Goal: Information Seeking & Learning: Obtain resource

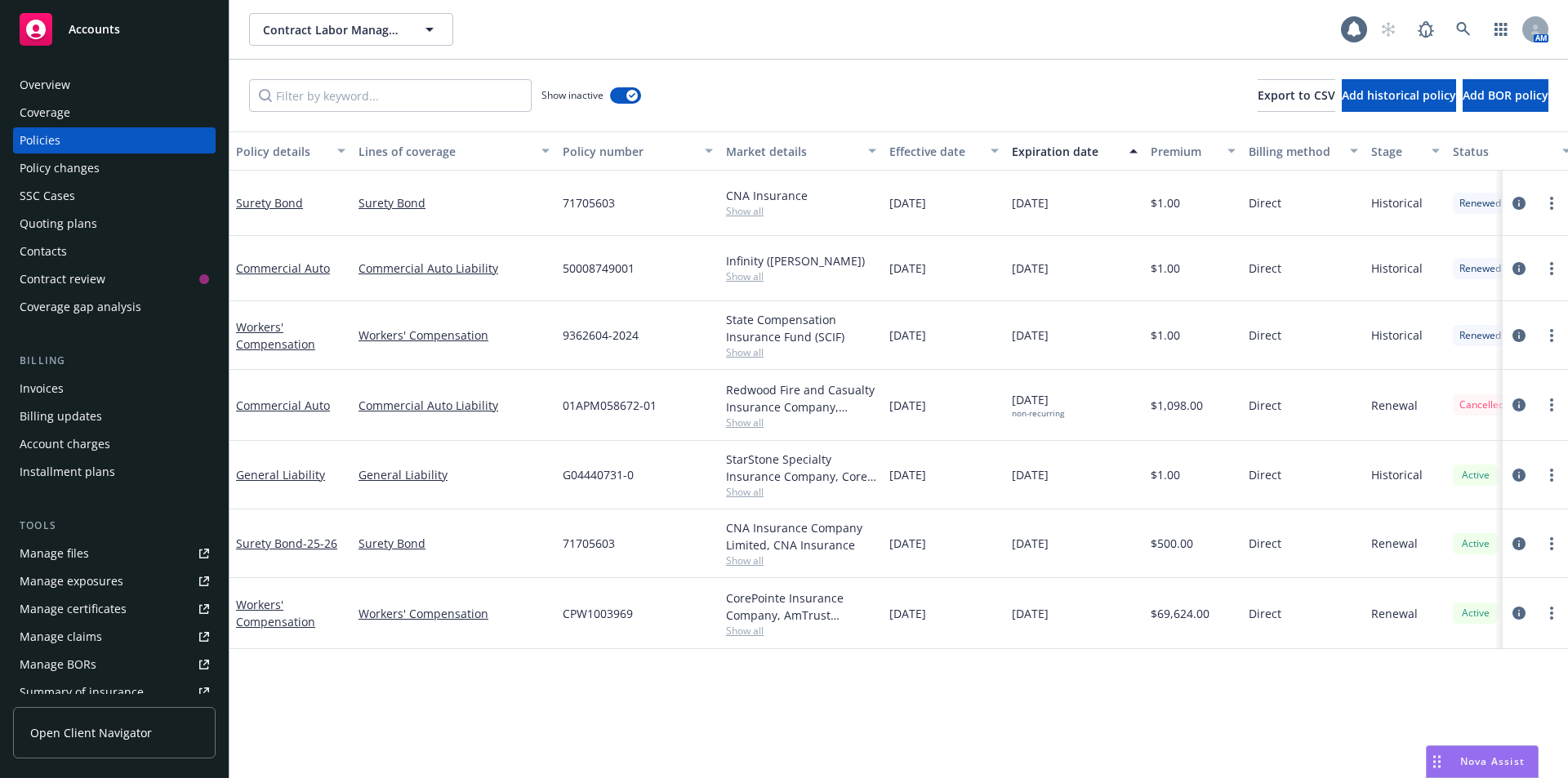
click at [51, 83] on div "Overview" at bounding box center [45, 85] width 50 height 26
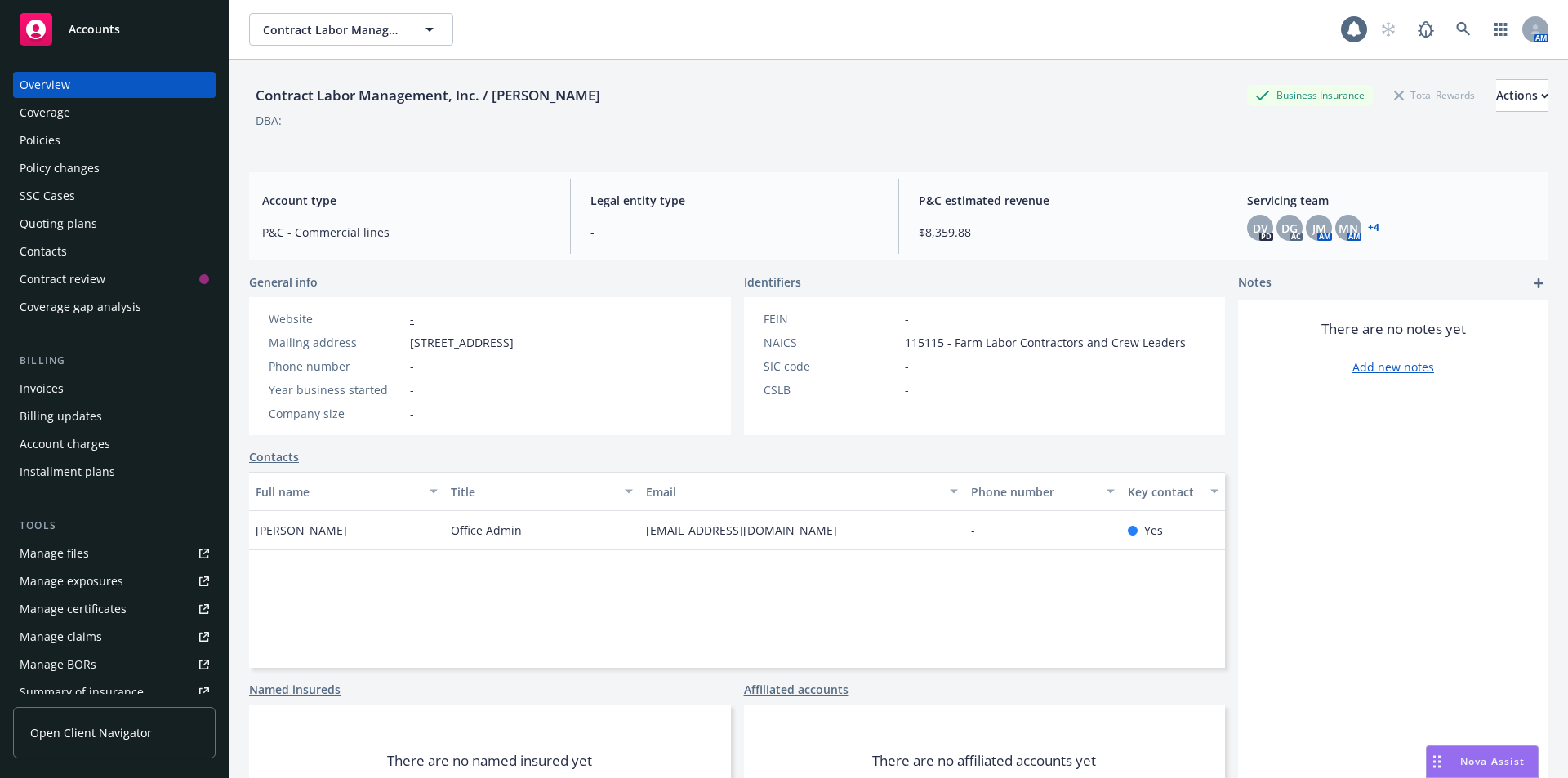
click at [78, 132] on div "Policies" at bounding box center [115, 140] width 190 height 26
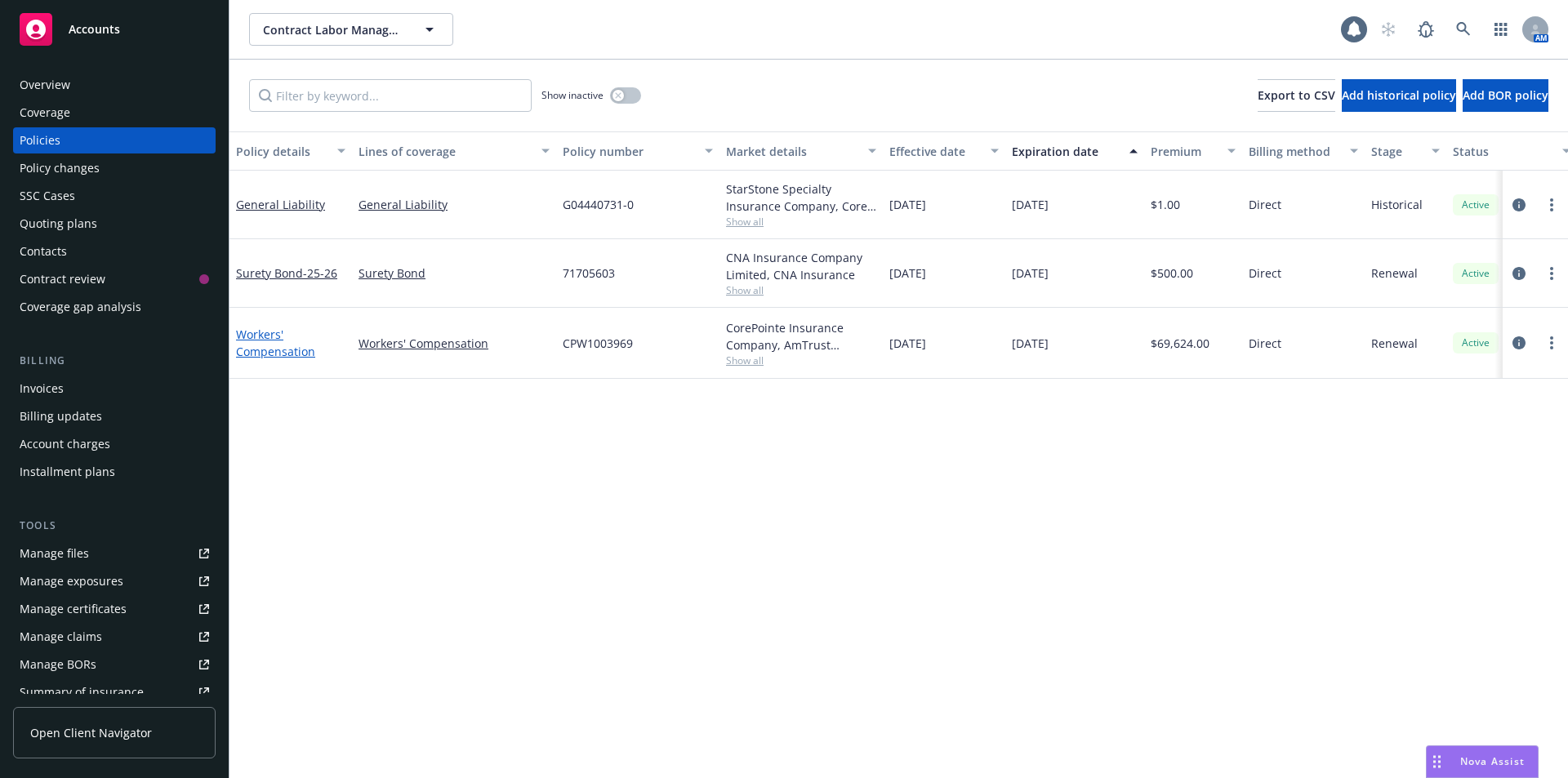
click at [237, 341] on link "Workers' Compensation" at bounding box center [275, 343] width 79 height 33
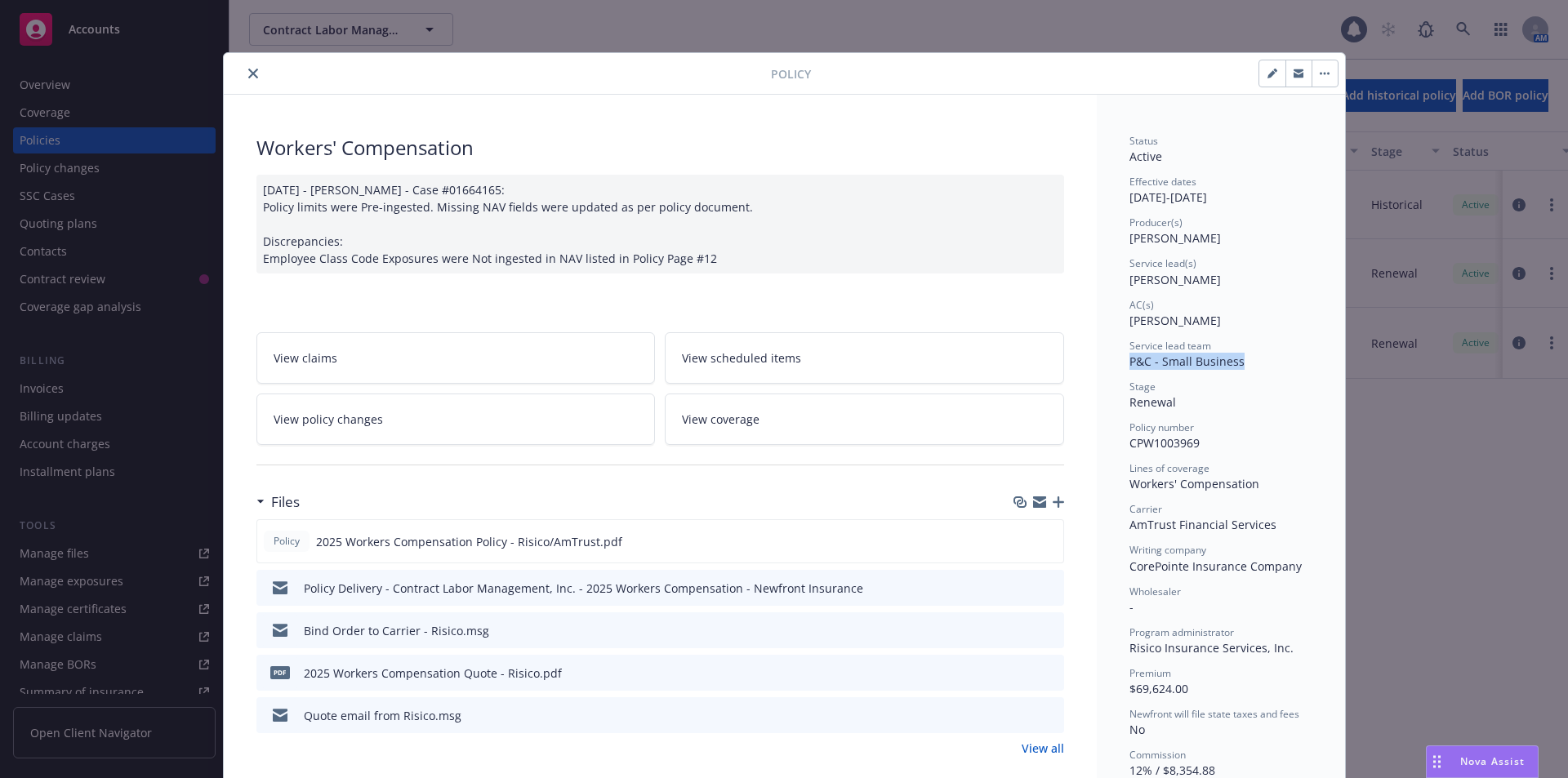
drag, startPoint x: 1120, startPoint y: 368, endPoint x: 1244, endPoint y: 367, distance: 124.0
click at [1224, 589] on div "Wholesaler" at bounding box center [1221, 591] width 183 height 14
drag, startPoint x: 1111, startPoint y: 324, endPoint x: 1204, endPoint y: 318, distance: 93.2
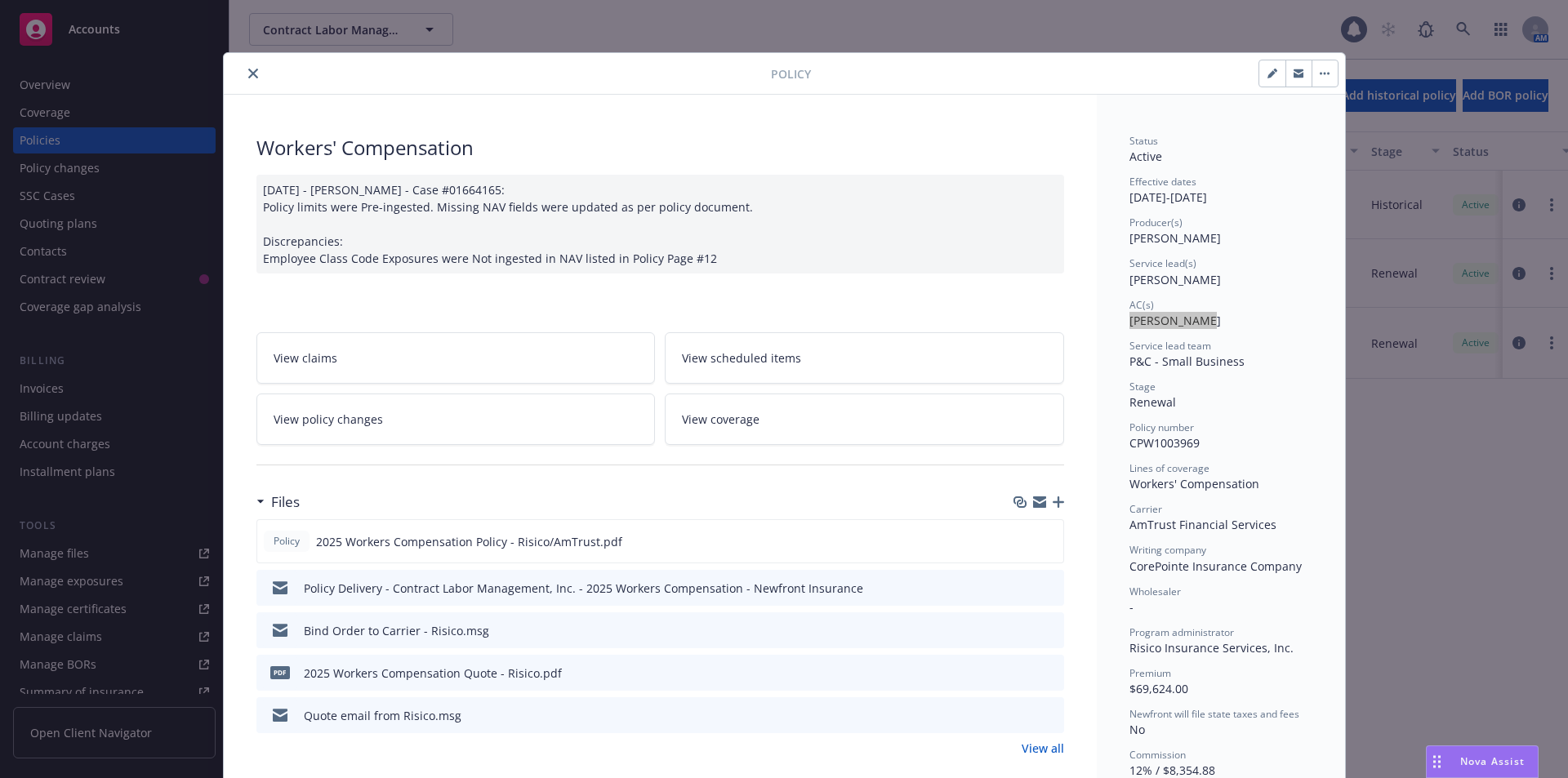
click at [247, 82] on button "close" at bounding box center [253, 73] width 20 height 20
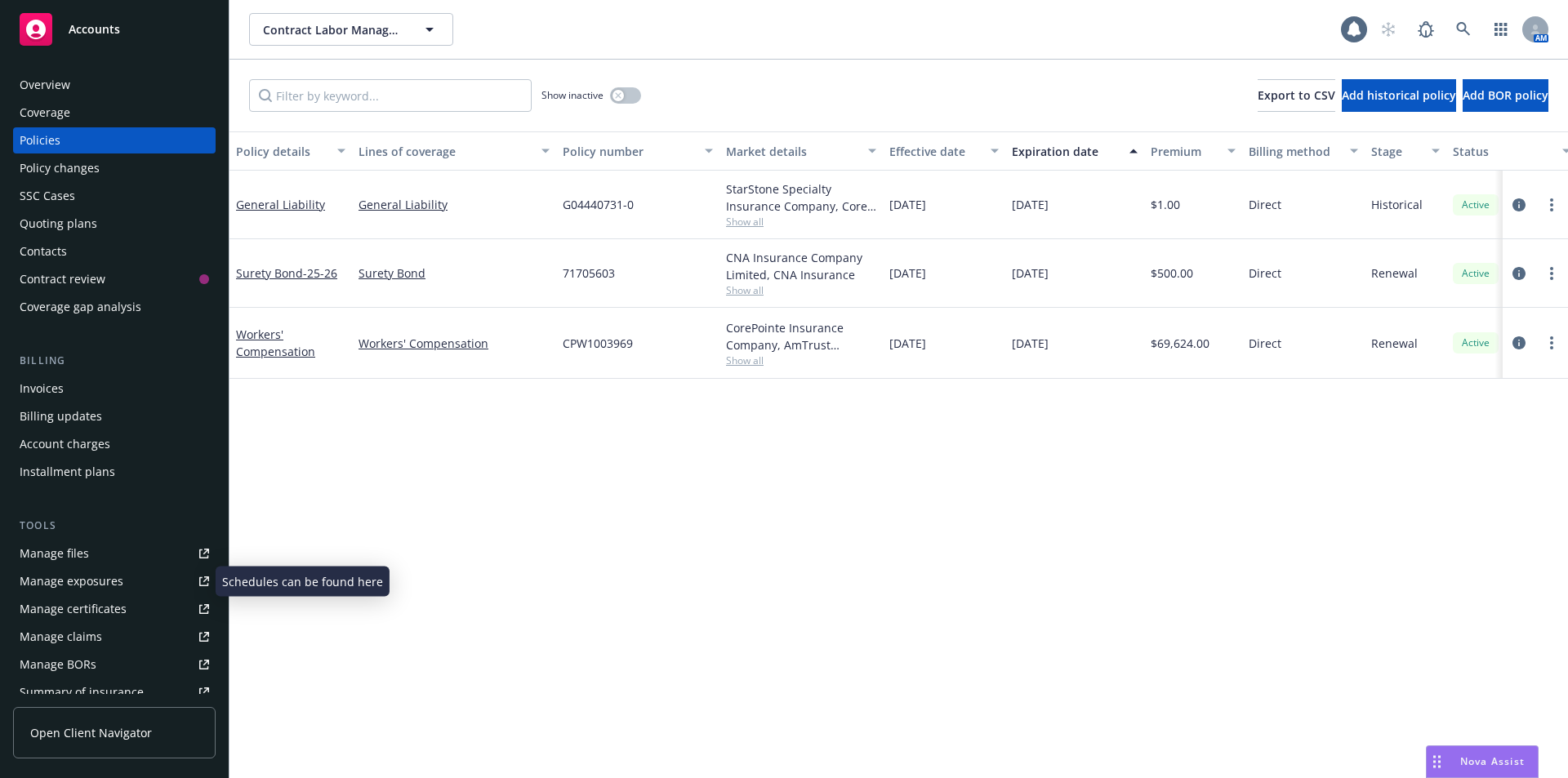
click at [111, 585] on div "Manage exposures" at bounding box center [71, 582] width 103 height 26
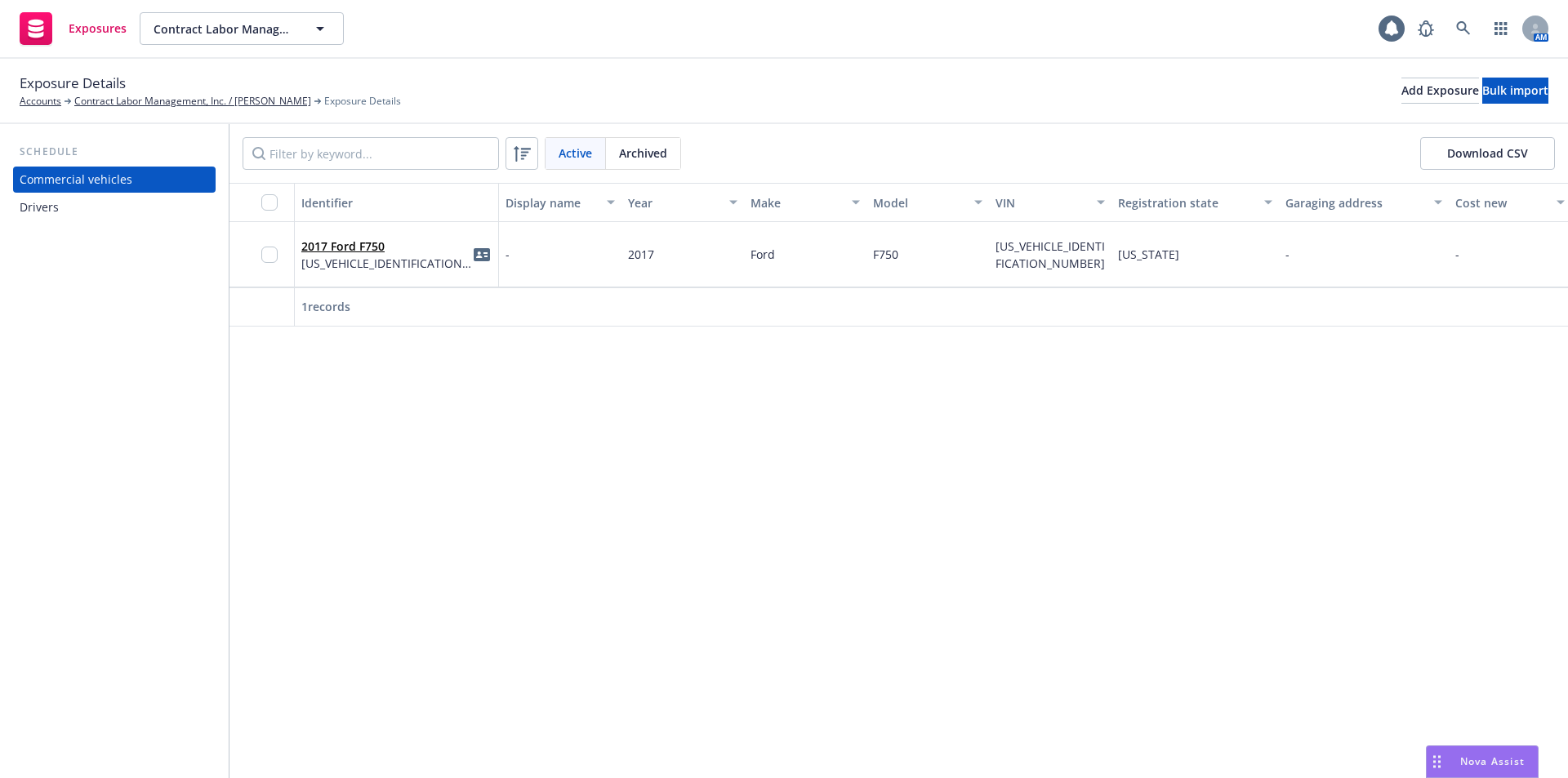
click at [43, 196] on div "Drivers" at bounding box center [39, 207] width 39 height 26
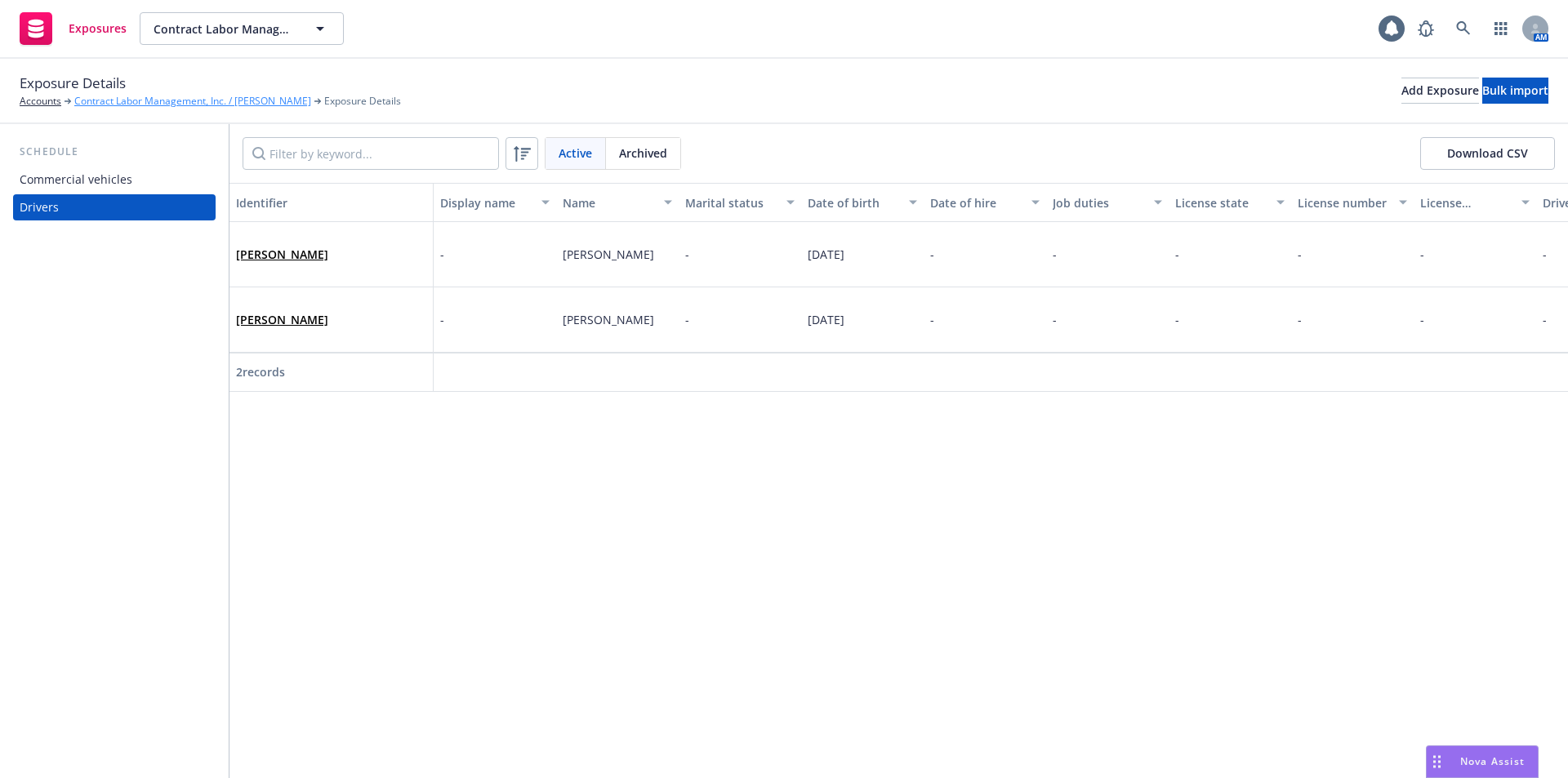
click at [143, 105] on link "Contract Labor Management, Inc. / [PERSON_NAME]" at bounding box center [192, 101] width 237 height 15
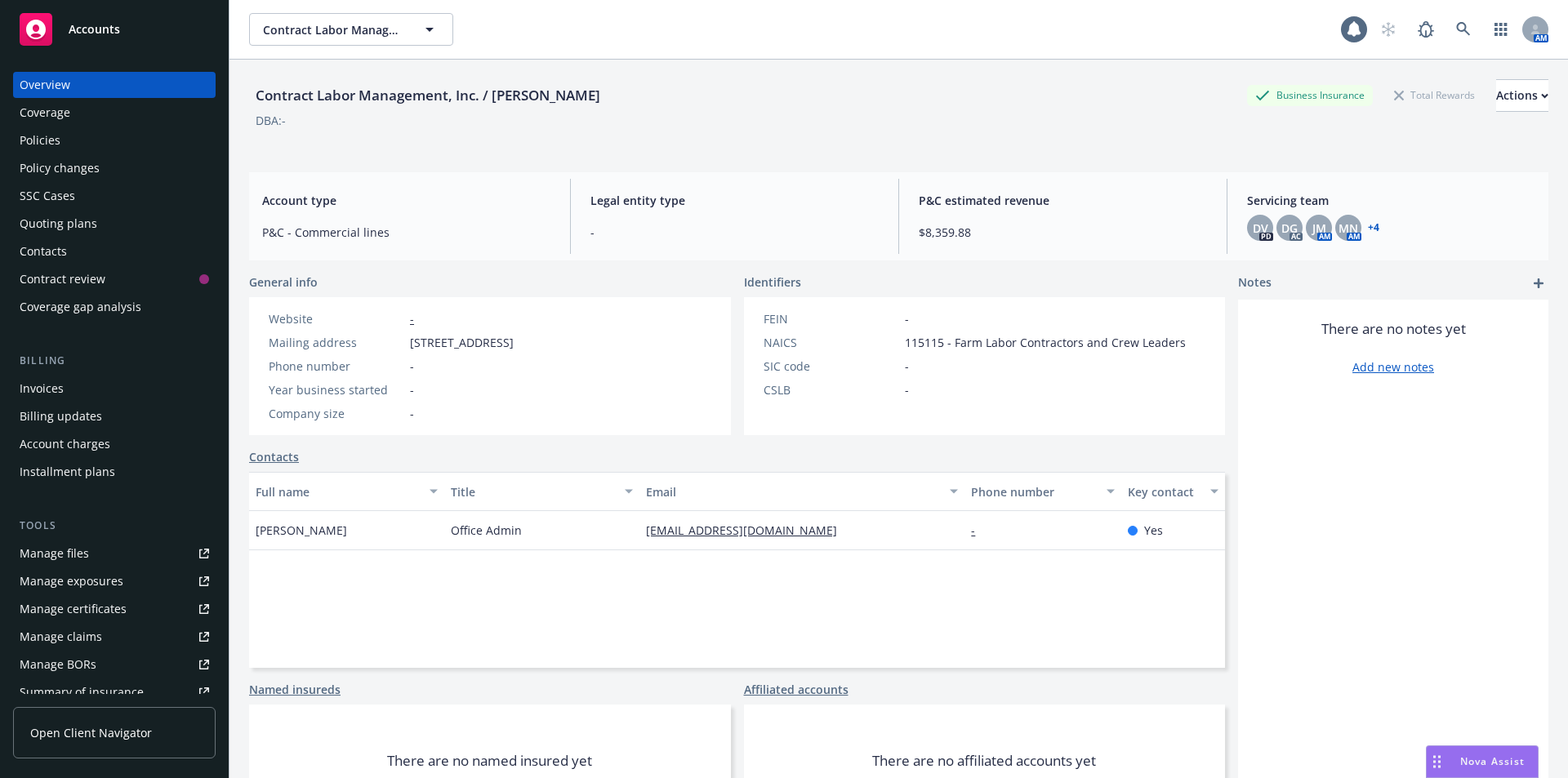
click at [58, 143] on div "Policies" at bounding box center [40, 140] width 41 height 26
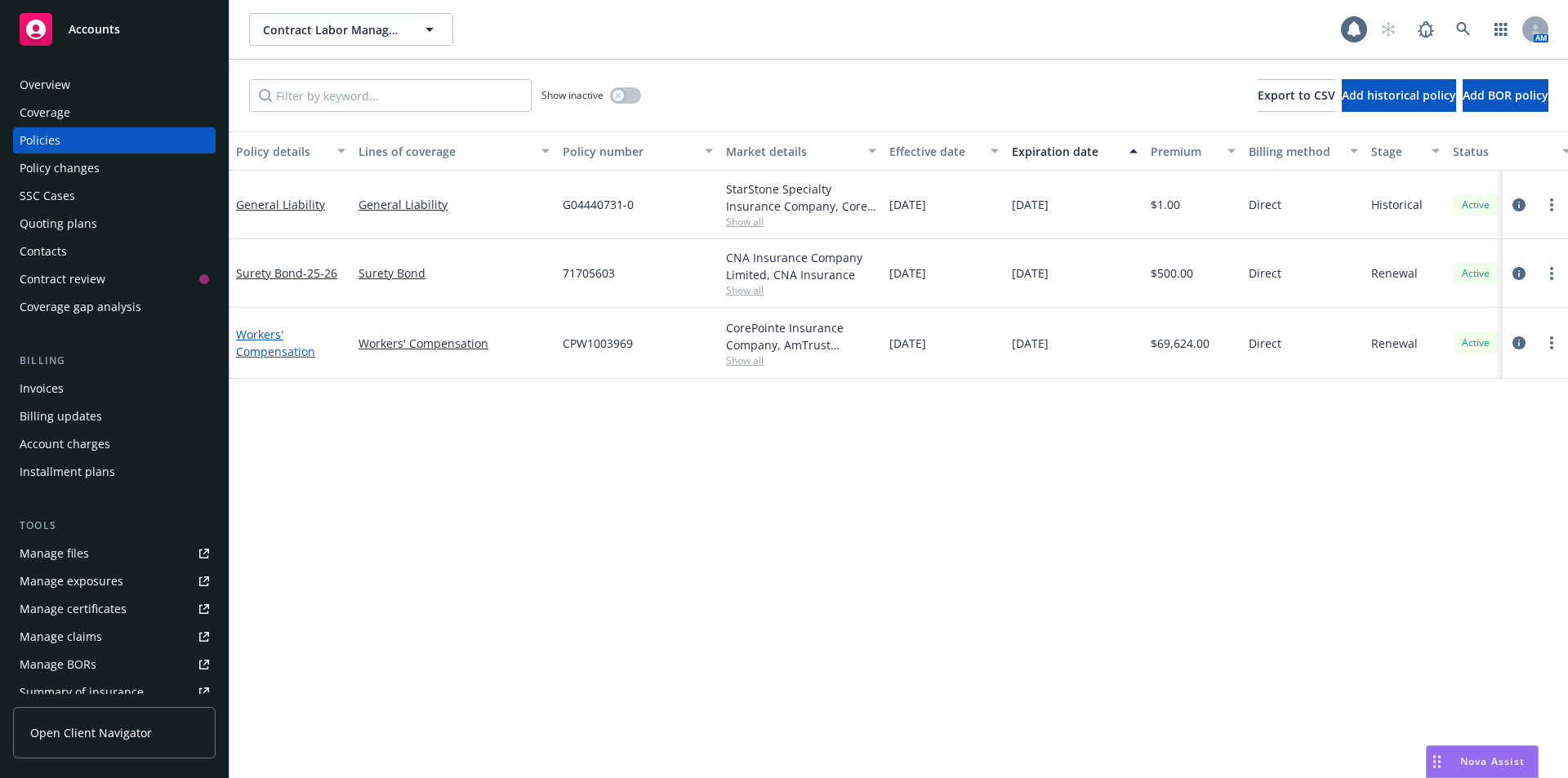
click at [243, 349] on link "Workers' Compensation" at bounding box center [275, 343] width 79 height 33
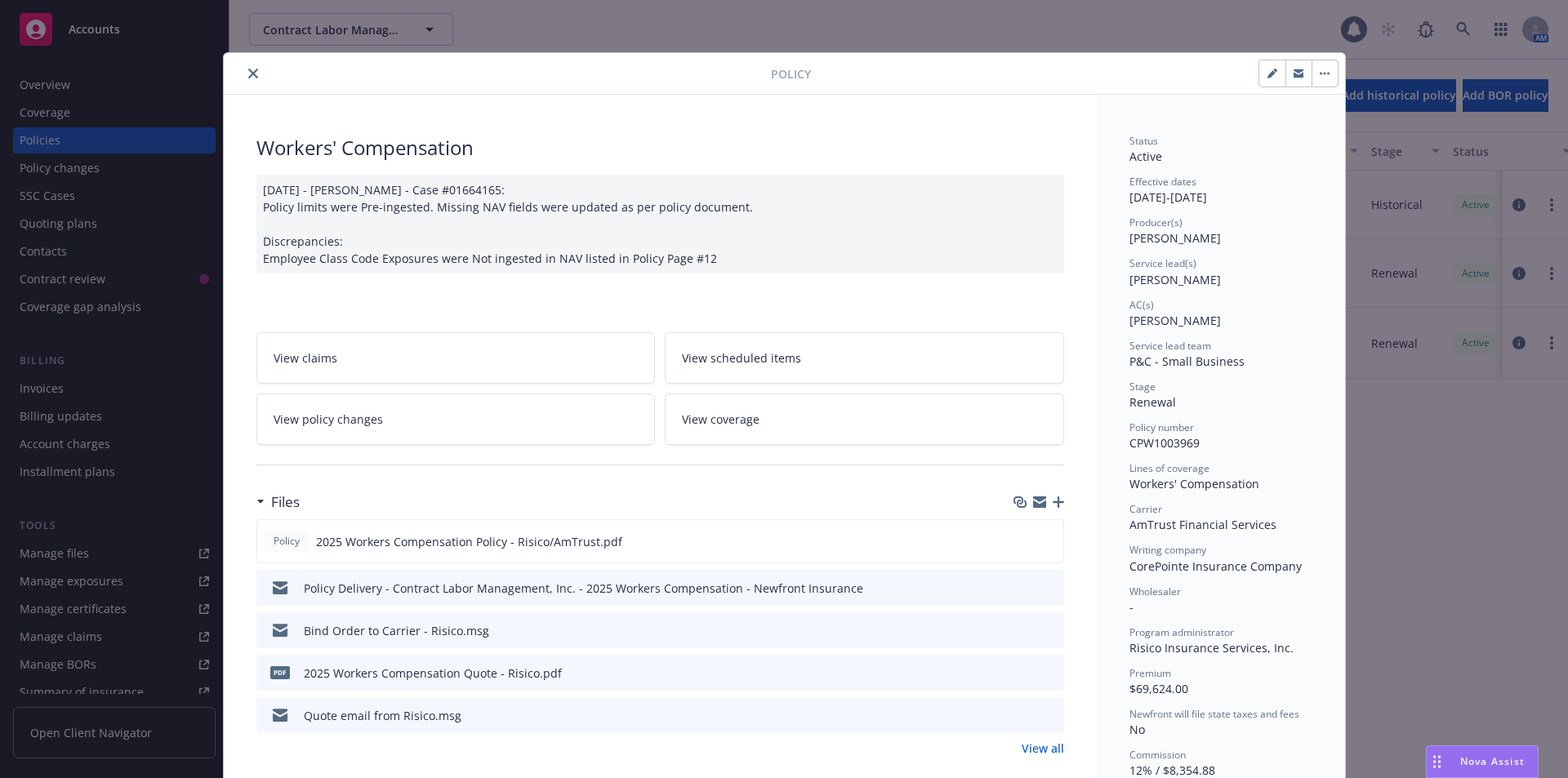
click at [244, 58] on div "Policy" at bounding box center [784, 74] width 1121 height 42
click at [248, 75] on icon "close" at bounding box center [252, 73] width 10 height 10
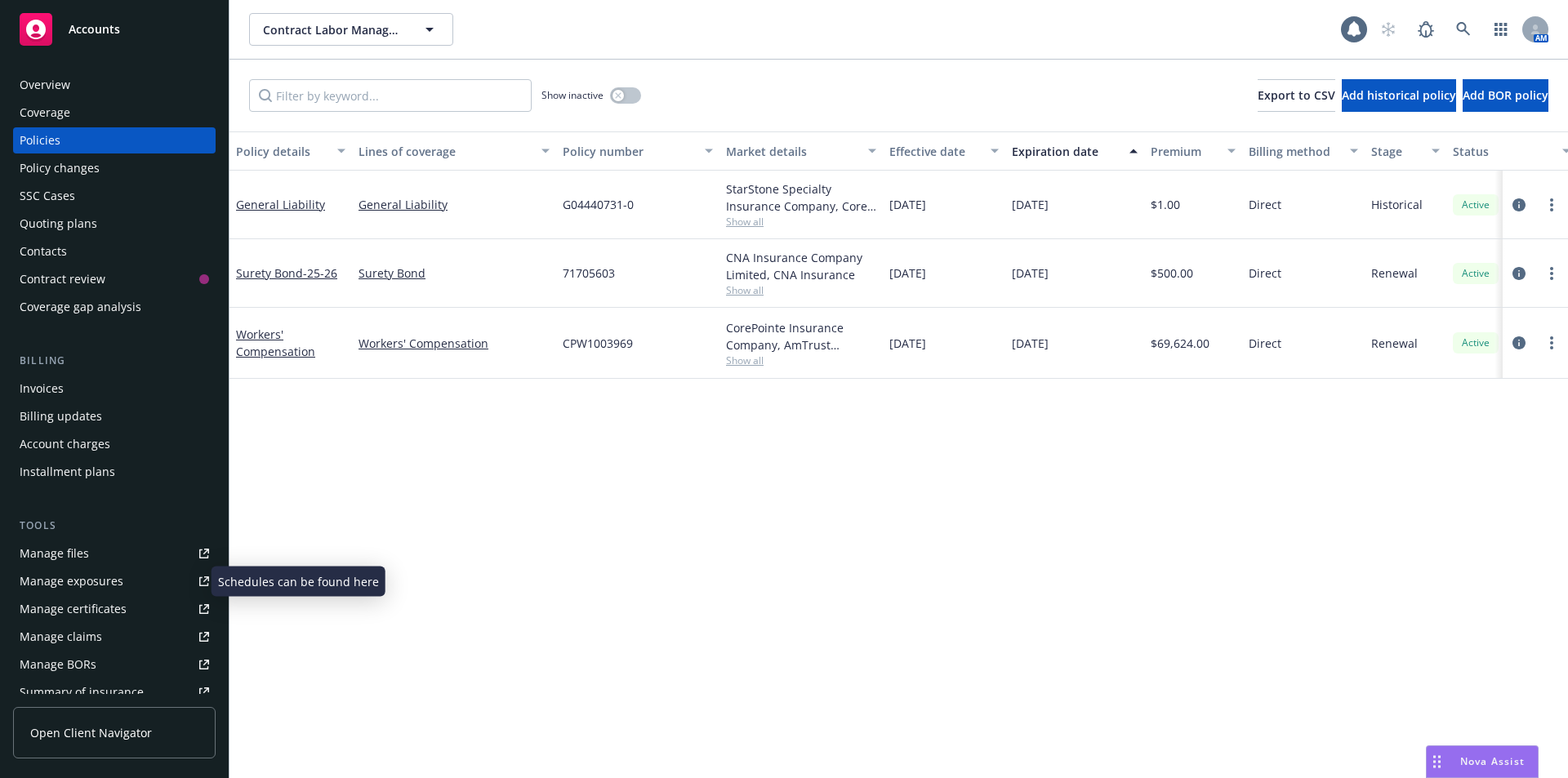
click at [101, 576] on div "Manage exposures" at bounding box center [71, 582] width 103 height 26
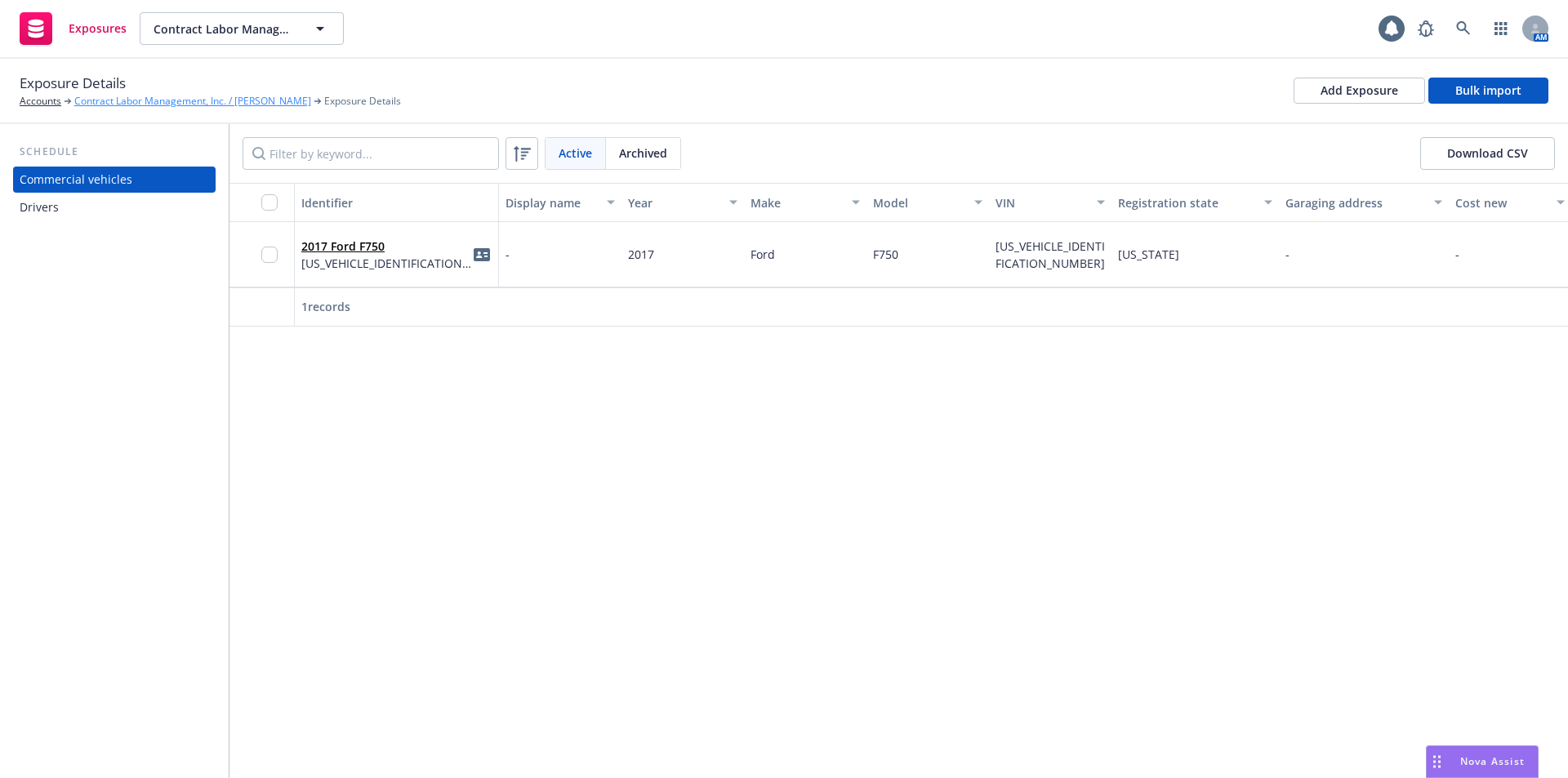
click at [184, 106] on link "Contract Labor Management, Inc. / [PERSON_NAME]" at bounding box center [192, 101] width 237 height 15
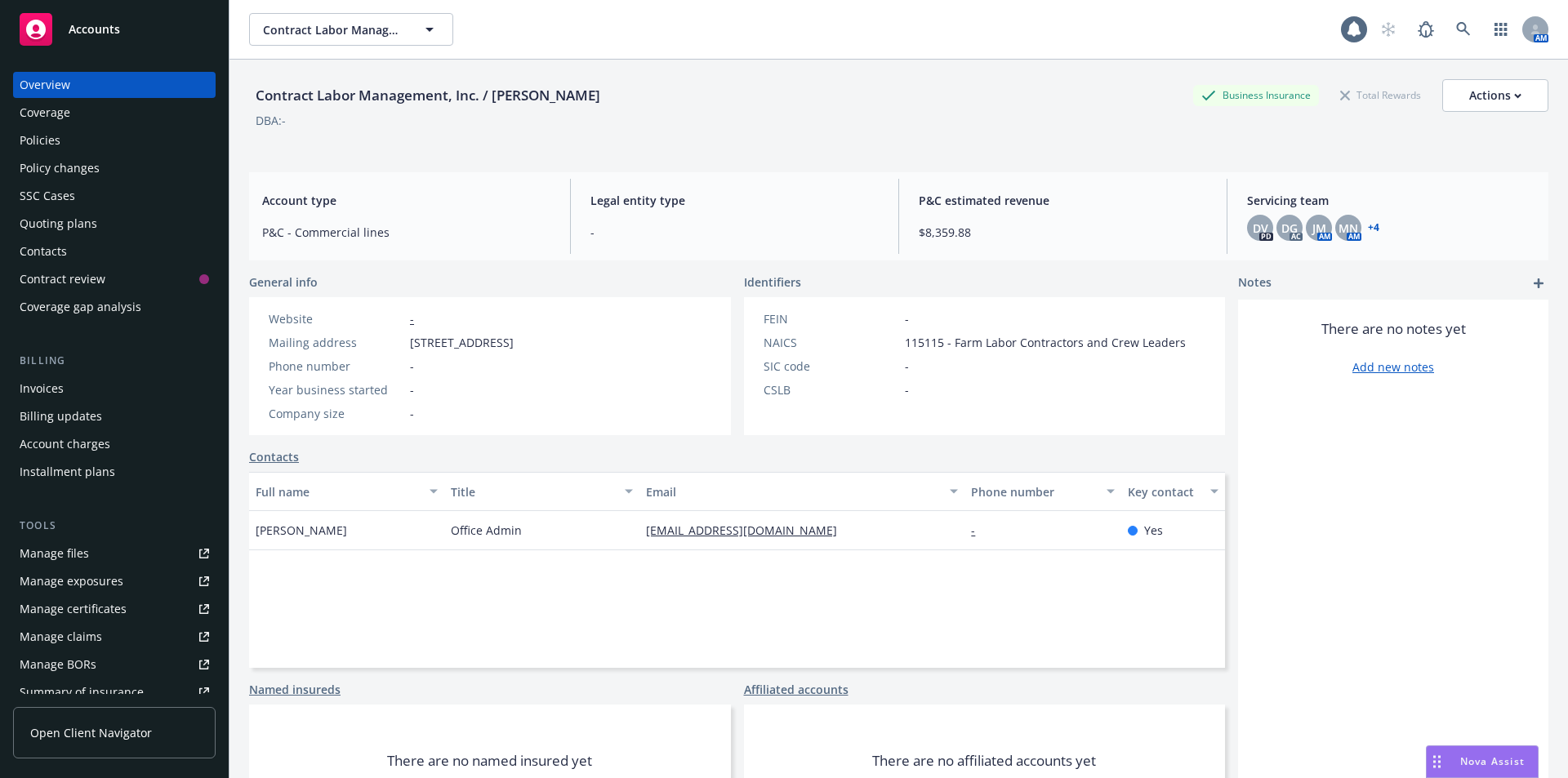
click at [83, 136] on div "Policies" at bounding box center [115, 140] width 190 height 26
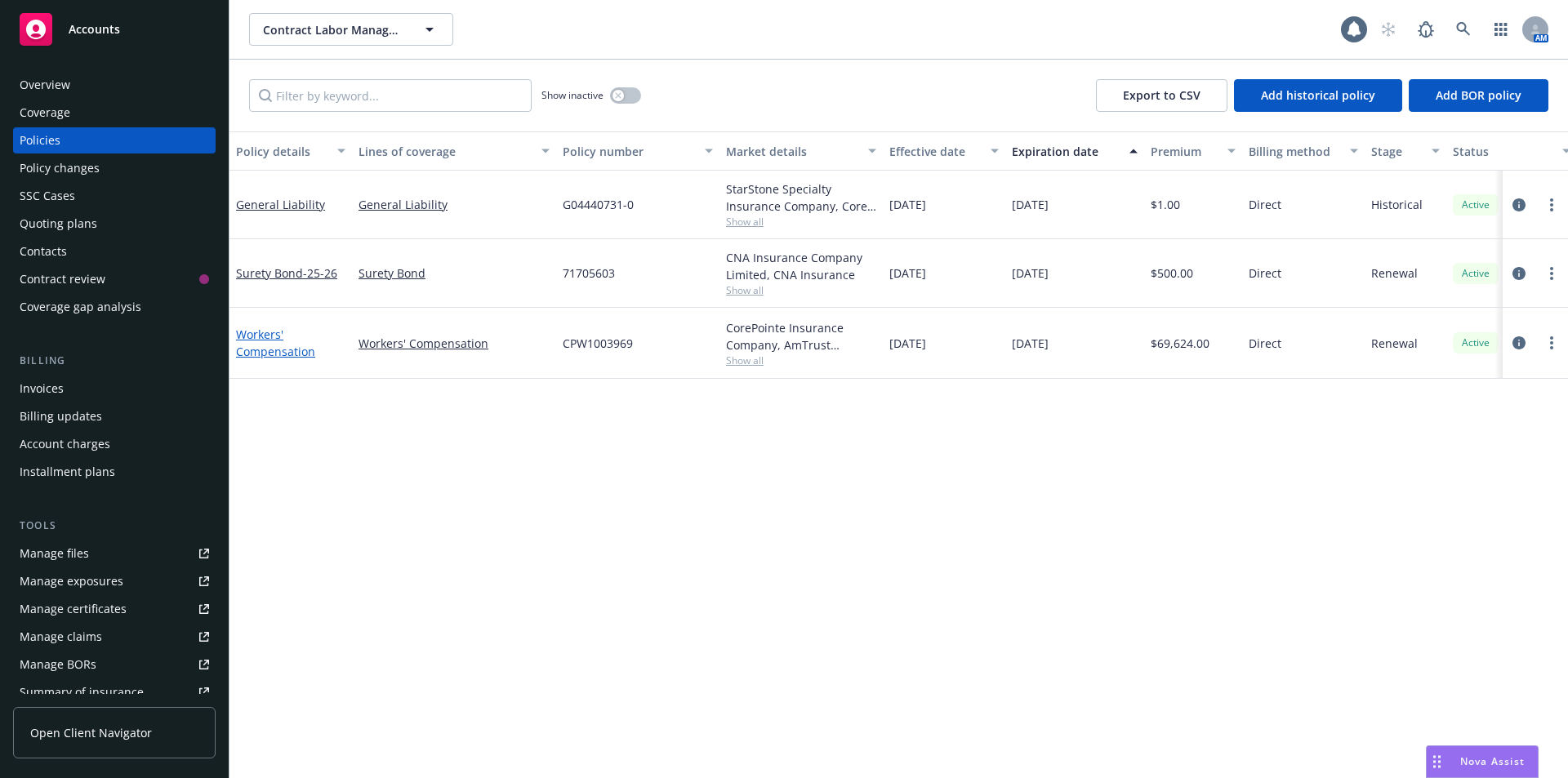
click at [258, 349] on link "Workers' Compensation" at bounding box center [275, 343] width 79 height 33
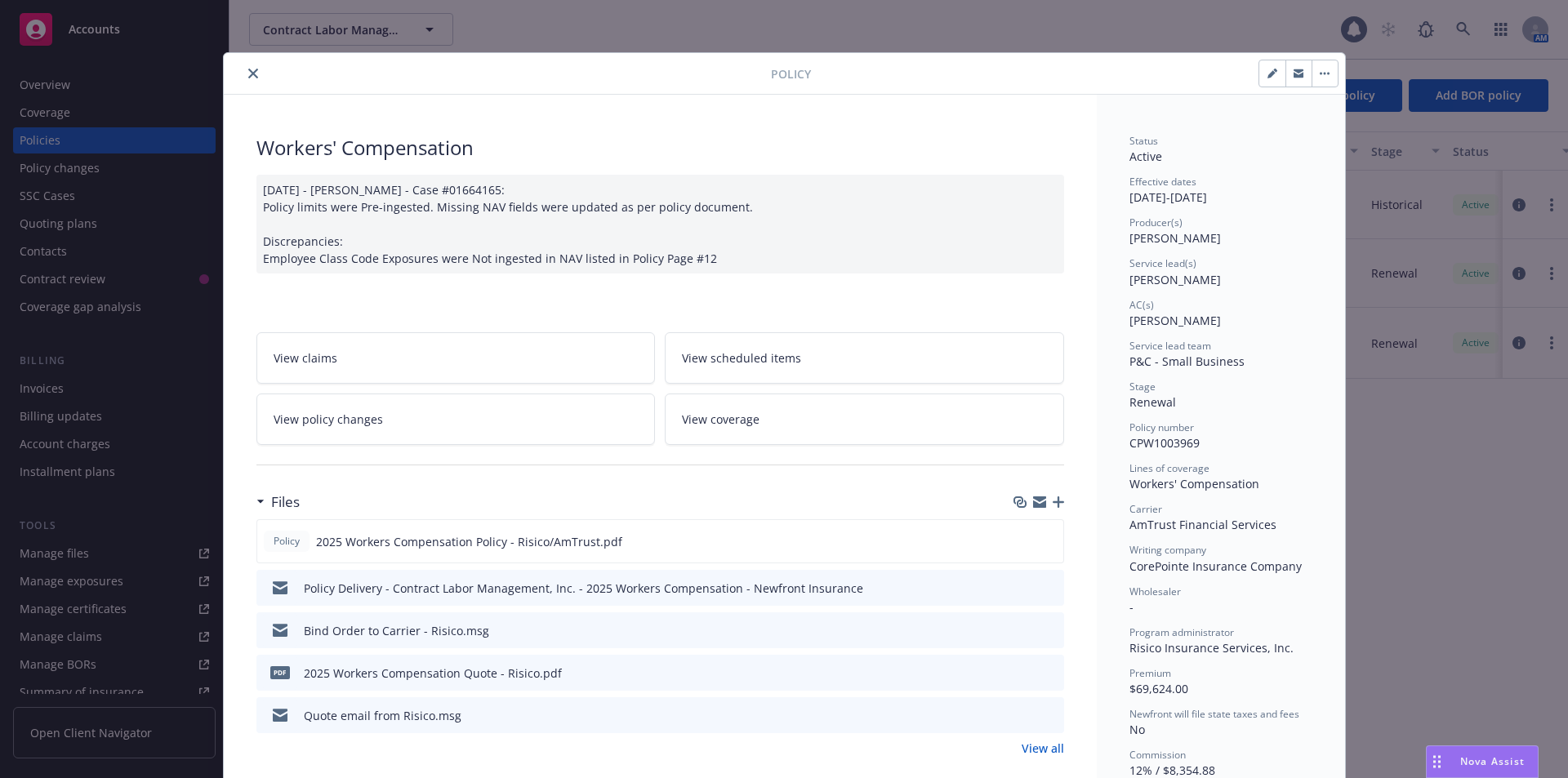
drag, startPoint x: 258, startPoint y: 242, endPoint x: 767, endPoint y: 257, distance: 509.2
click at [767, 257] on div "[DATE] - [PERSON_NAME] - Case #01664165: Policy limits were Pre-ingested. Missi…" at bounding box center [660, 224] width 808 height 99
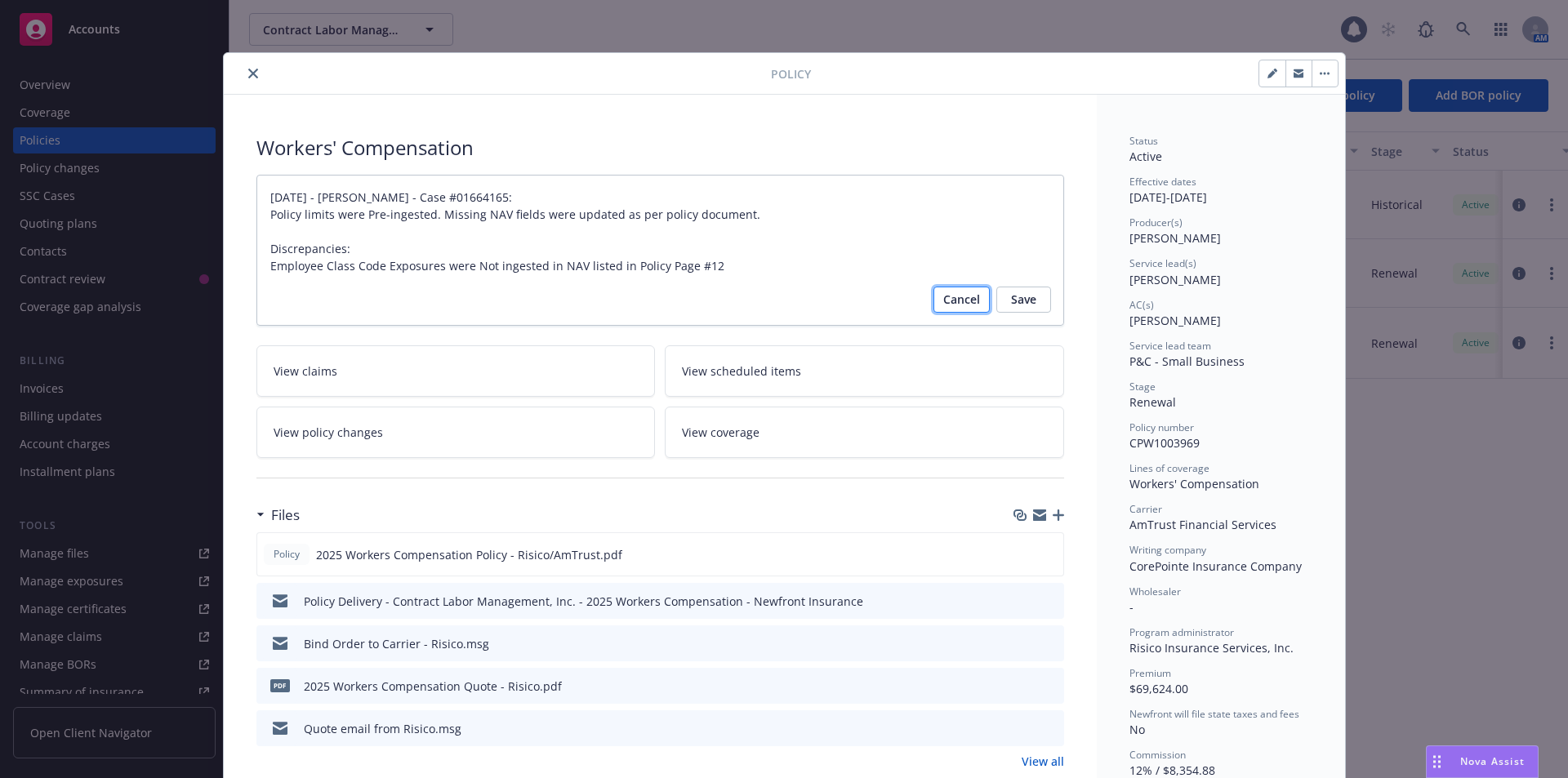
click at [933, 304] on button "Cancel" at bounding box center [961, 300] width 57 height 26
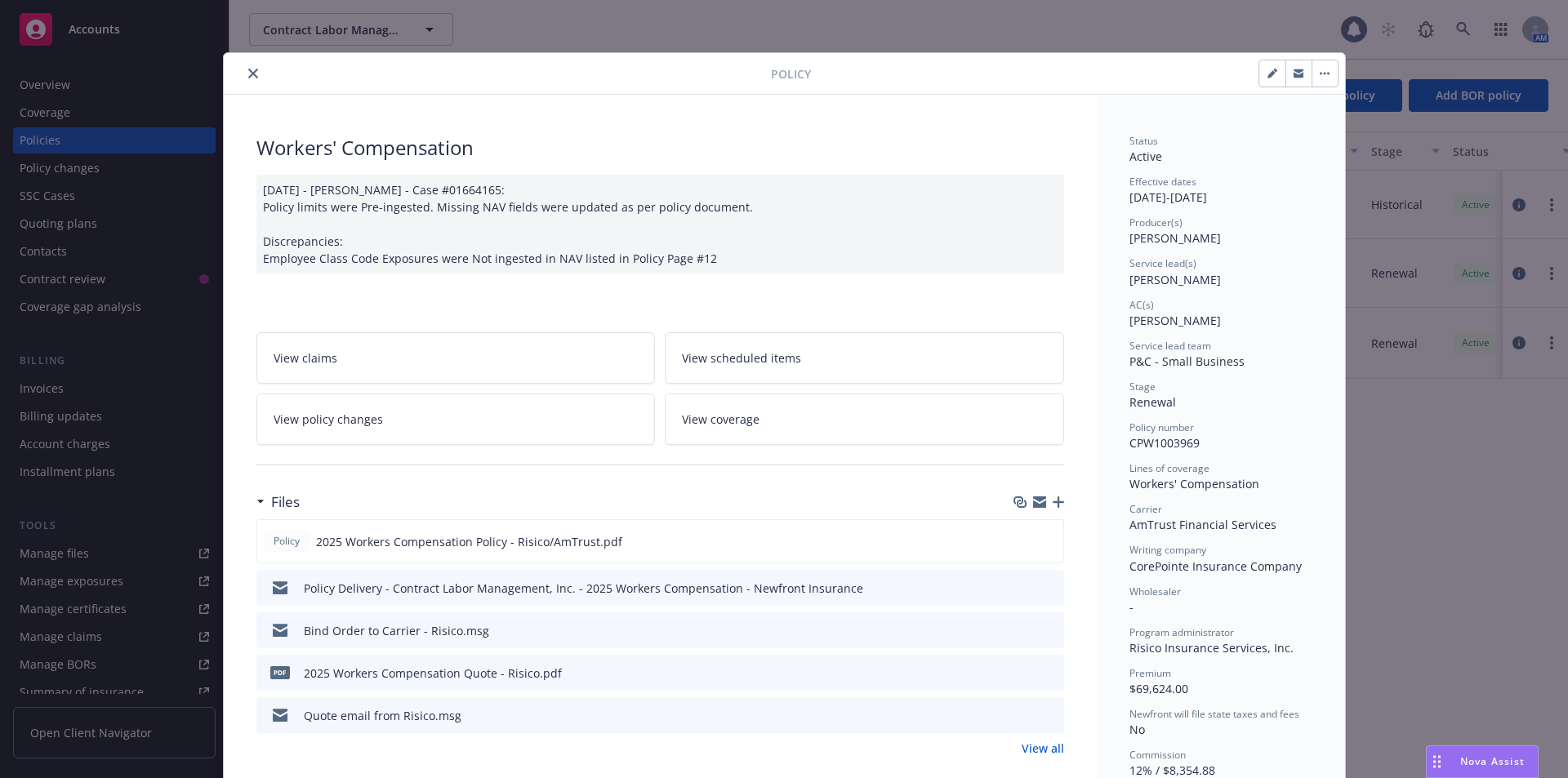
click at [248, 76] on icon "close" at bounding box center [252, 73] width 10 height 10
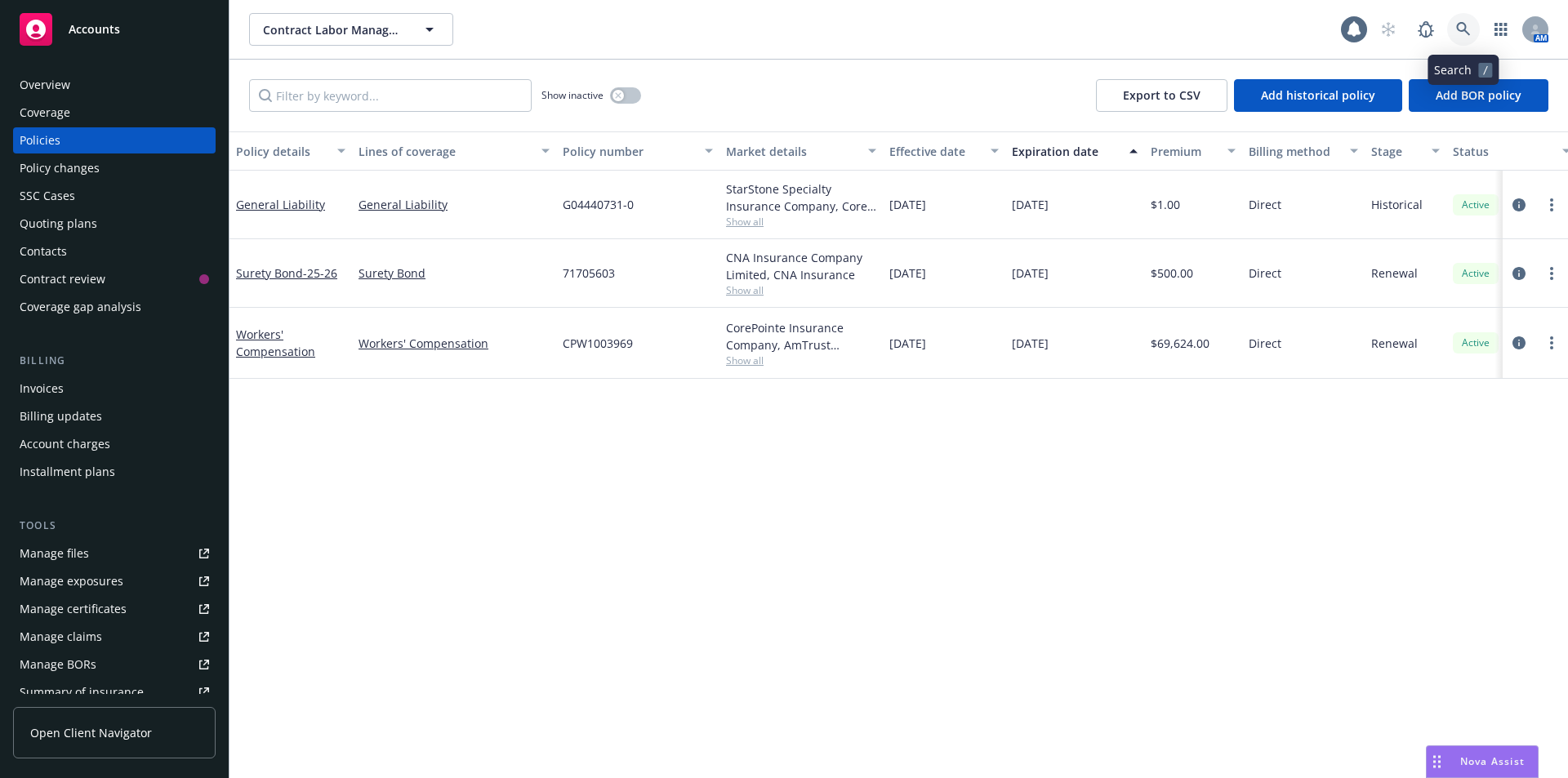
click at [1467, 37] on link at bounding box center [1464, 30] width 33 height 33
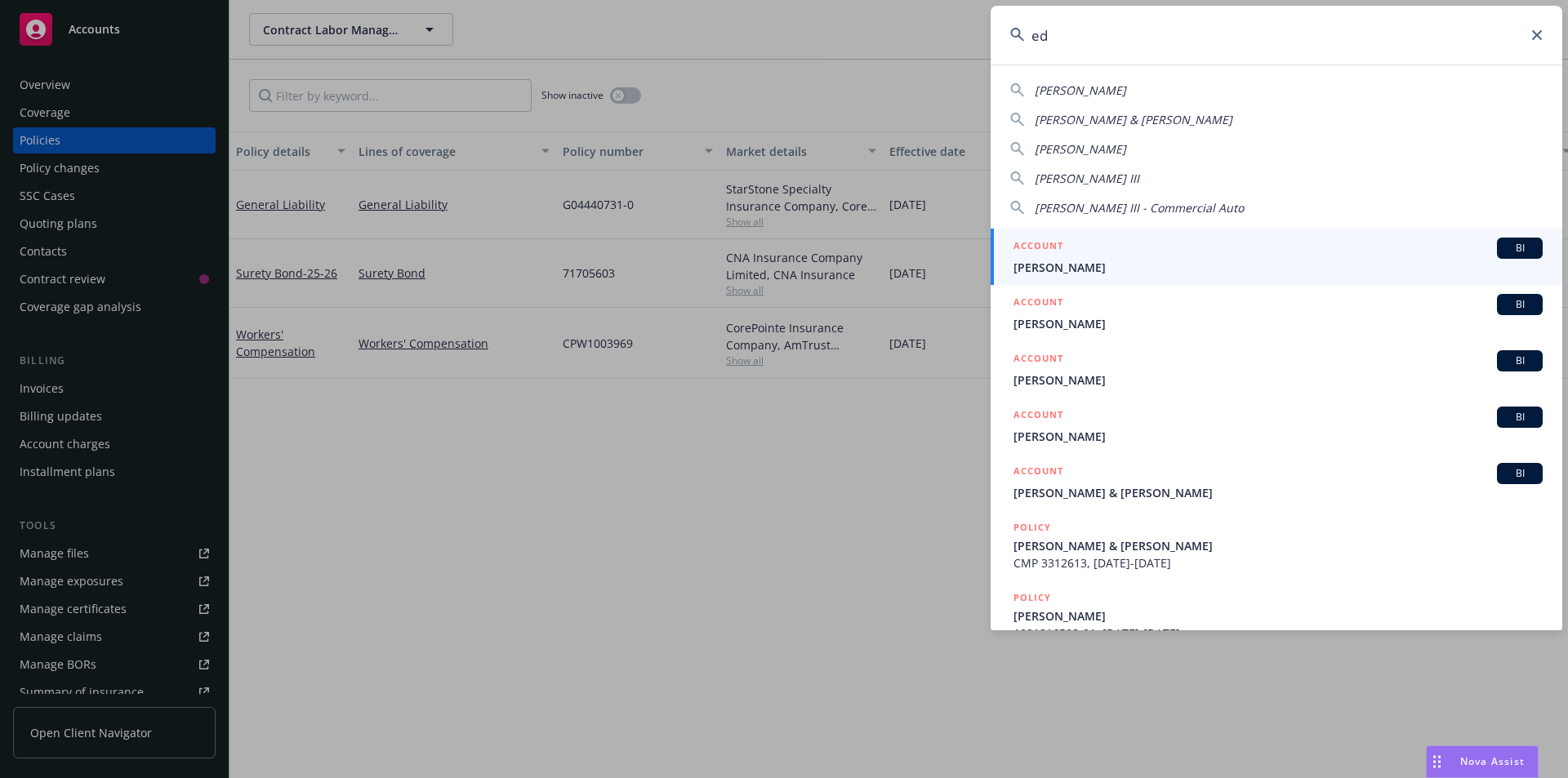
type input "e"
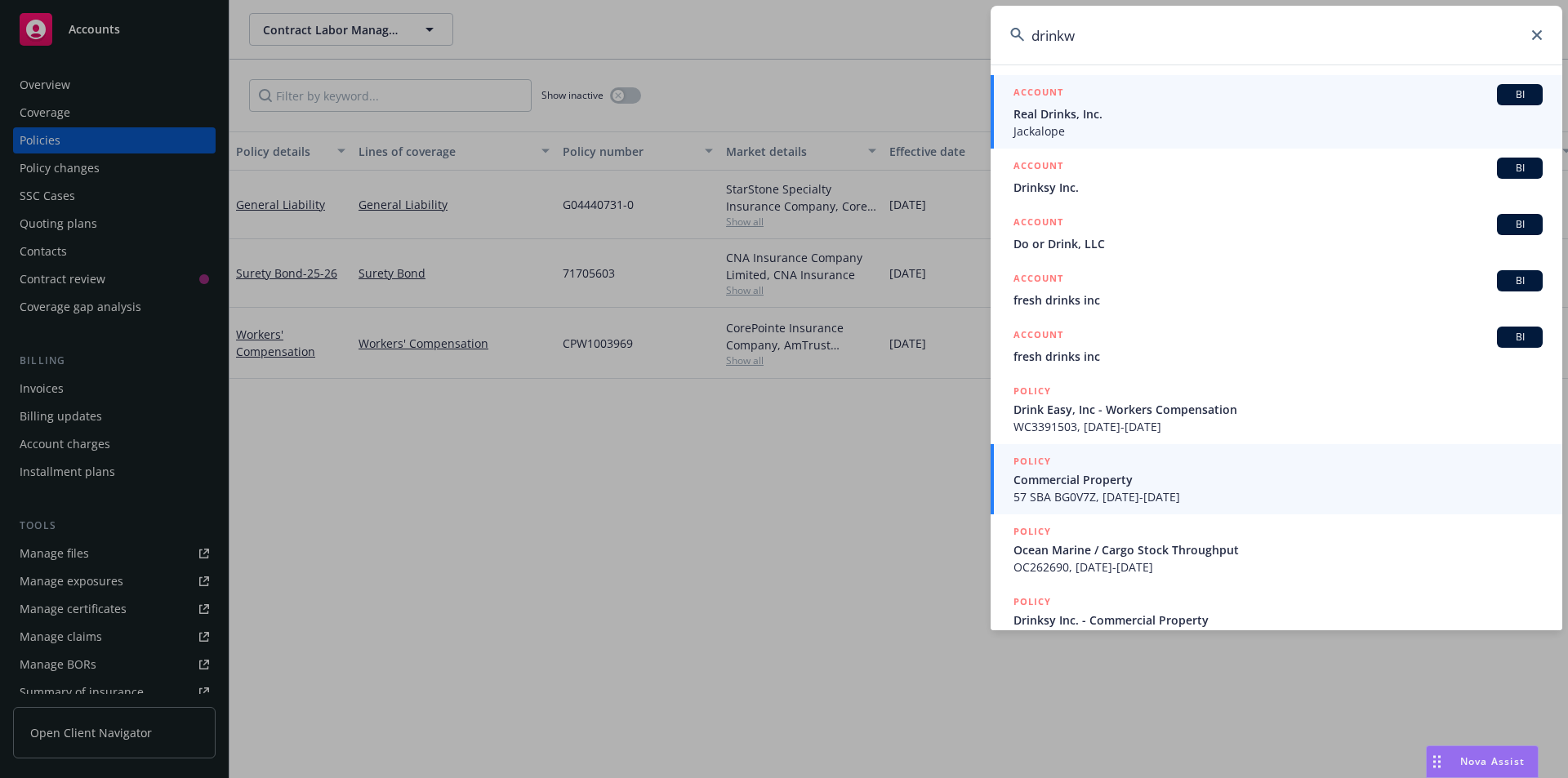
type input "drinkw"
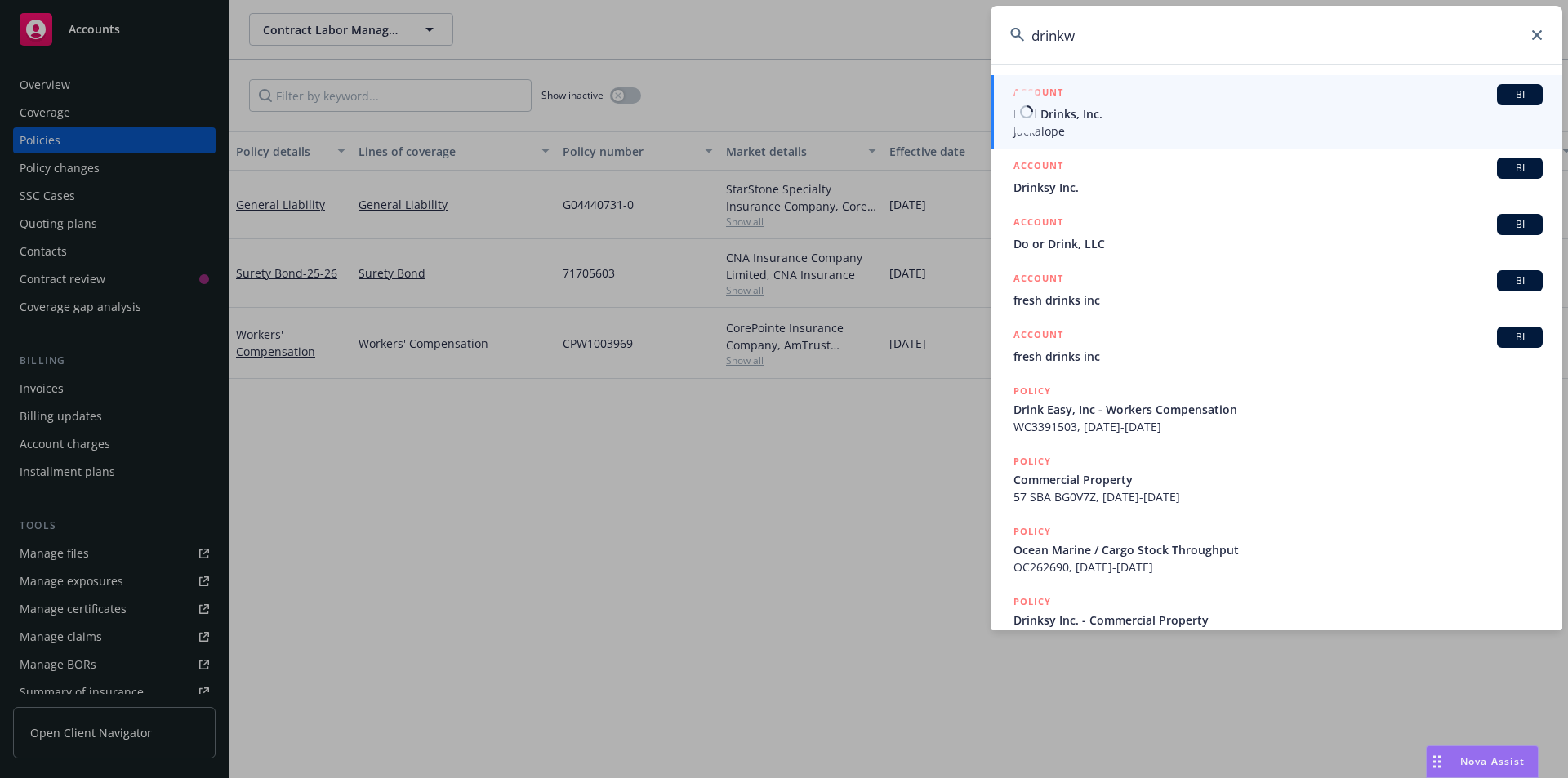
click at [1102, 130] on span "Jackalope" at bounding box center [1278, 131] width 530 height 17
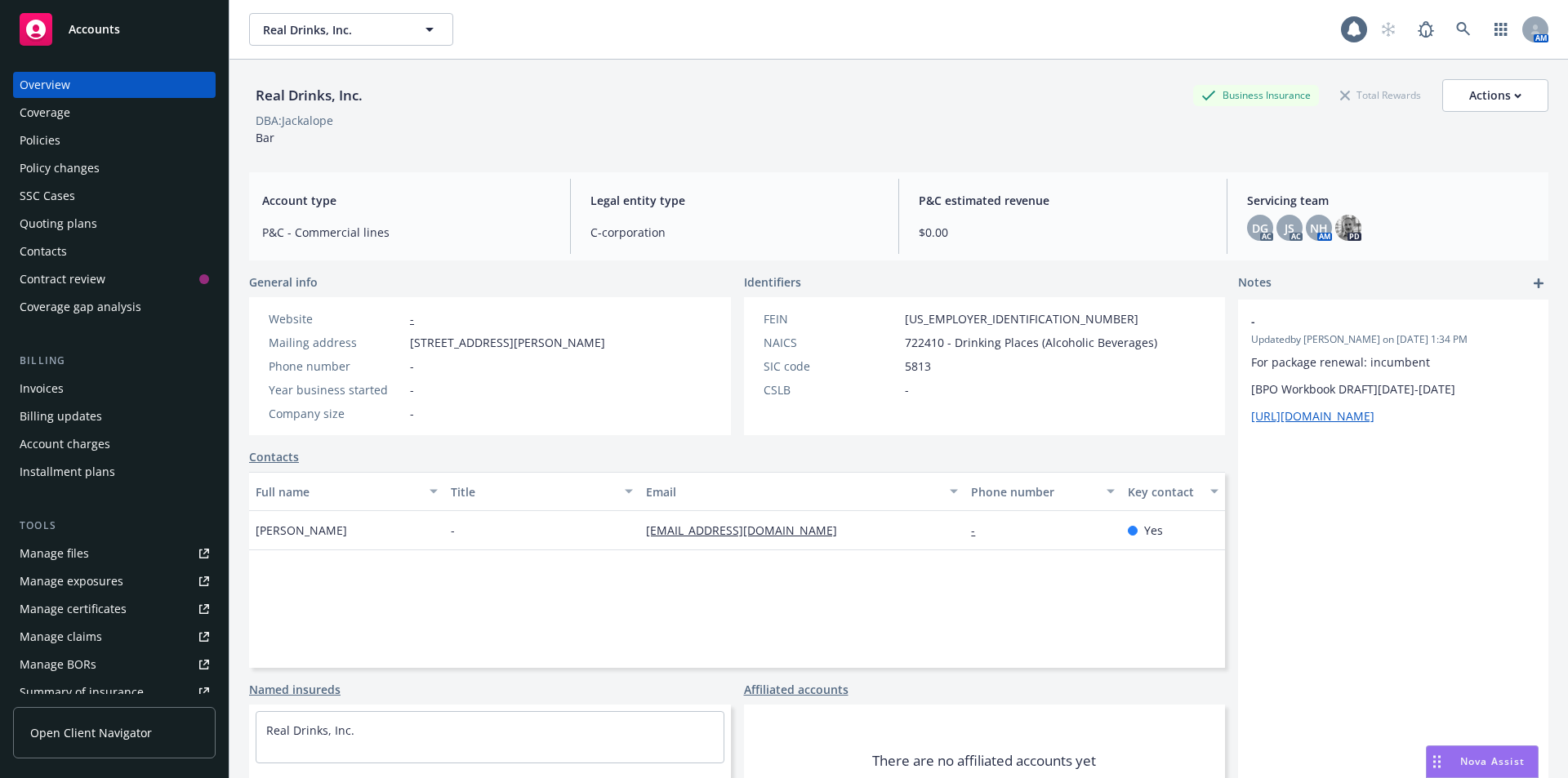
click at [50, 130] on div "Policies" at bounding box center [40, 140] width 41 height 26
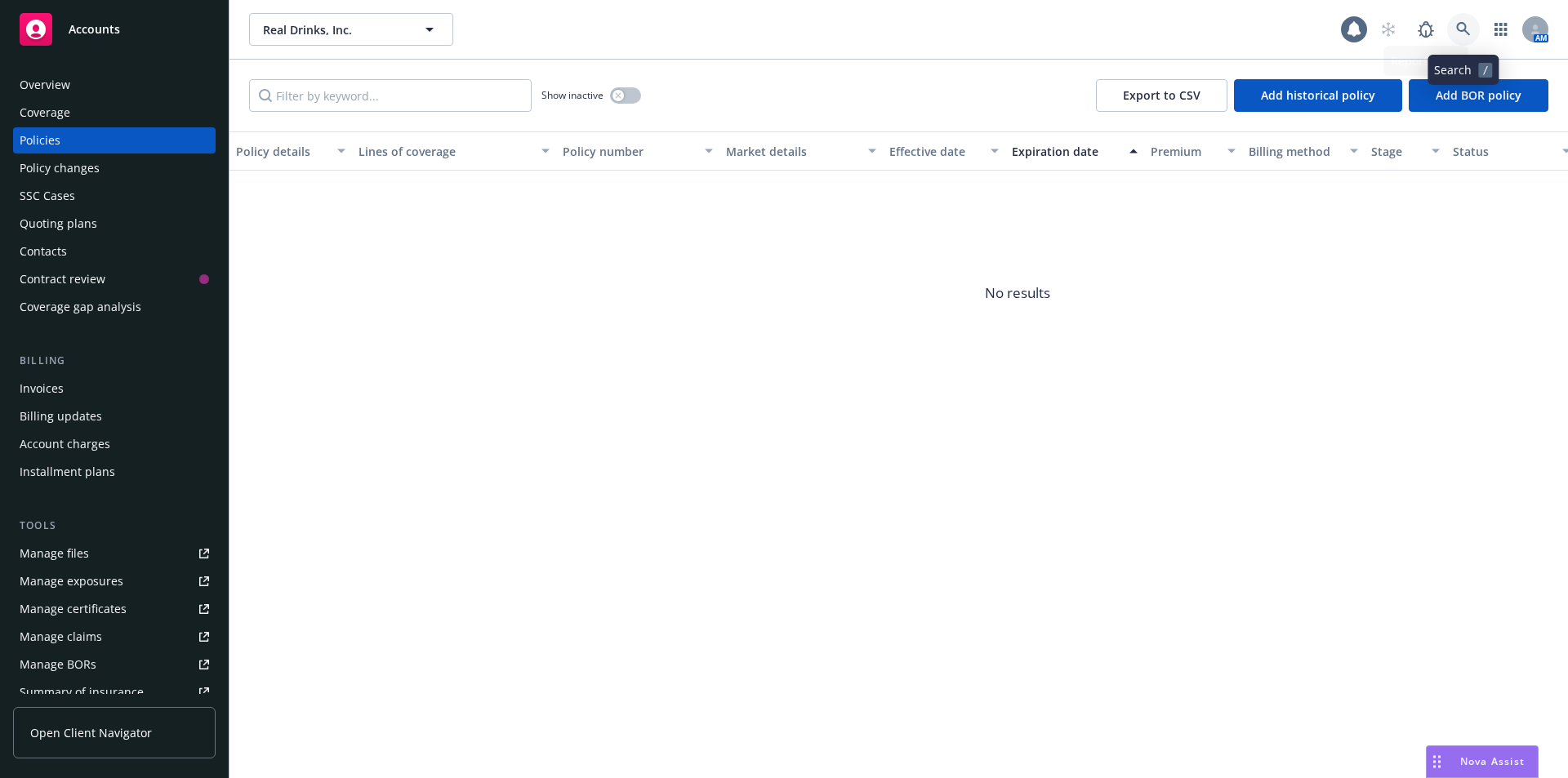
click at [1465, 35] on icon at bounding box center [1463, 29] width 15 height 15
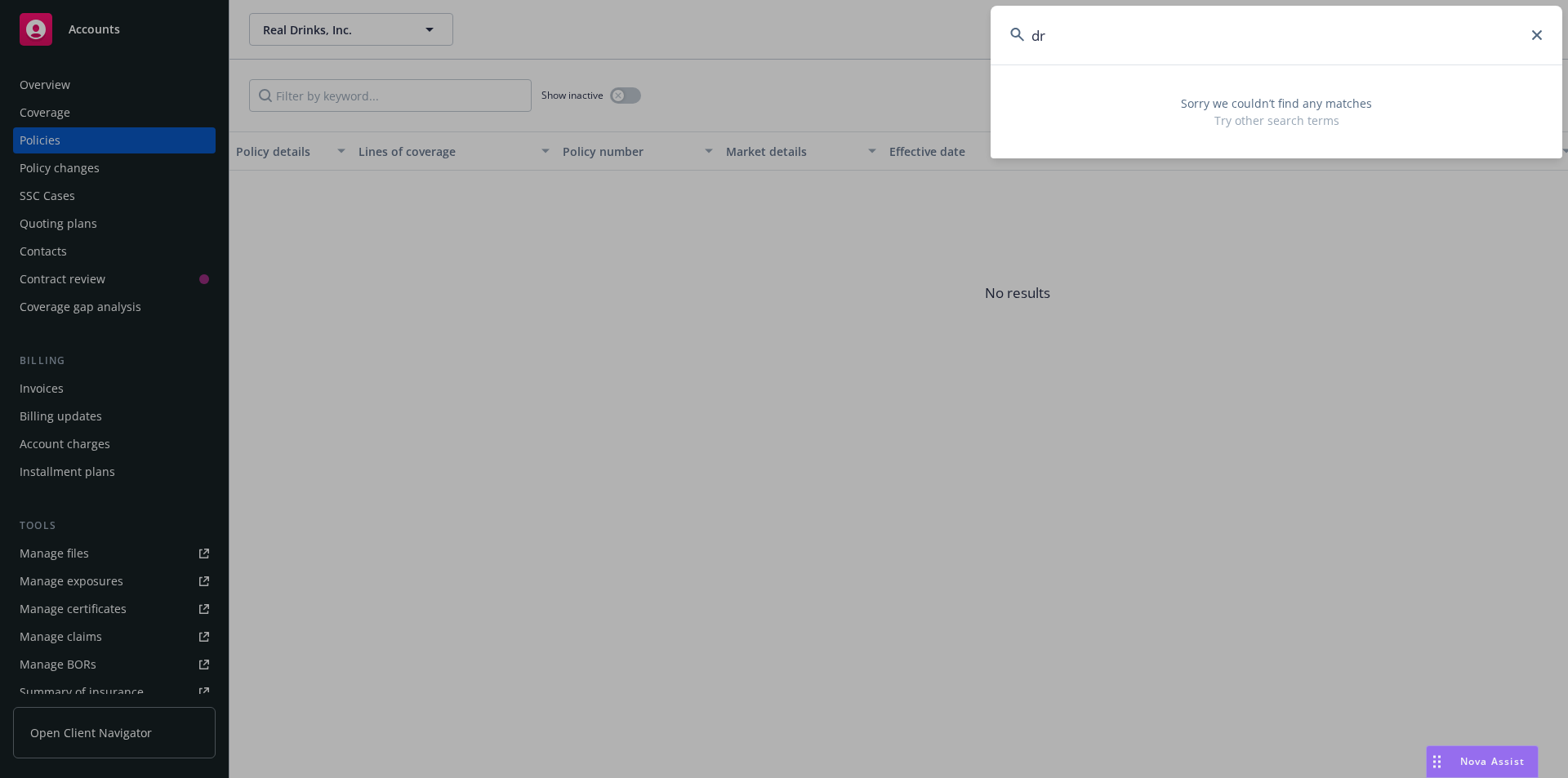
type input "d"
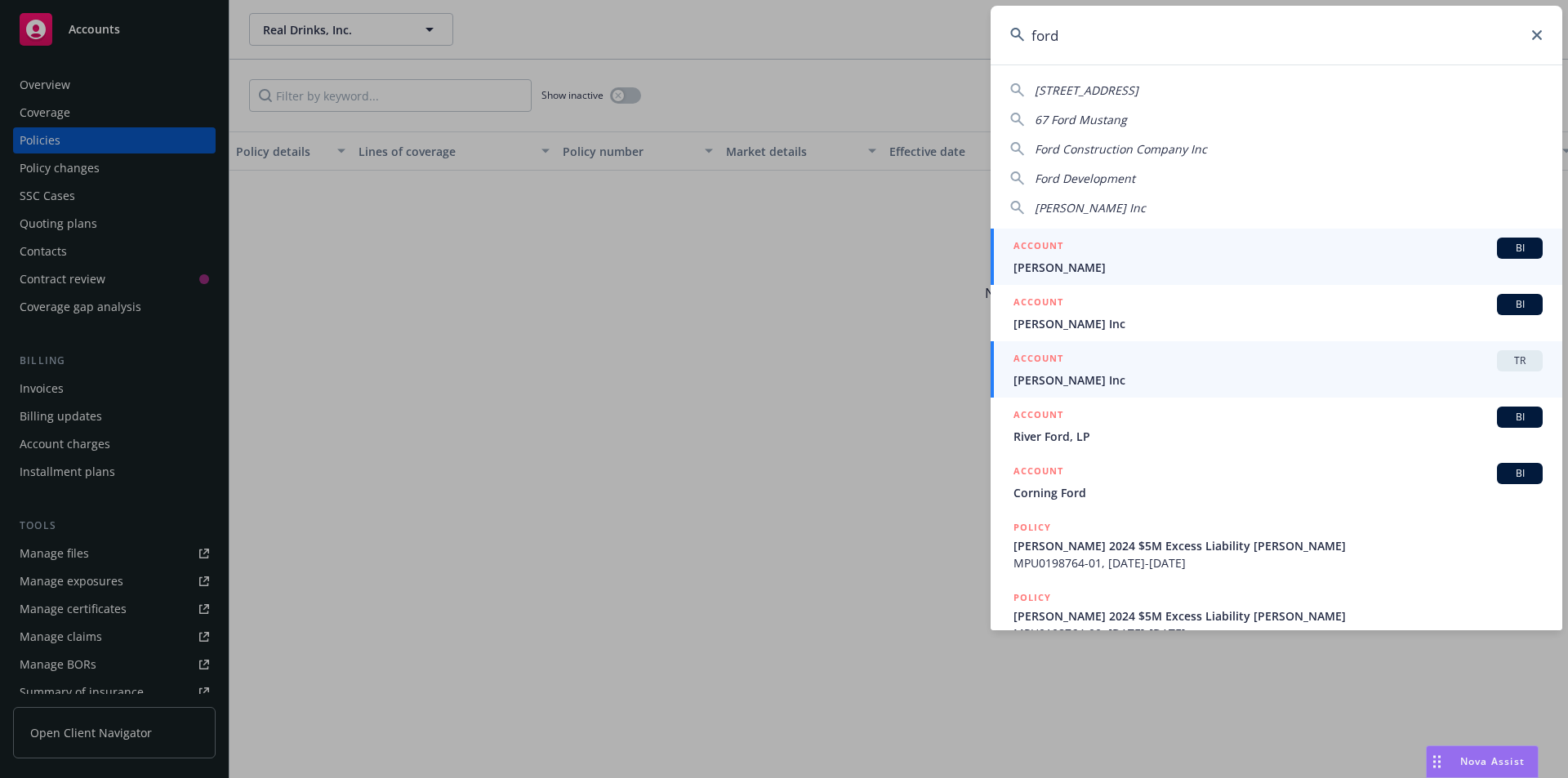
type input "ford"
click at [1155, 387] on span "[PERSON_NAME] Inc" at bounding box center [1278, 380] width 530 height 17
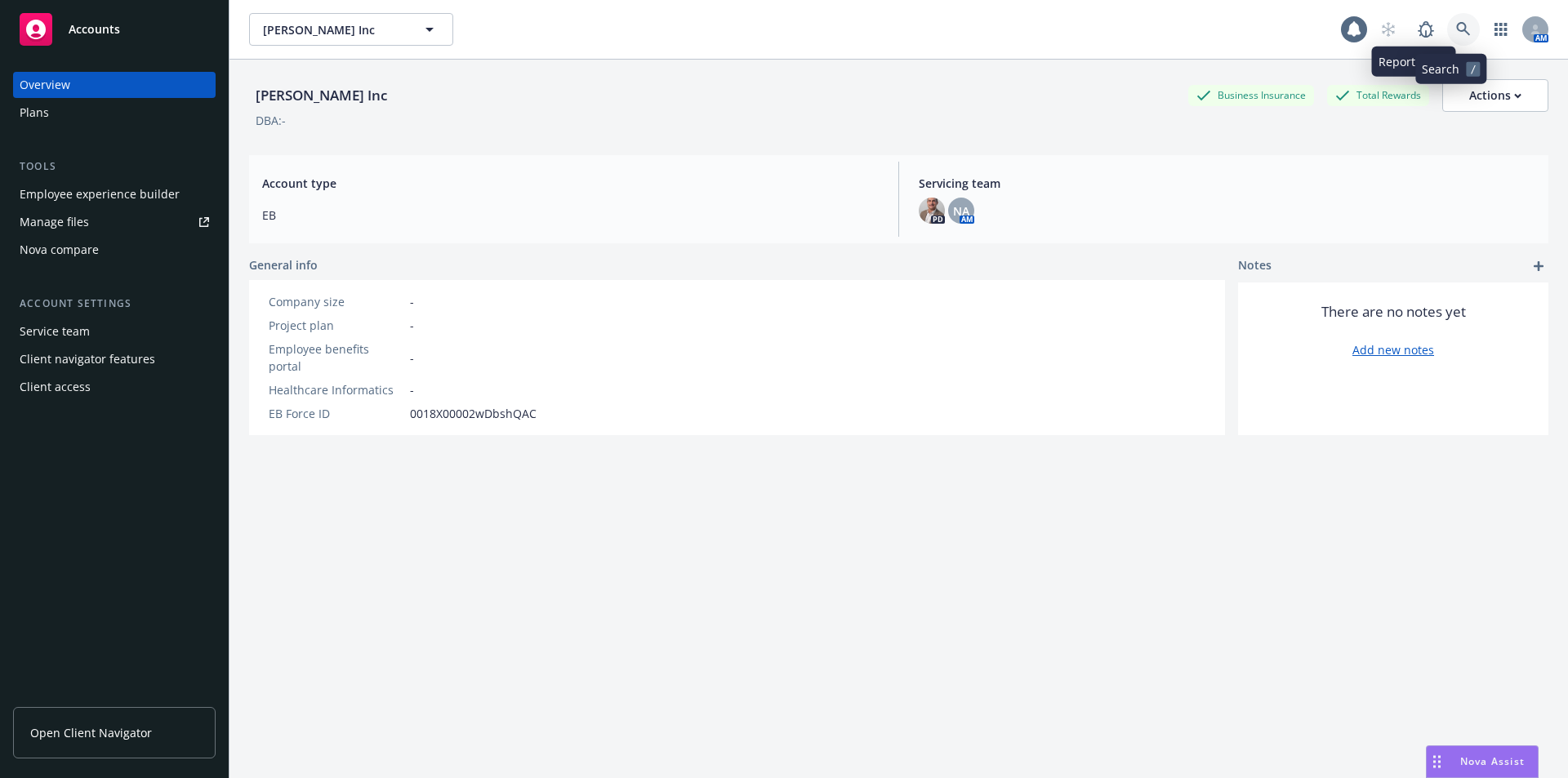
click at [1447, 26] on link at bounding box center [1464, 30] width 33 height 33
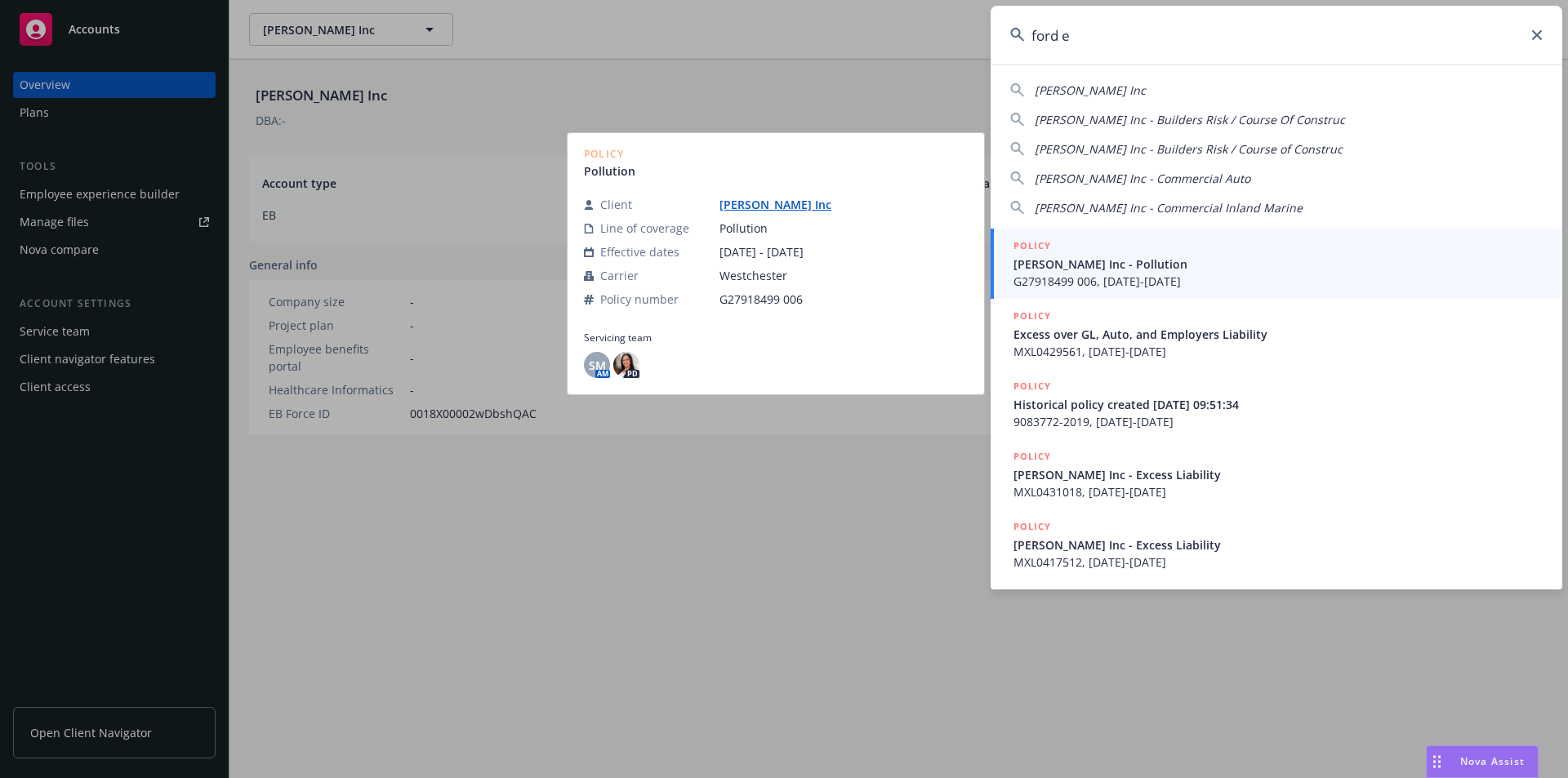
type input "ford e"
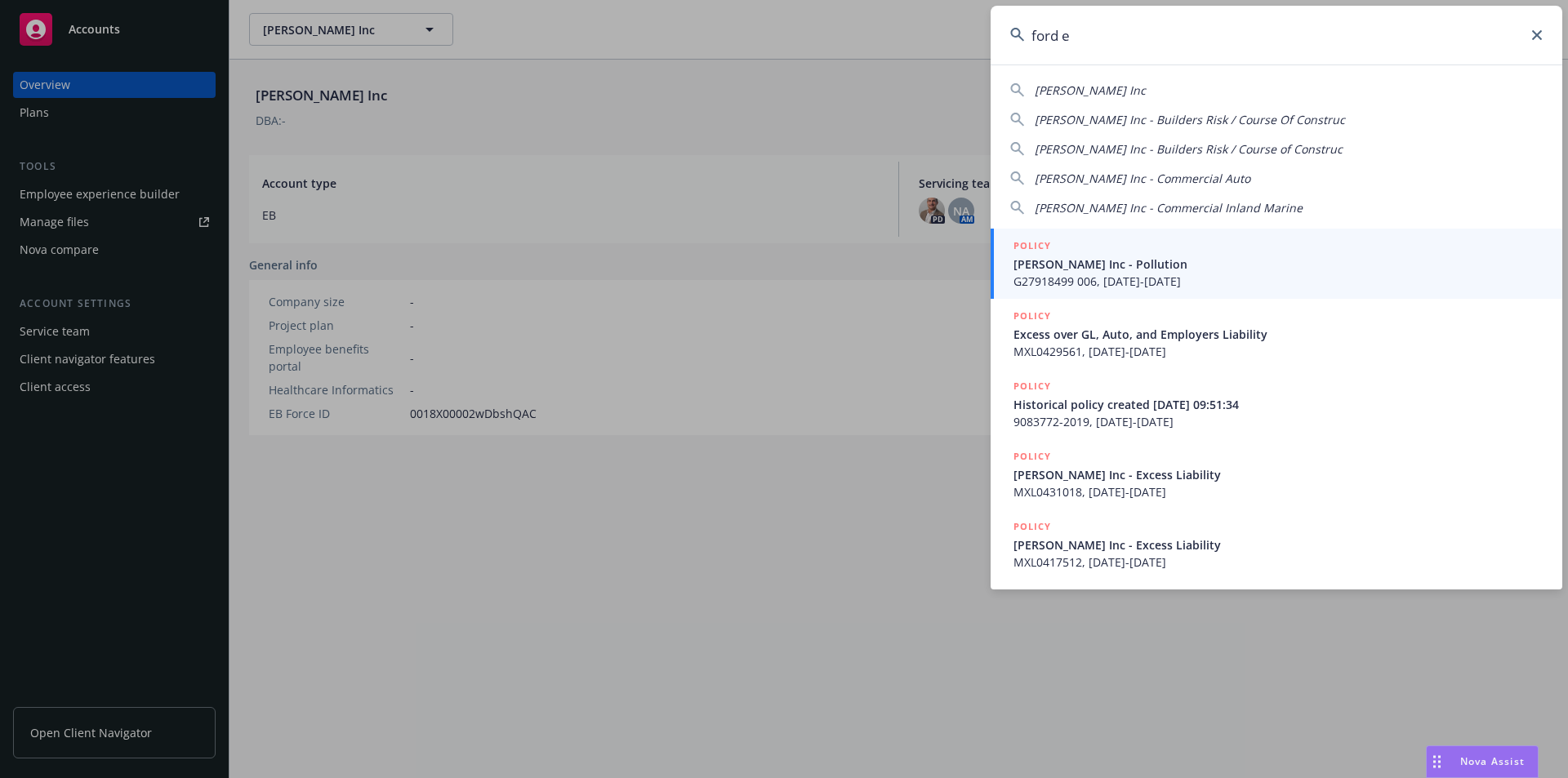
click at [1185, 263] on span "[PERSON_NAME] Inc - Pollution" at bounding box center [1278, 264] width 530 height 17
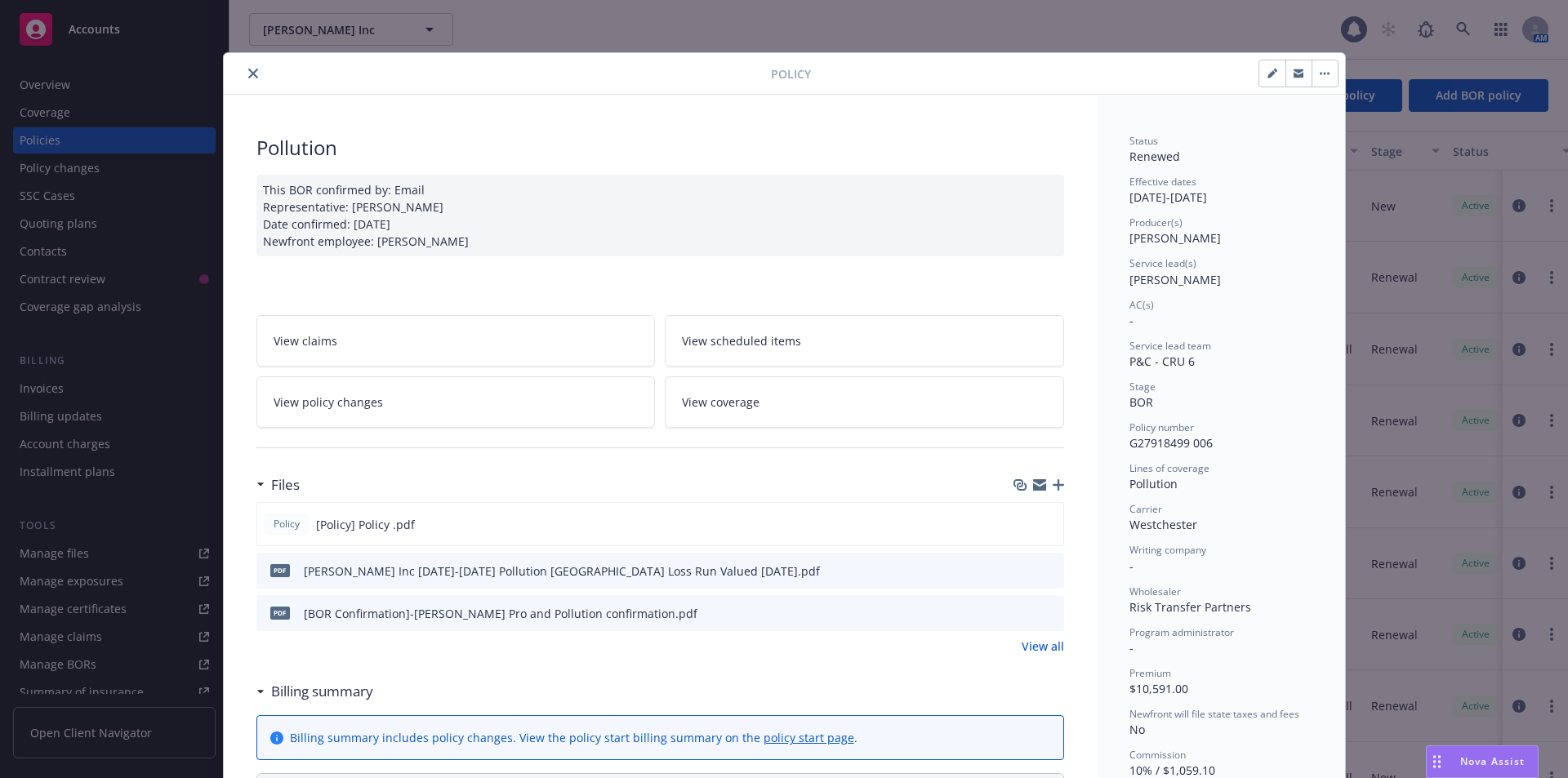
click at [248, 71] on icon "close" at bounding box center [252, 73] width 10 height 10
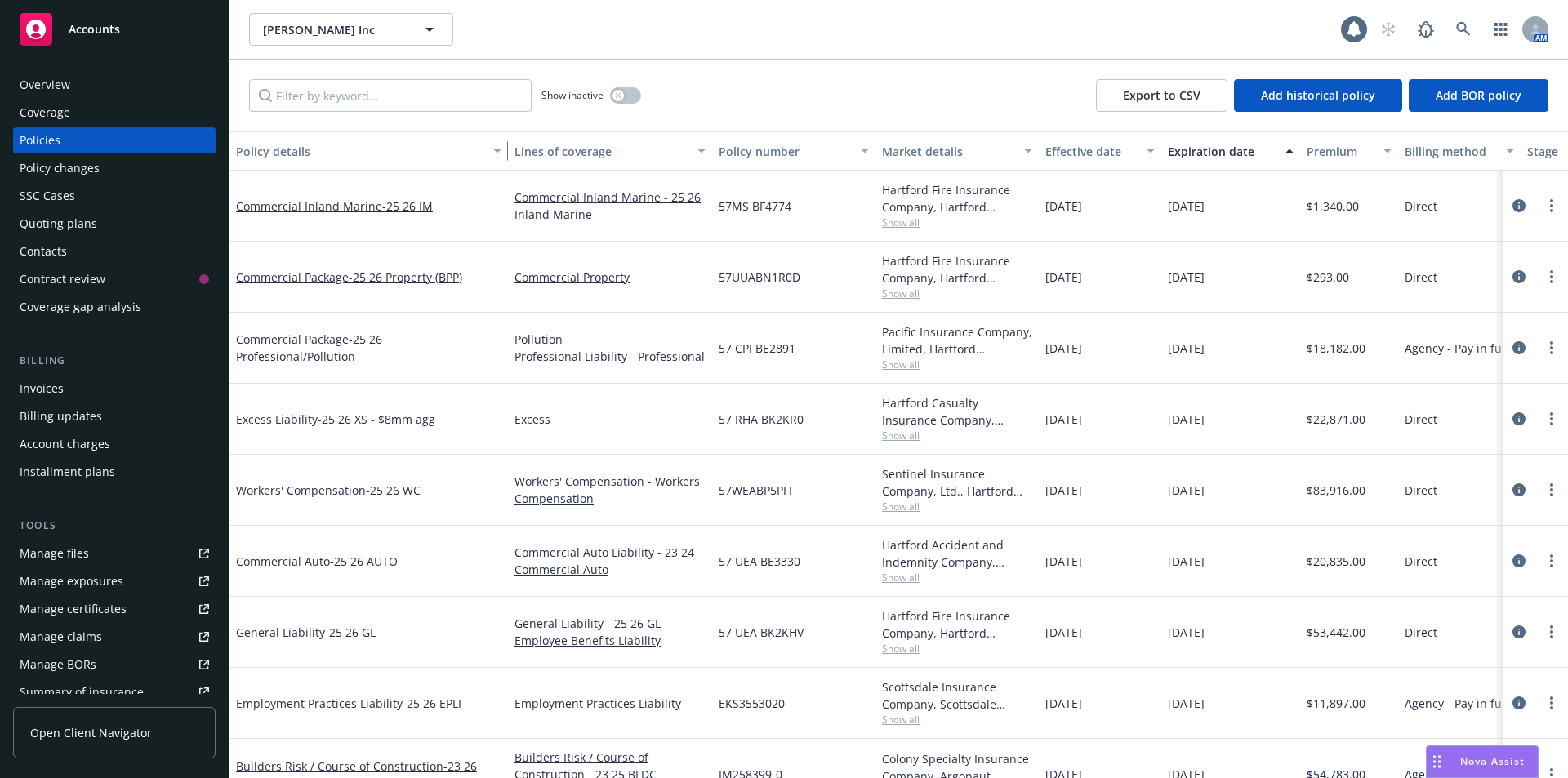
drag, startPoint x: 351, startPoint y: 142, endPoint x: 507, endPoint y: 141, distance: 156.0
click at [504, 141] on div "button" at bounding box center [499, 150] width 8 height 37
click at [407, 422] on span "- 25 26 XS - $8mm agg" at bounding box center [376, 419] width 117 height 16
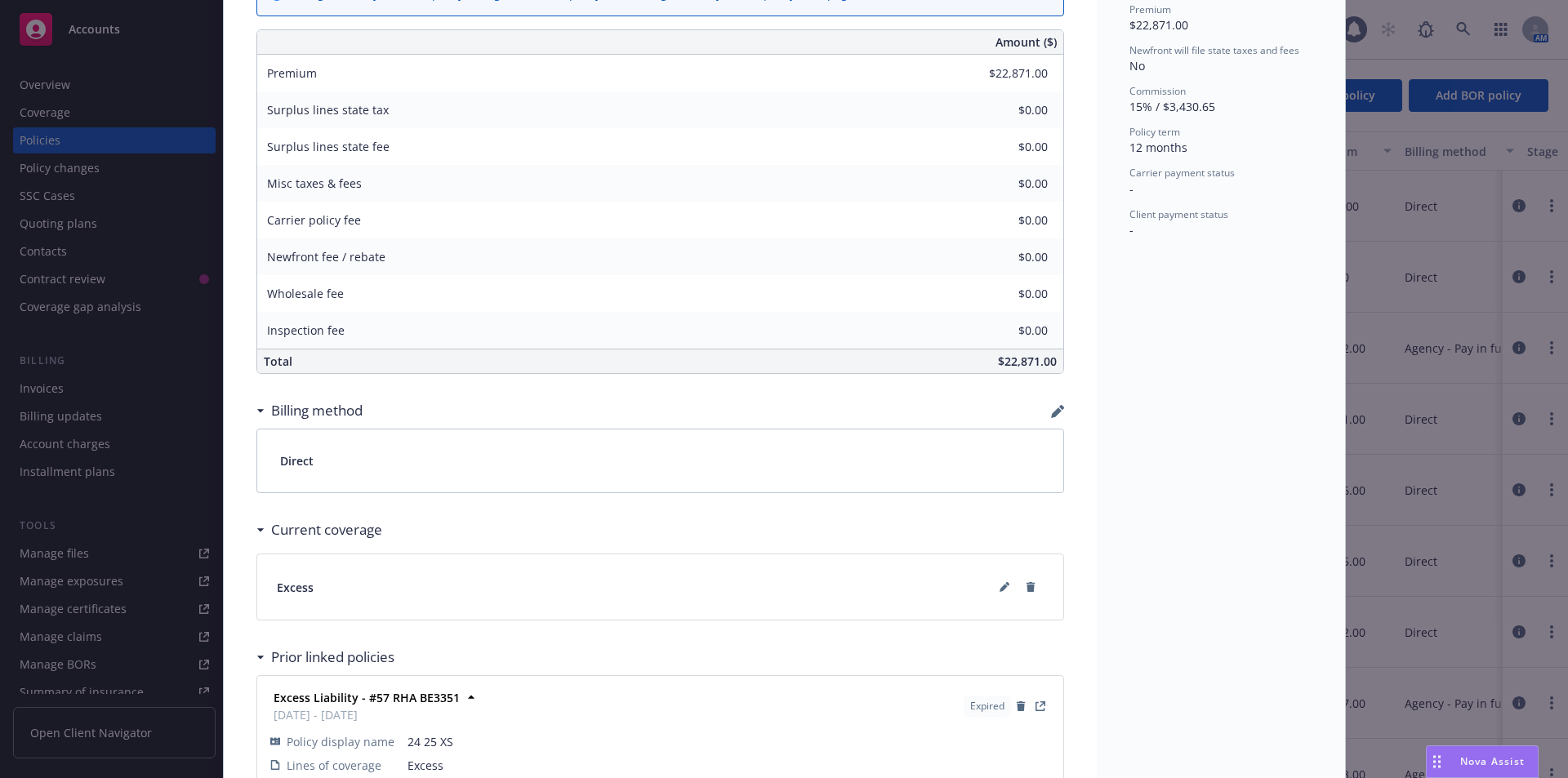
scroll to position [810, 0]
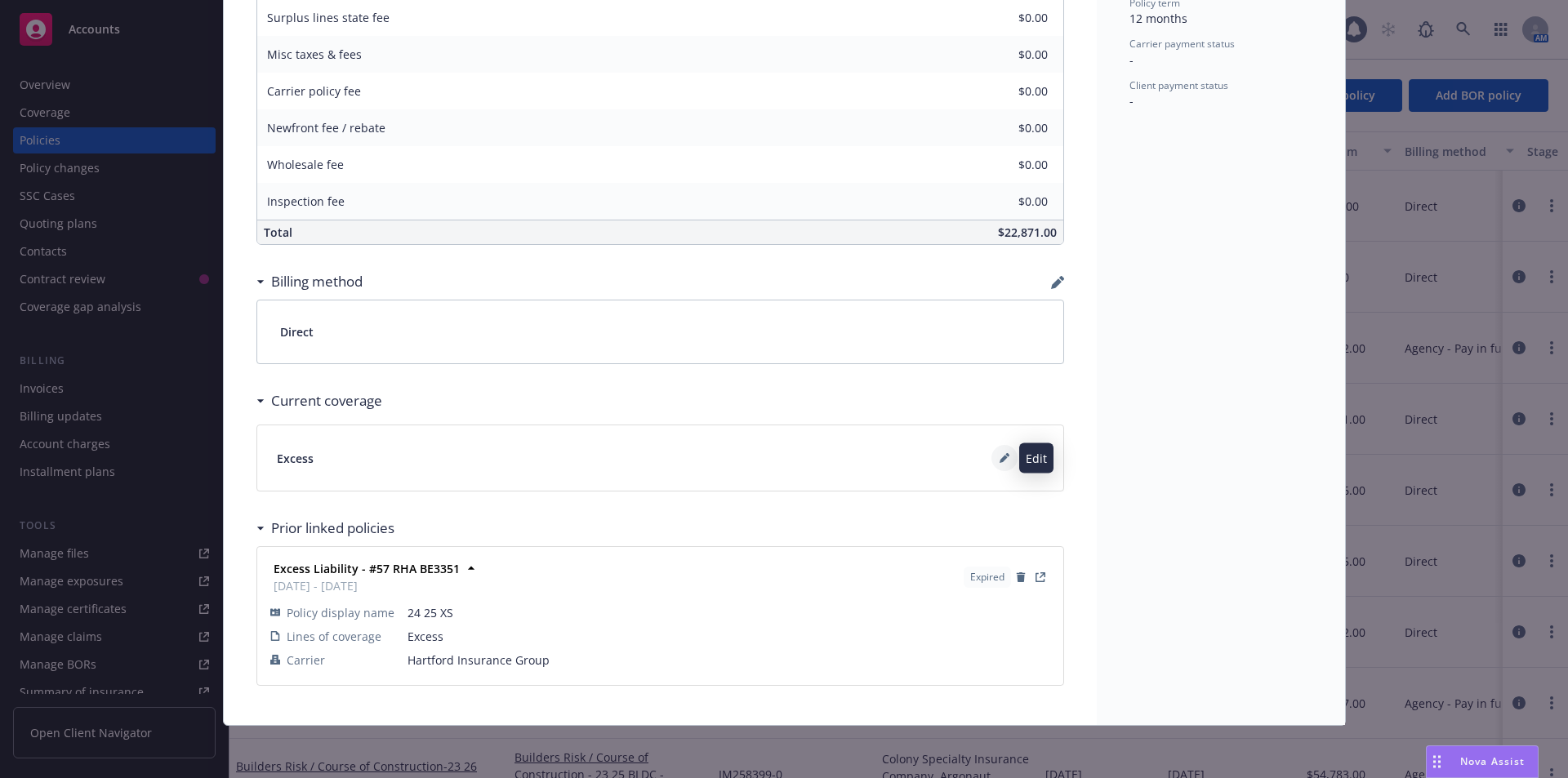
click at [1000, 461] on icon at bounding box center [1004, 457] width 10 height 10
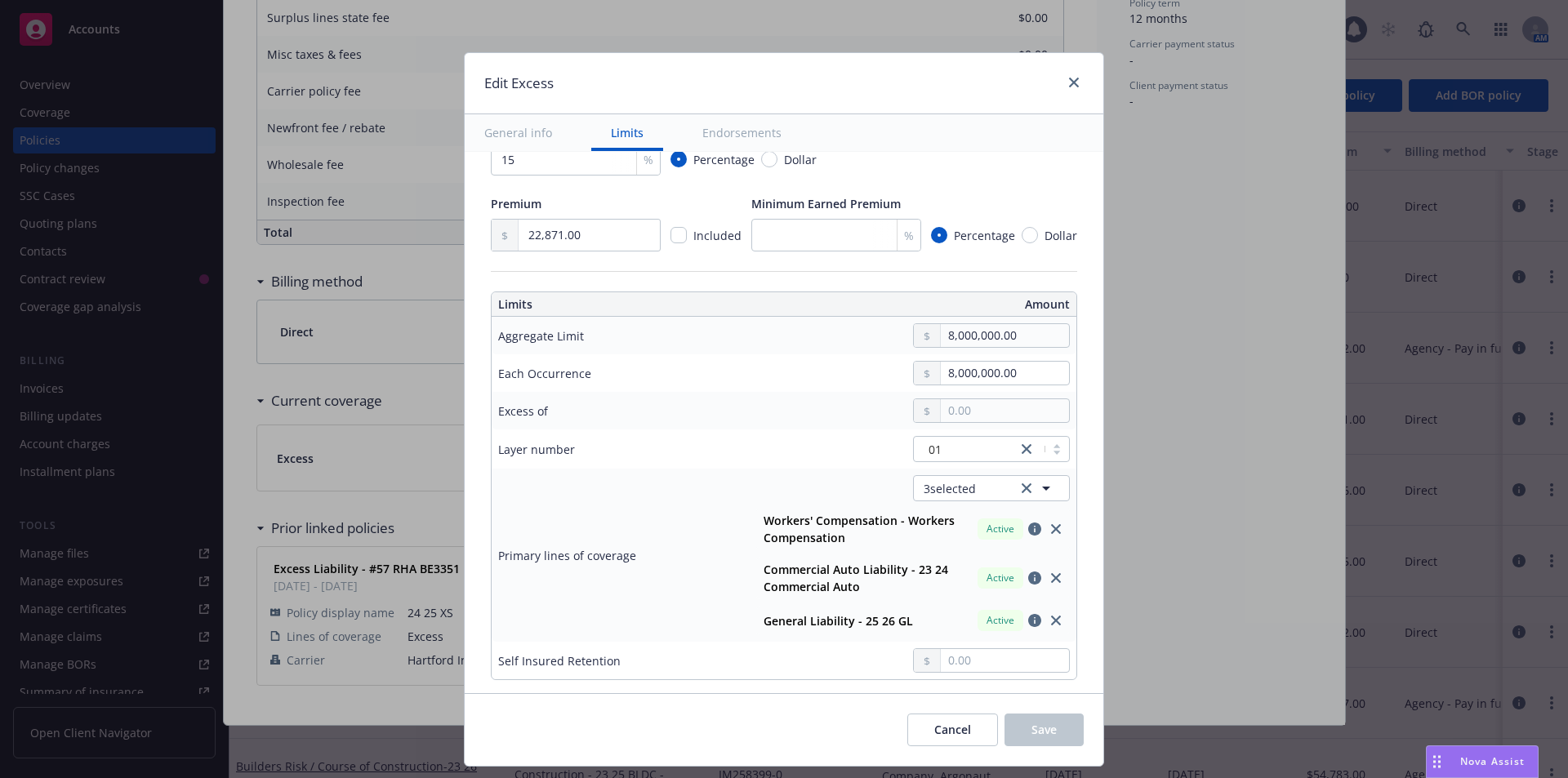
scroll to position [489, 0]
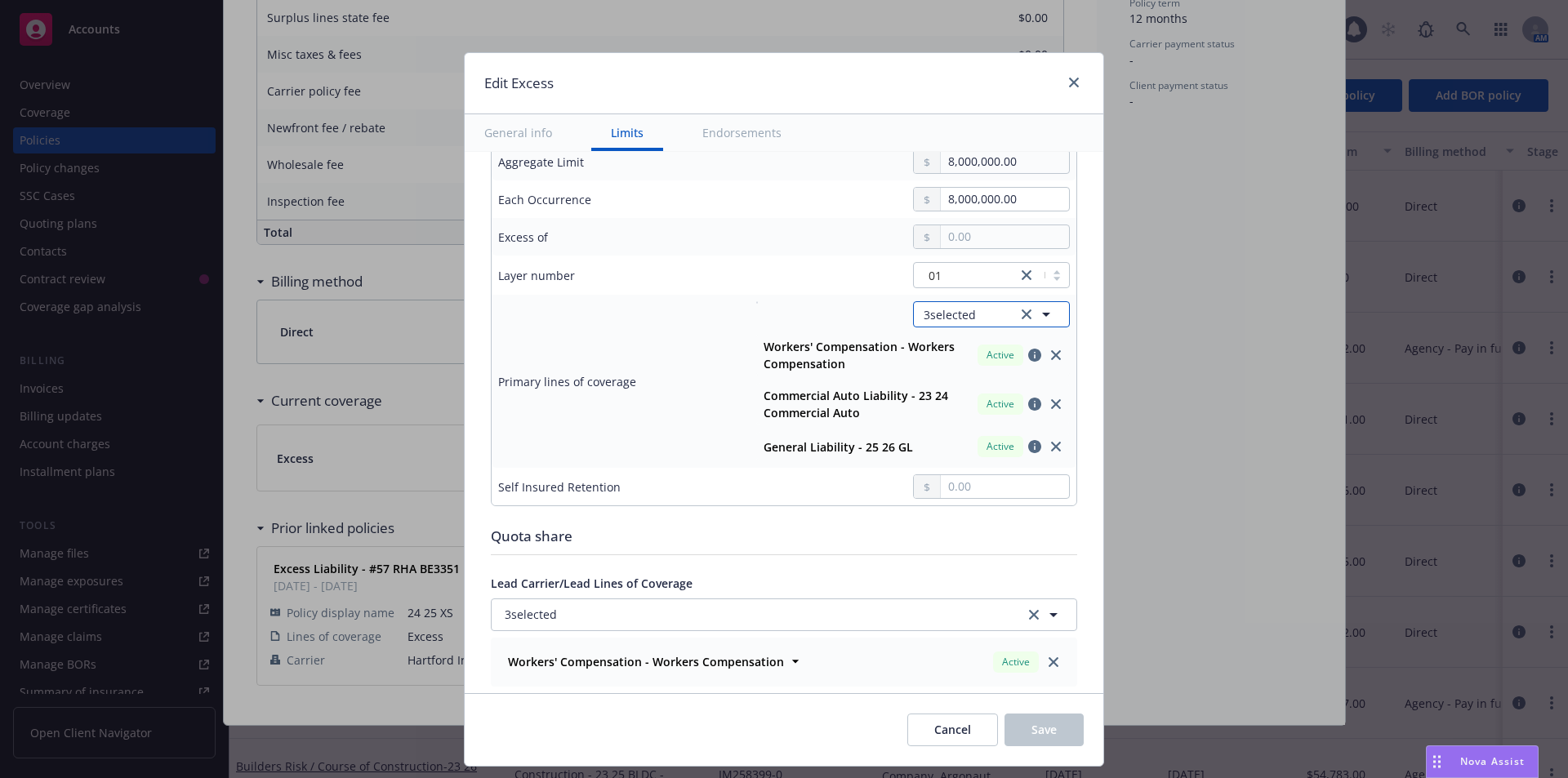
click at [1038, 313] on icon "button" at bounding box center [1046, 314] width 20 height 20
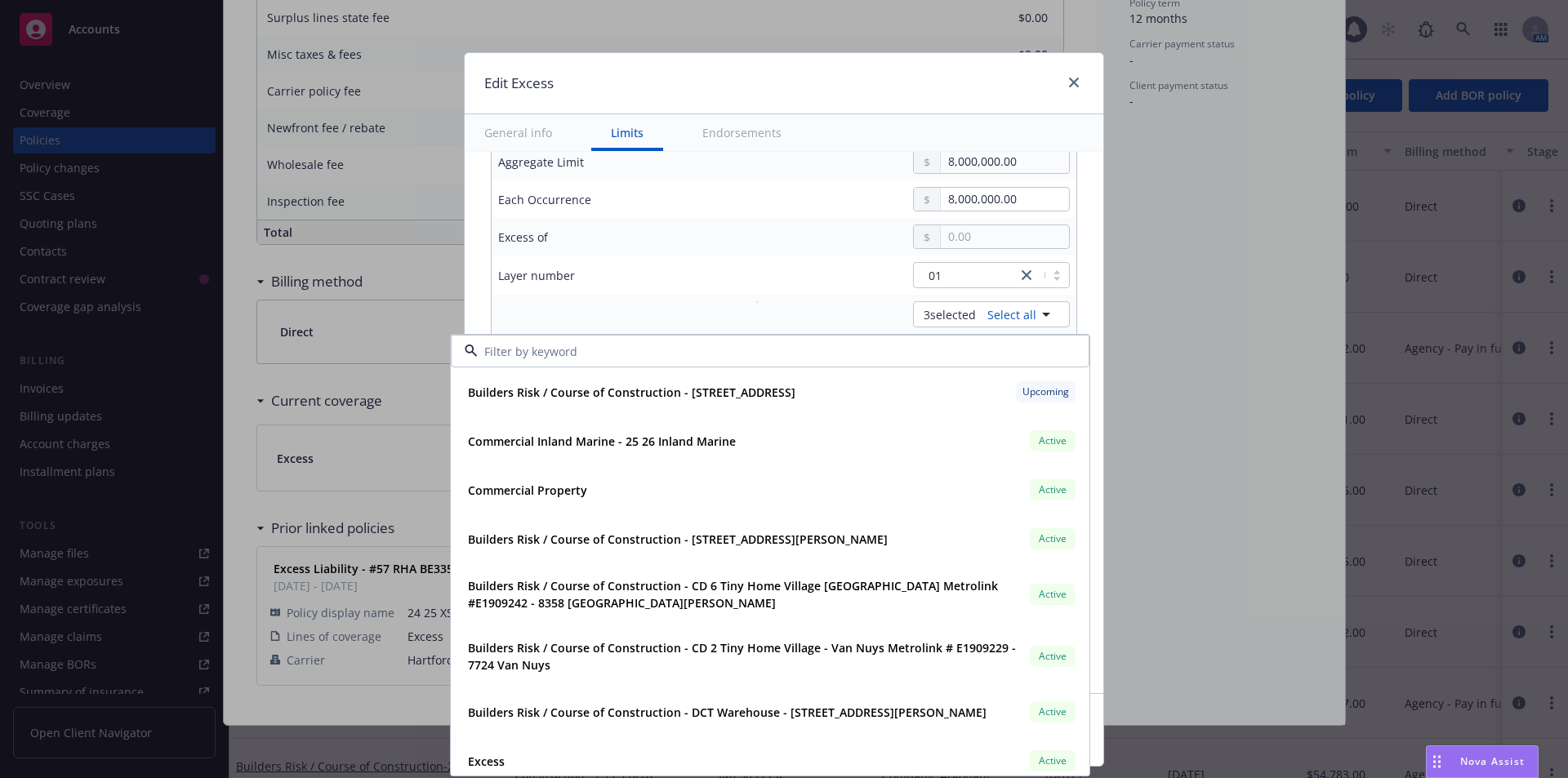
click at [621, 300] on td "Primary lines of coverage" at bounding box center [614, 381] width 245 height 173
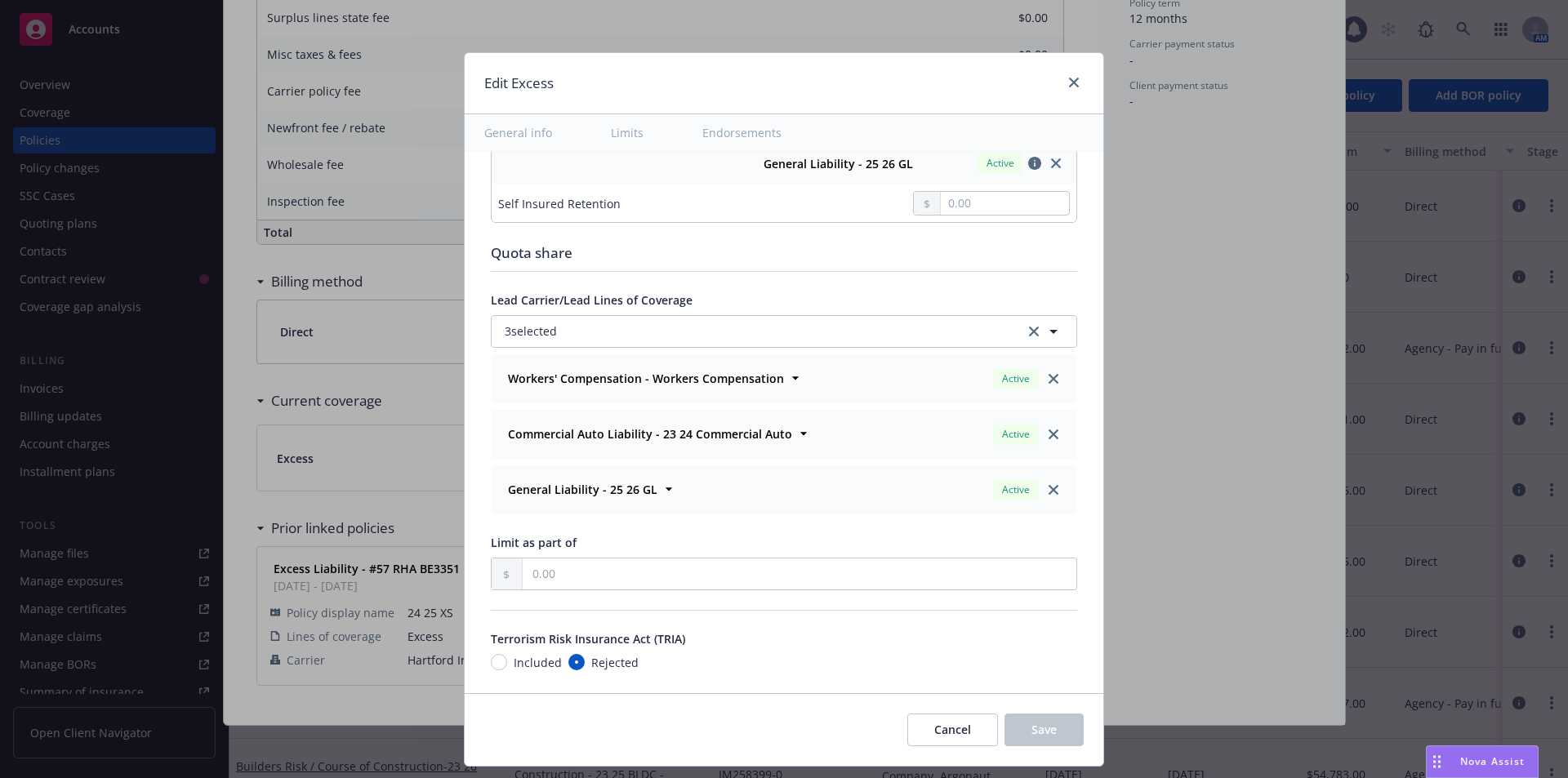
scroll to position [816, 0]
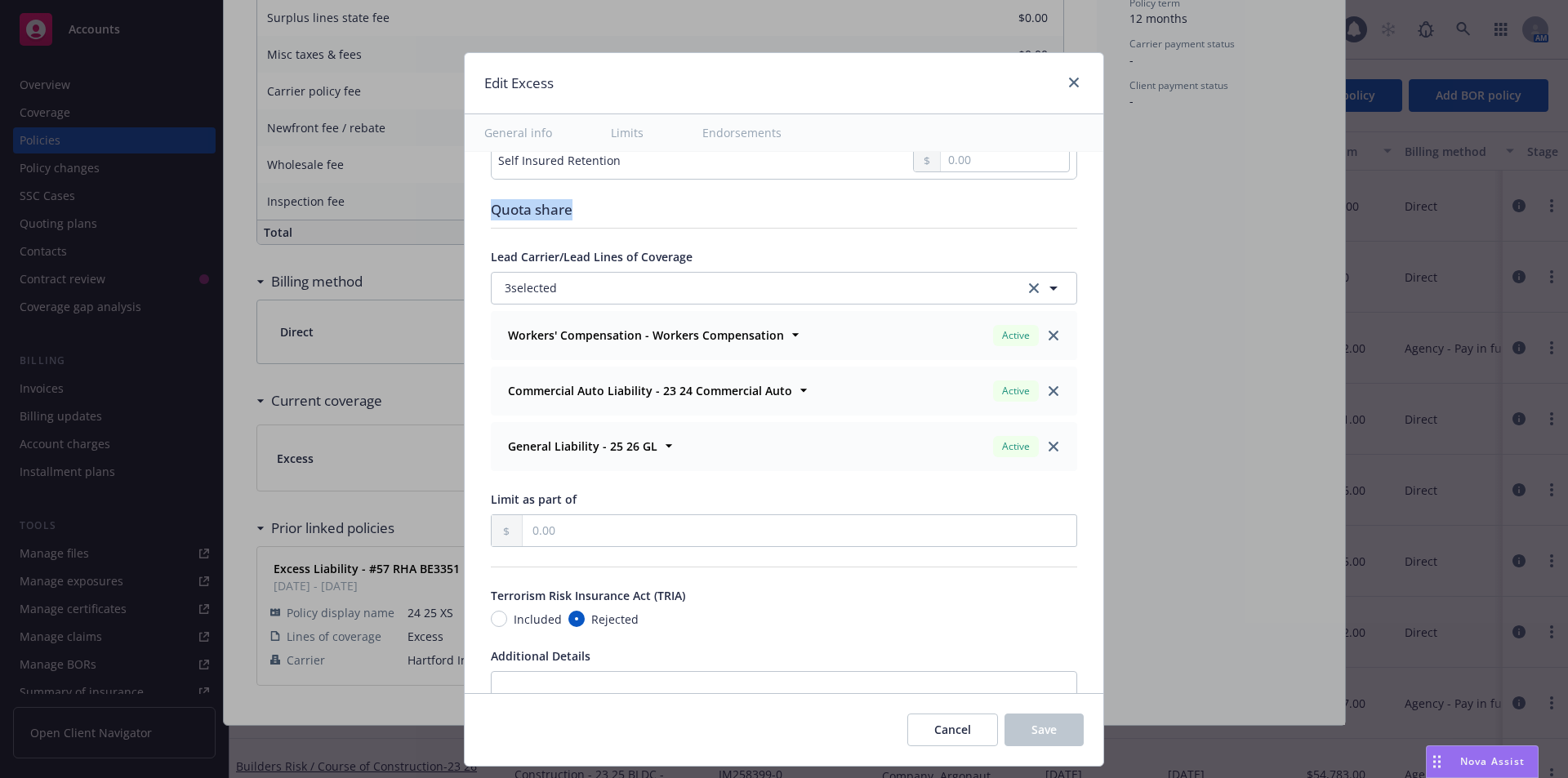
drag, startPoint x: 477, startPoint y: 209, endPoint x: 591, endPoint y: 205, distance: 114.1
click at [591, 205] on div "Display name Coverage trigger Claims-Made Occurrence Claims-Made and Reported C…" at bounding box center [784, 130] width 638 height 1588
click at [847, 214] on div "Quota share" at bounding box center [784, 209] width 586 height 21
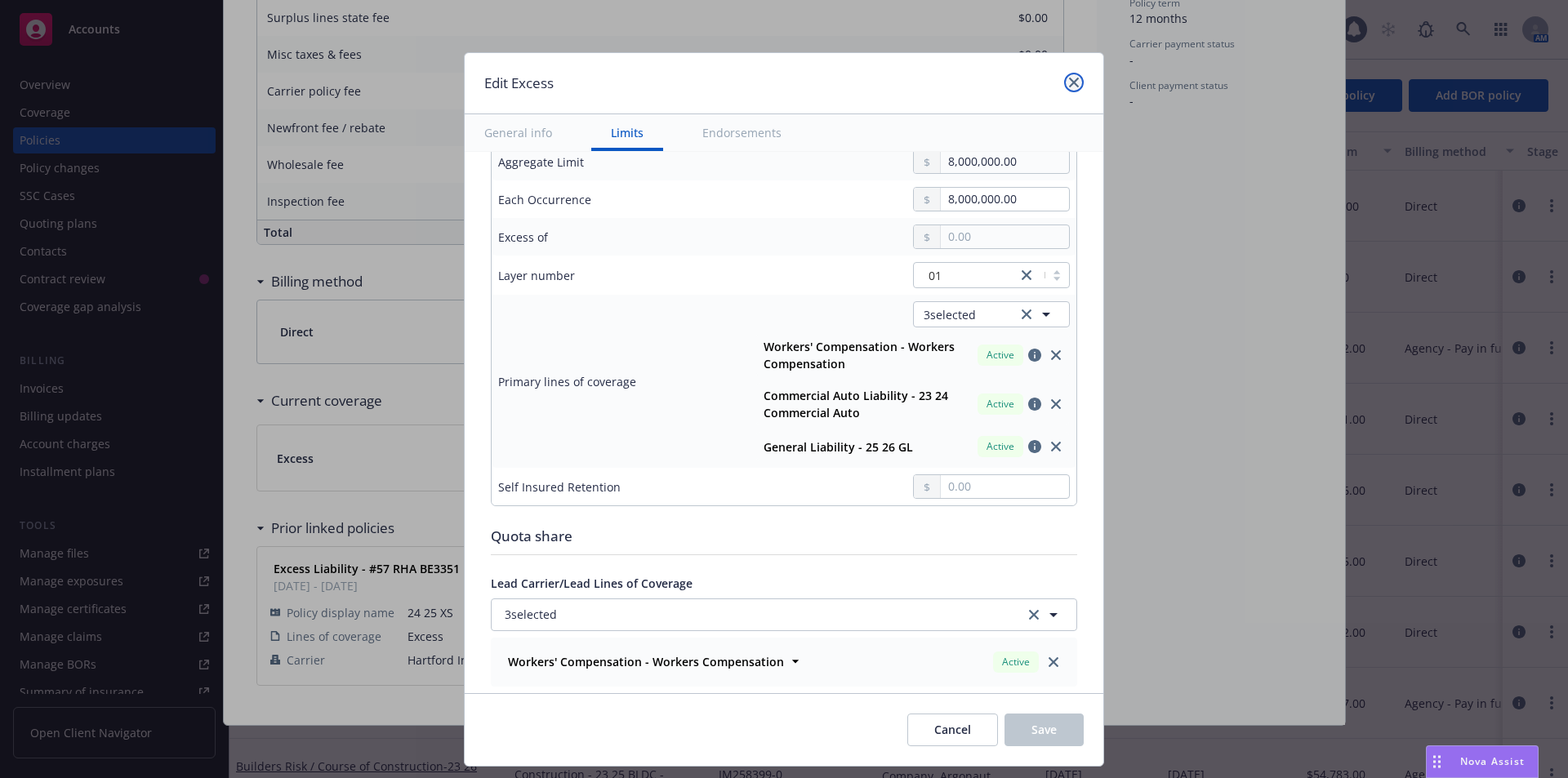
click at [1075, 84] on icon "close" at bounding box center [1073, 82] width 10 height 10
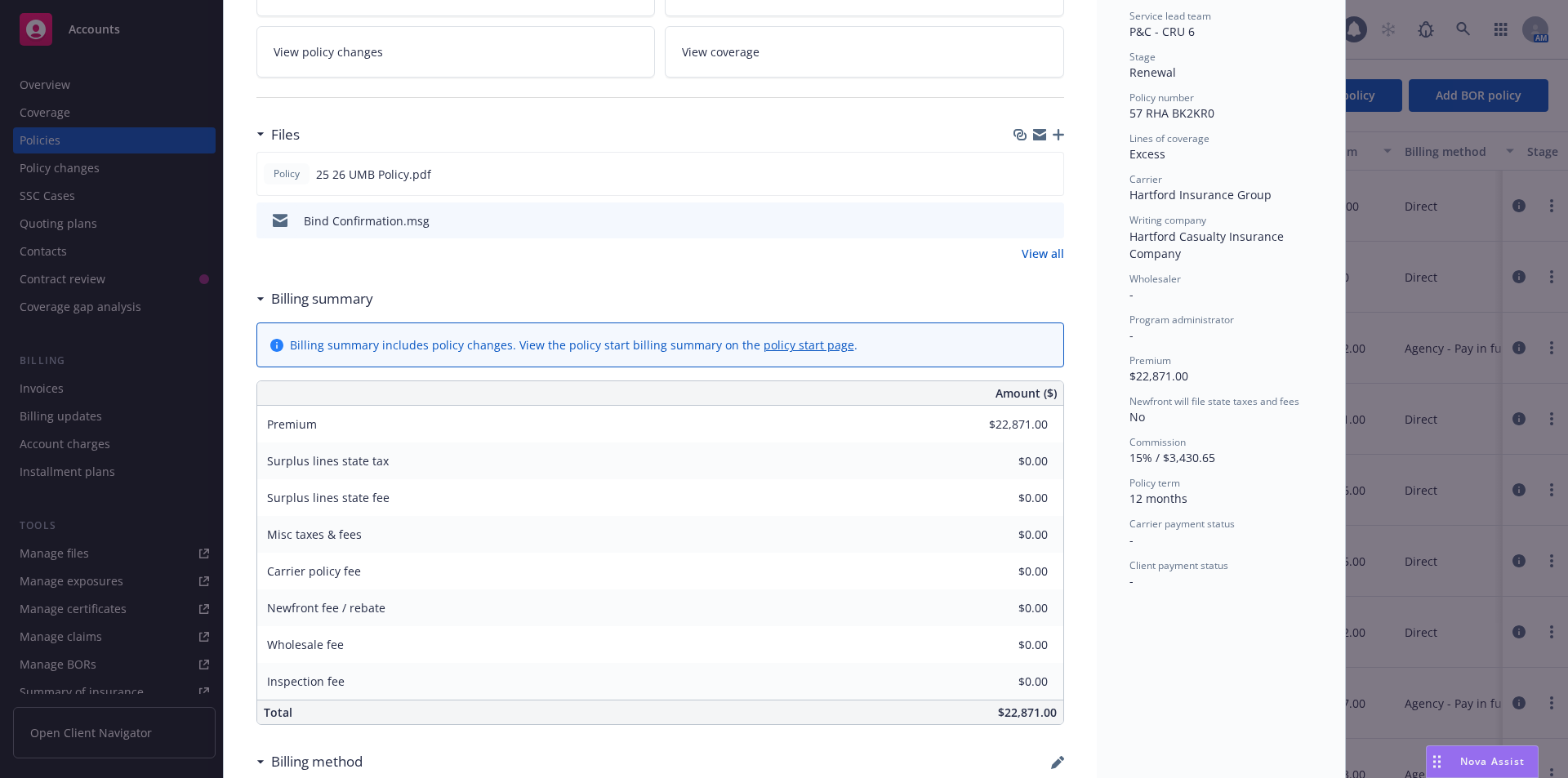
scroll to position [163, 0]
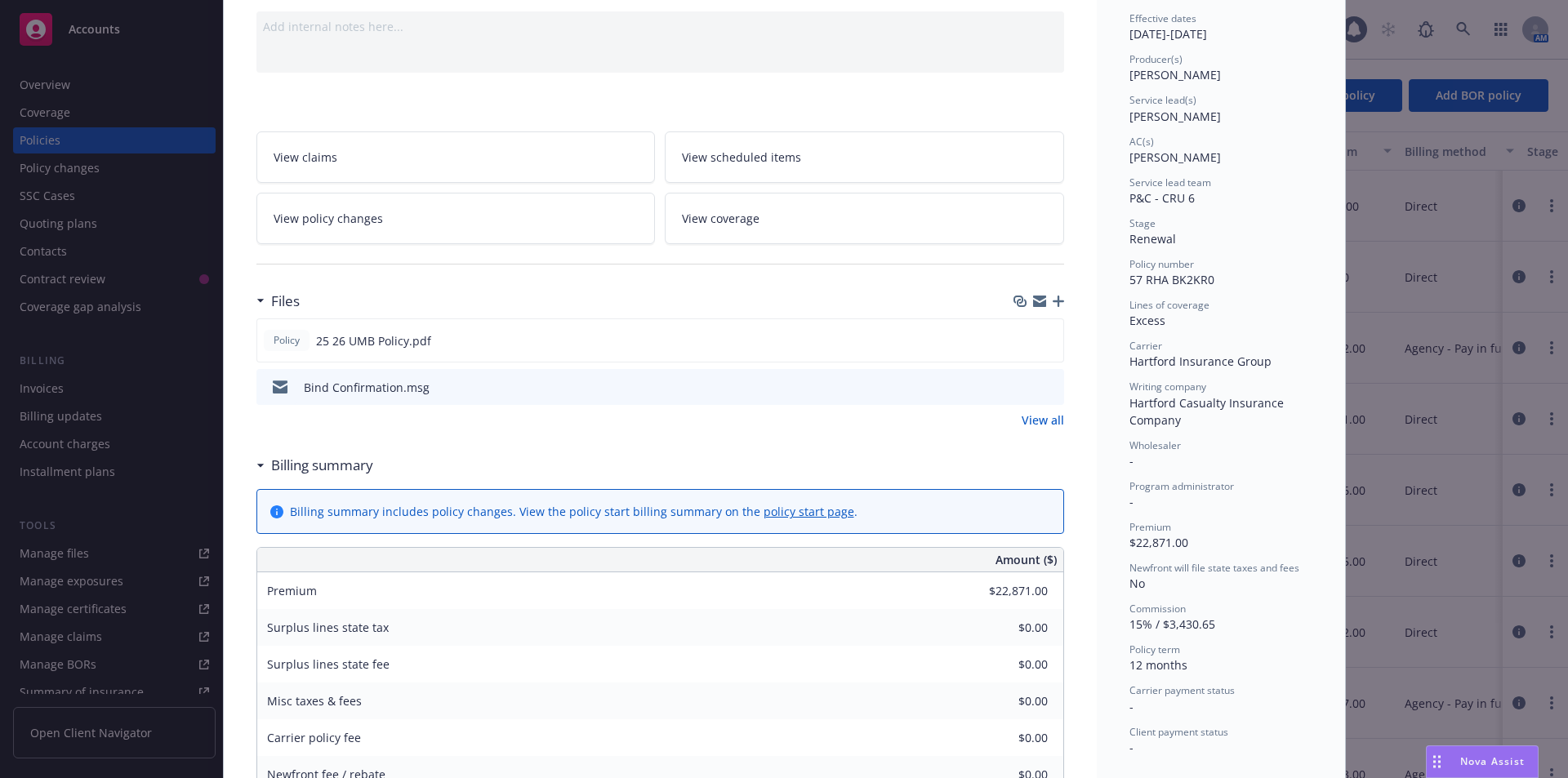
click at [1468, 757] on span "Nova Assist" at bounding box center [1492, 761] width 64 height 14
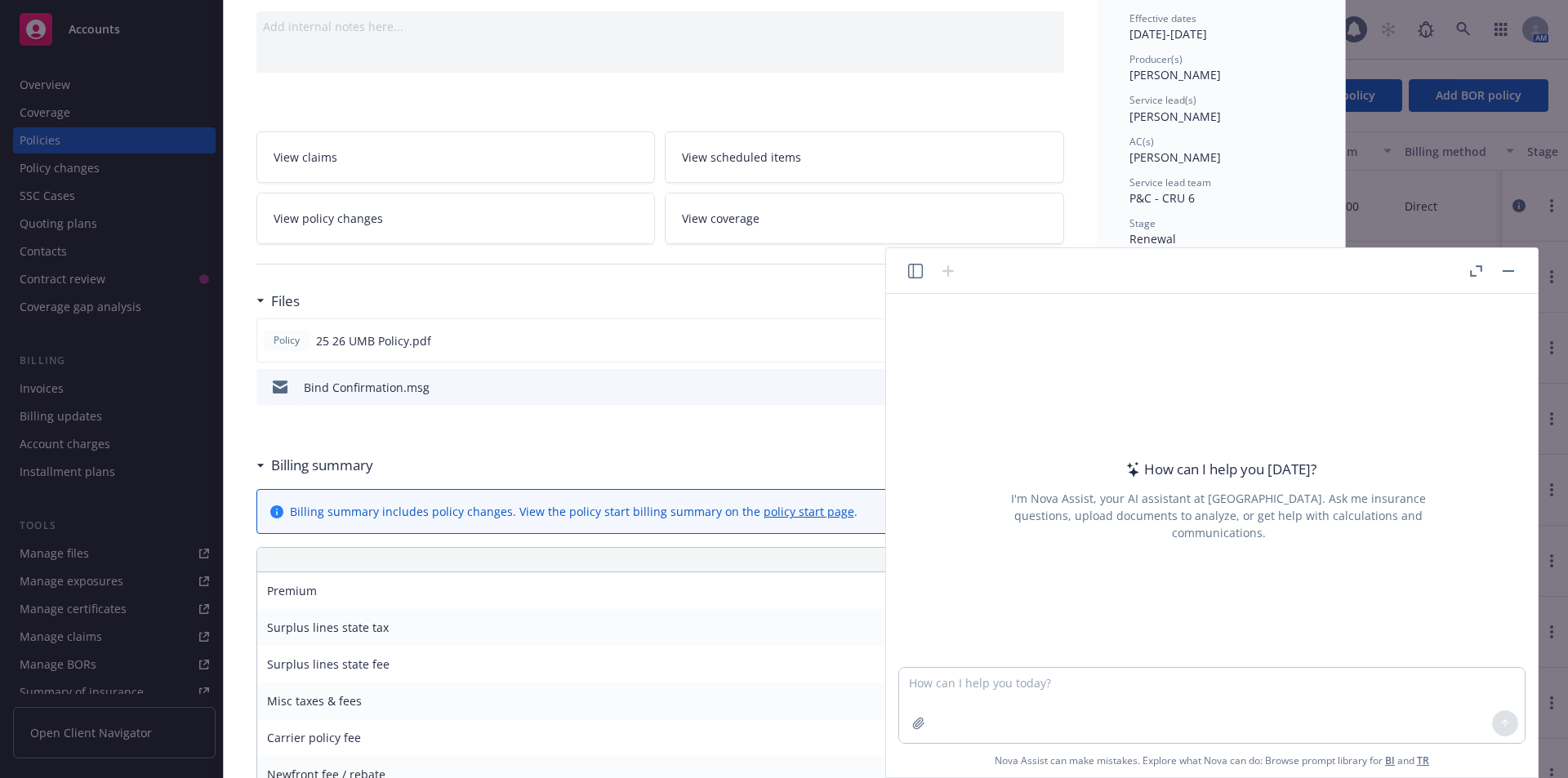
click at [675, 436] on div "Files Policy 25 26 UMB Policy.pdf Bind Confirmation.msg View all" at bounding box center [660, 366] width 808 height 164
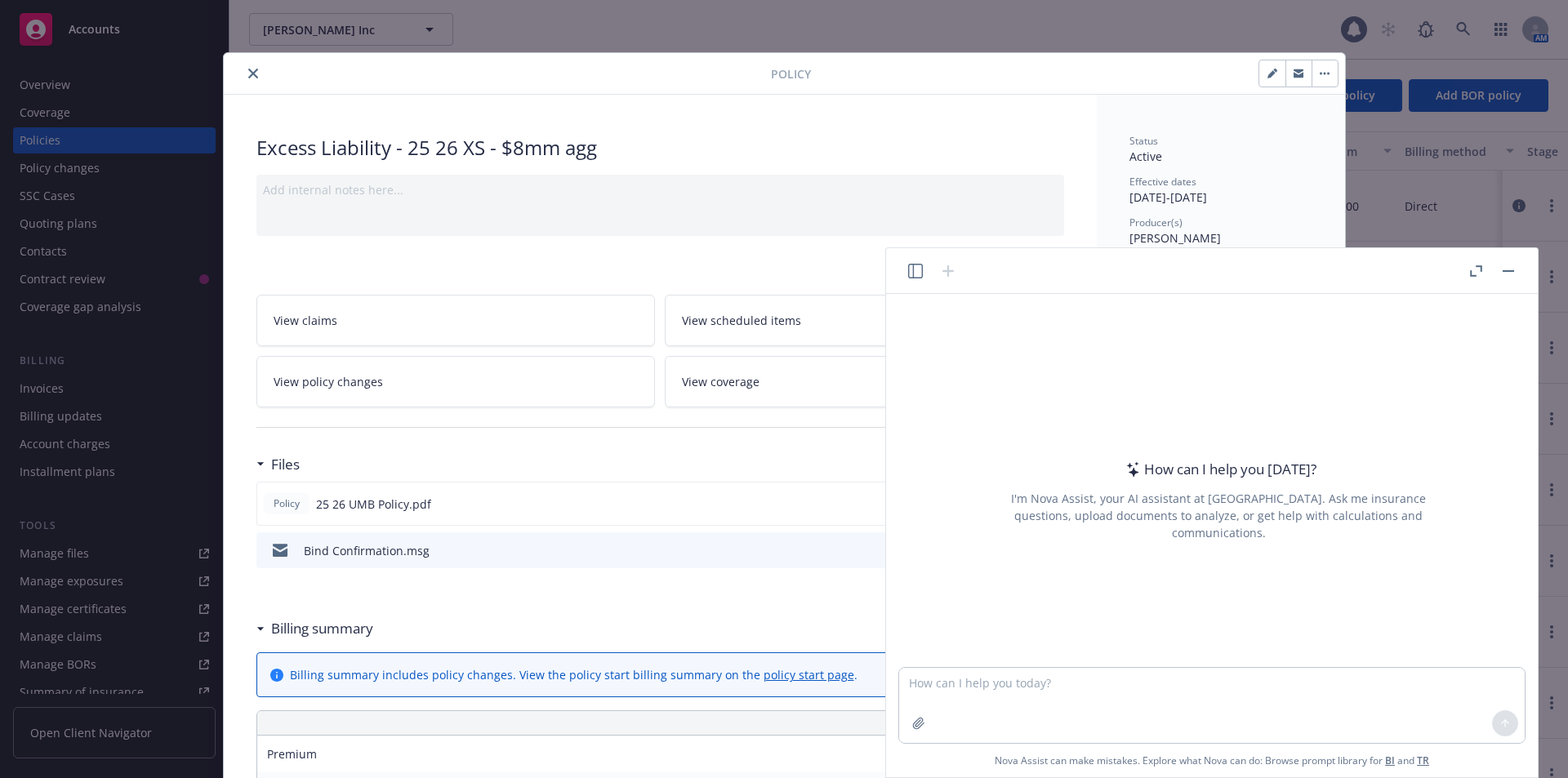
click at [248, 72] on icon "close" at bounding box center [252, 73] width 10 height 10
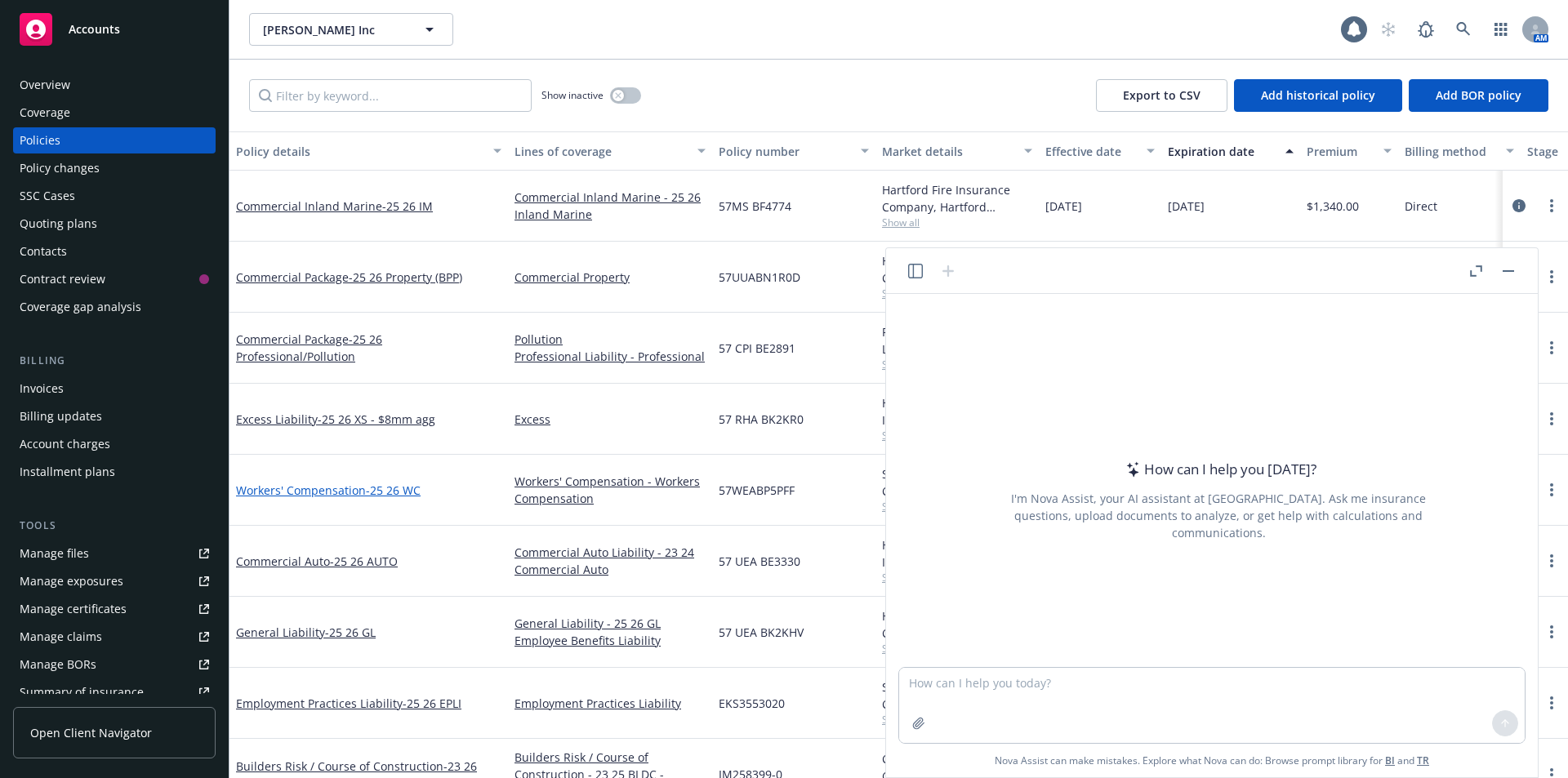
click at [360, 490] on link "Workers' Compensation - 25 26 WC" at bounding box center [328, 490] width 184 height 16
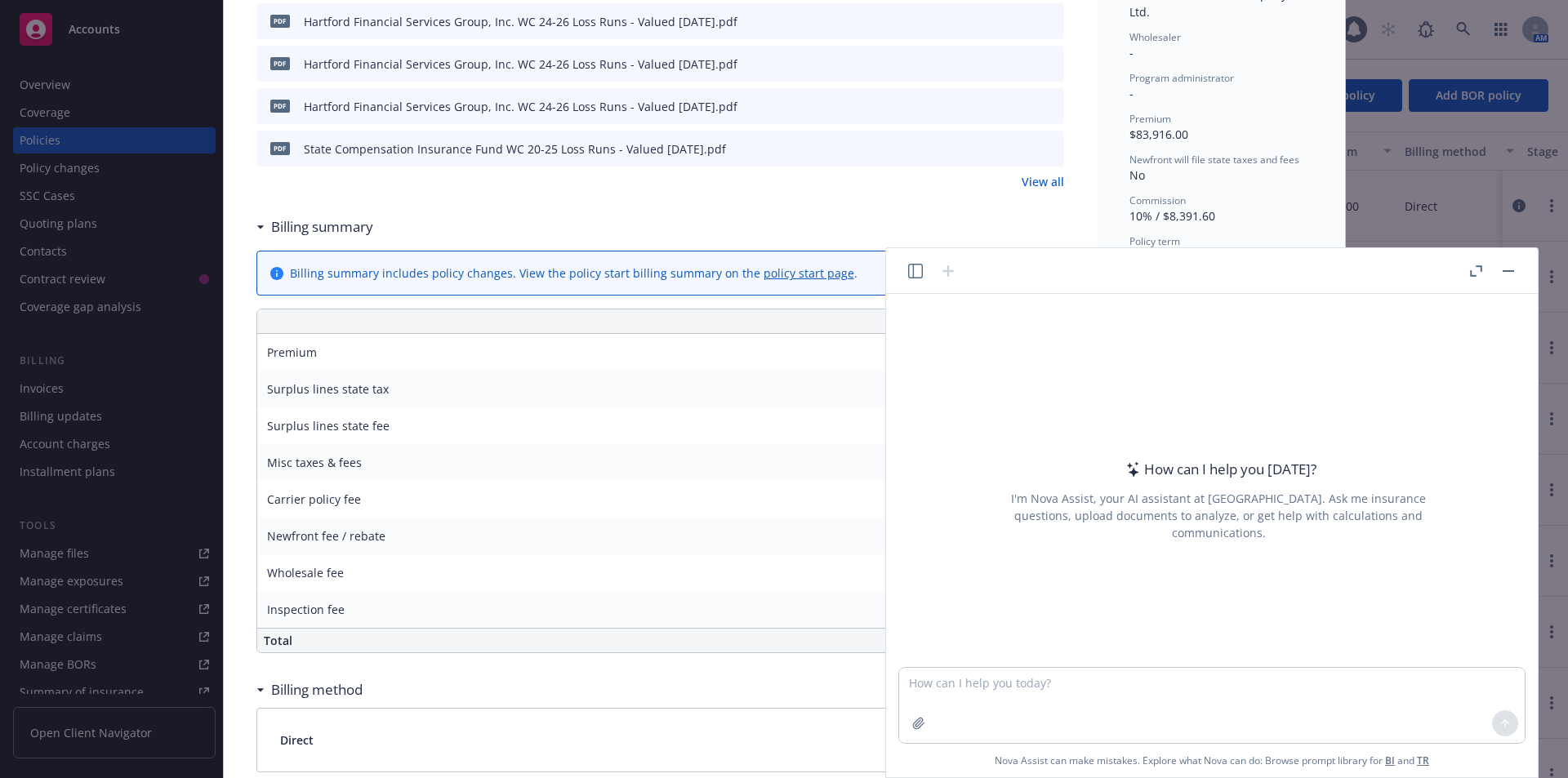
scroll to position [980, 0]
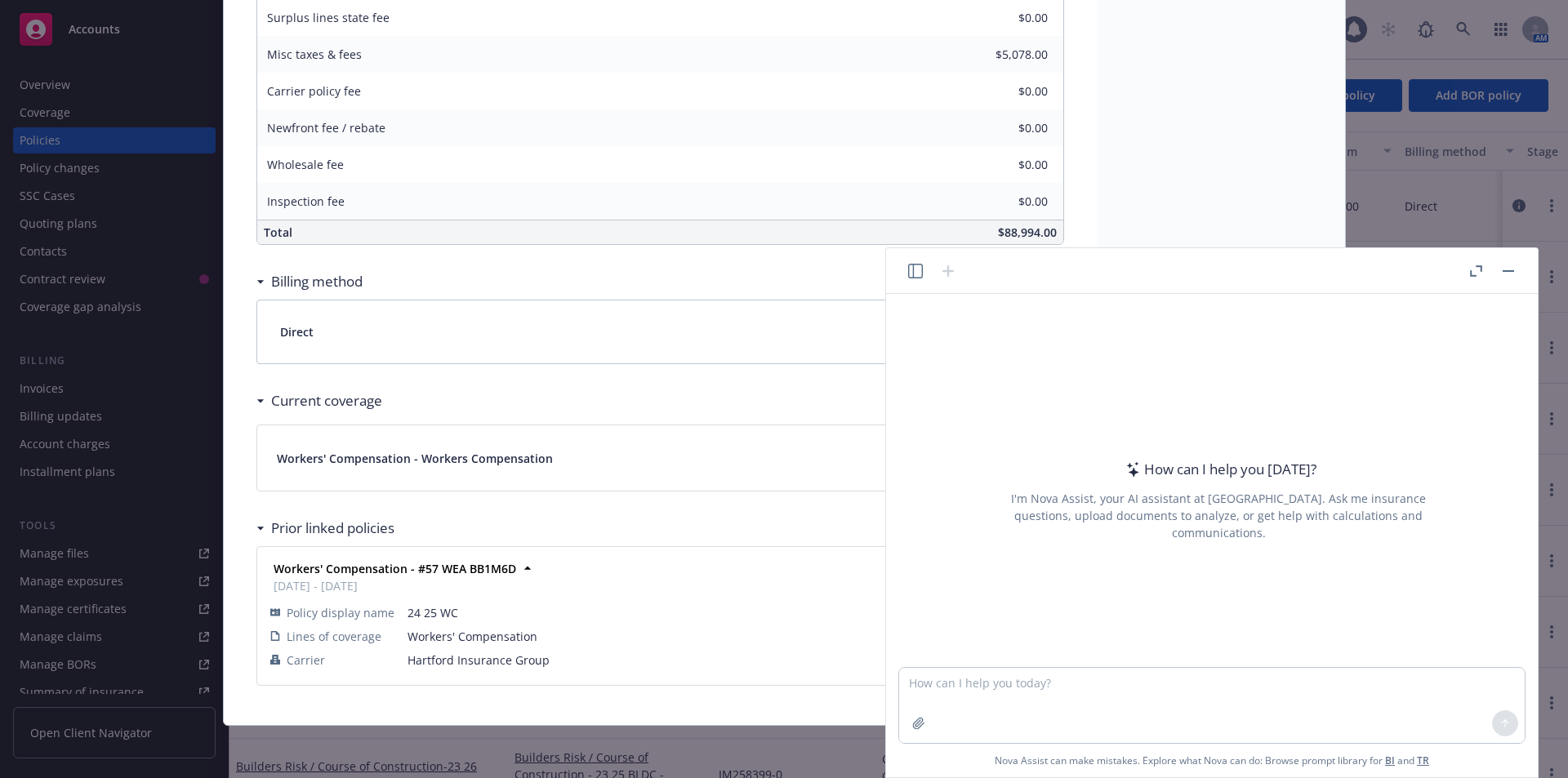
click at [1505, 270] on rect "button" at bounding box center [1508, 271] width 11 height 2
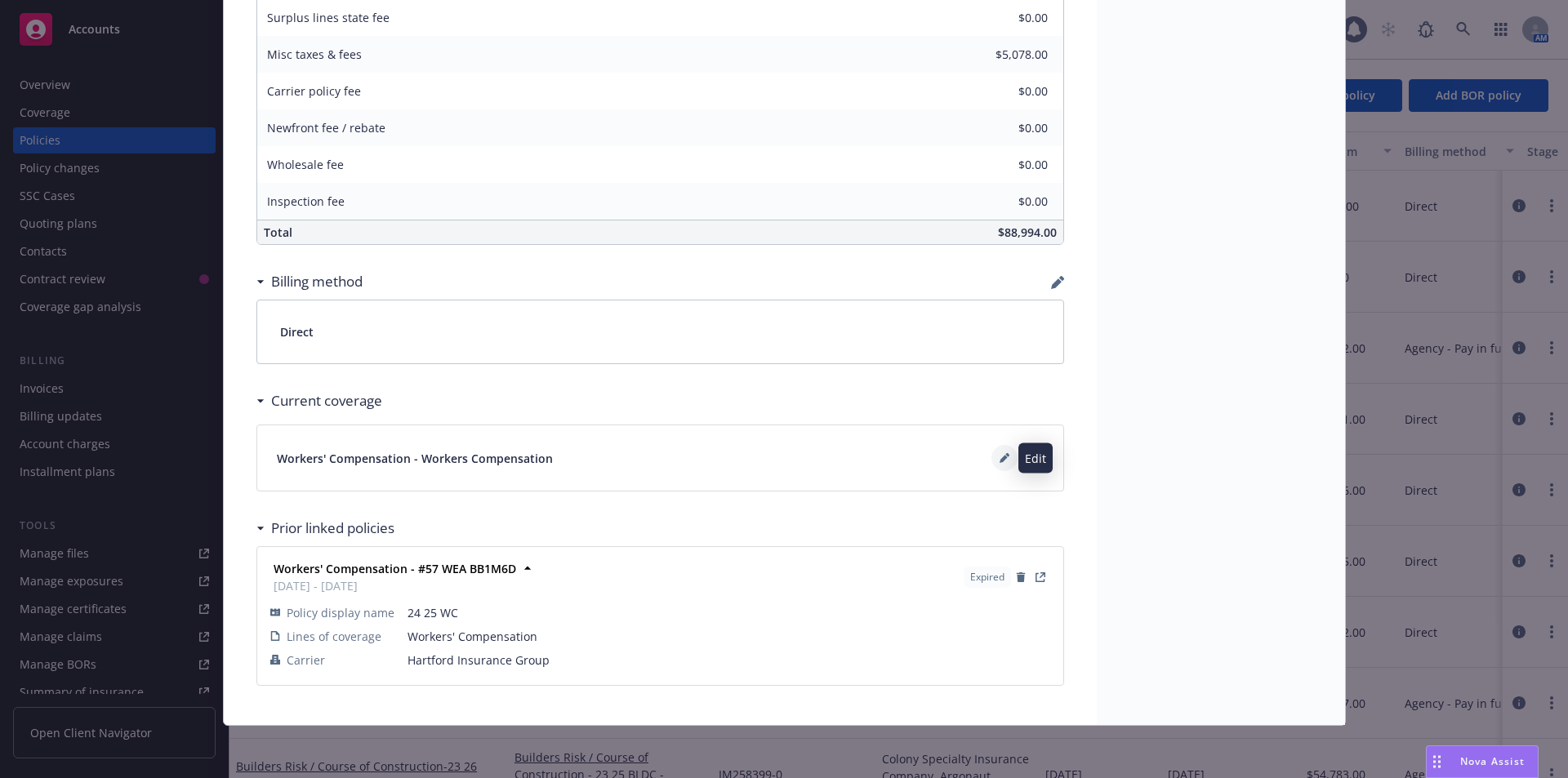
click at [991, 462] on button at bounding box center [1004, 458] width 26 height 26
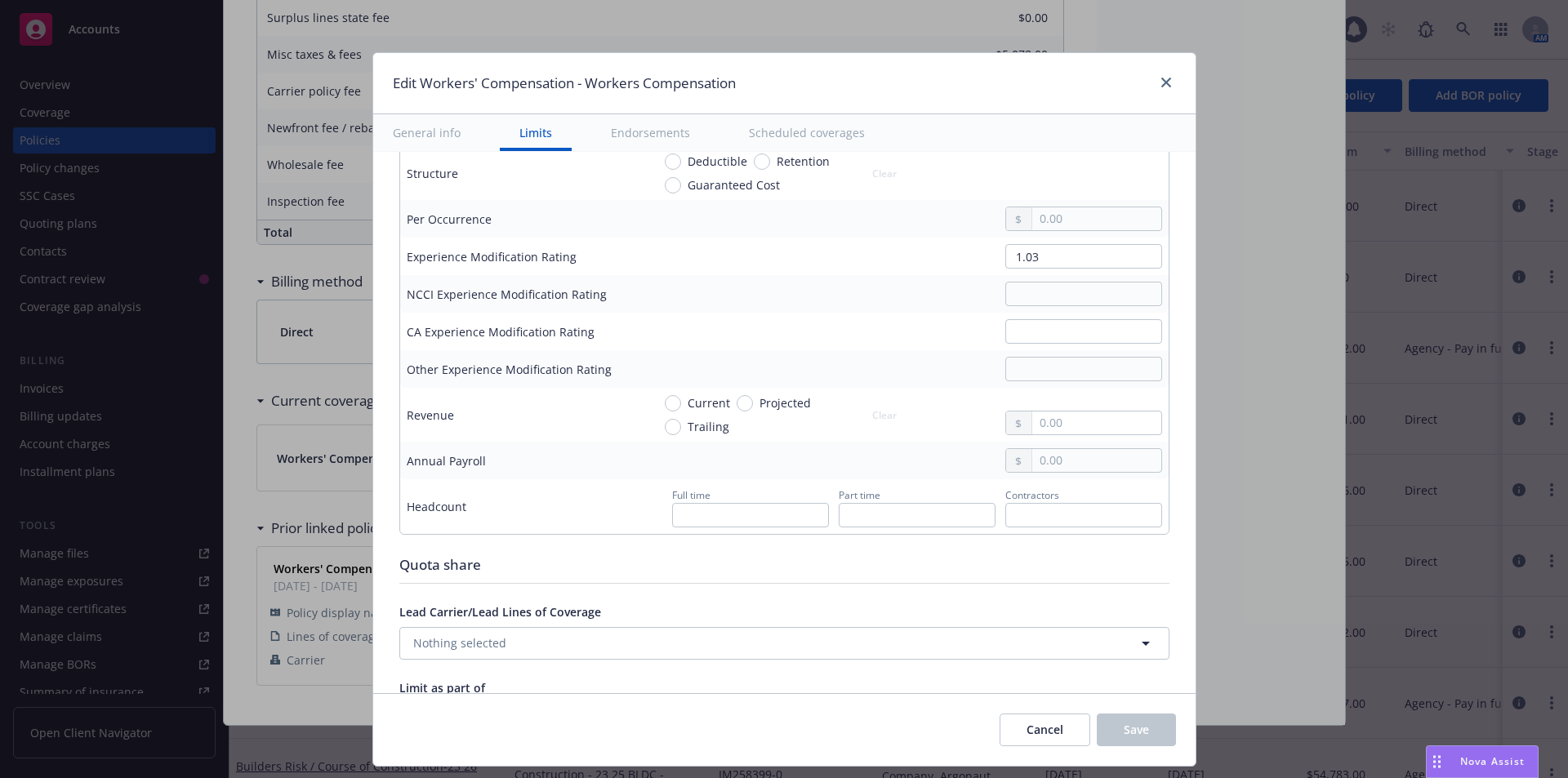
scroll to position [816, 0]
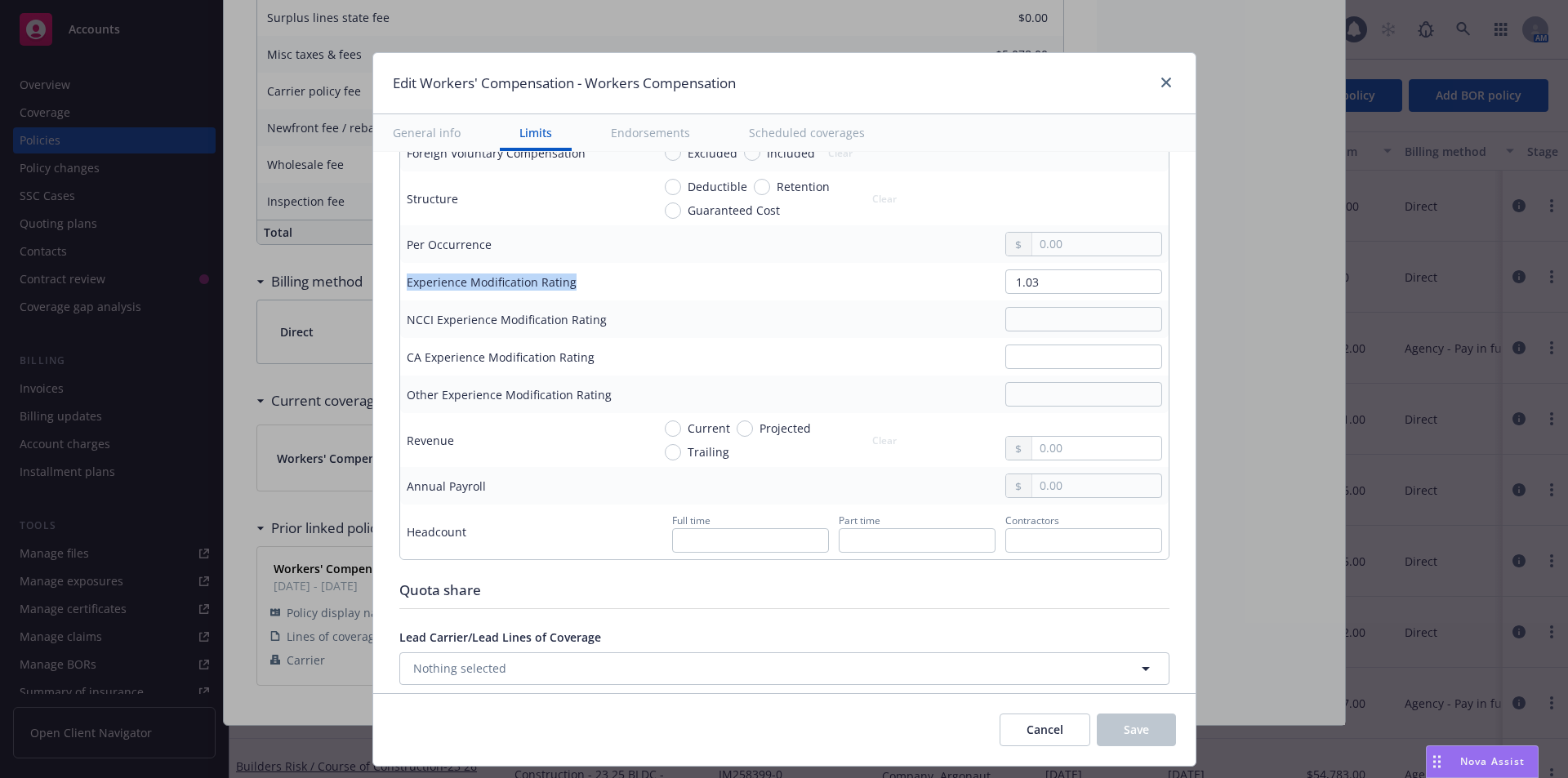
drag, startPoint x: 397, startPoint y: 287, endPoint x: 565, endPoint y: 285, distance: 168.0
click at [565, 285] on div "Experience Modification Rating" at bounding box center [523, 283] width 232 height 17
click at [695, 299] on td "1.03" at bounding box center [907, 281] width 524 height 37
click at [1162, 83] on icon "close" at bounding box center [1165, 82] width 10 height 10
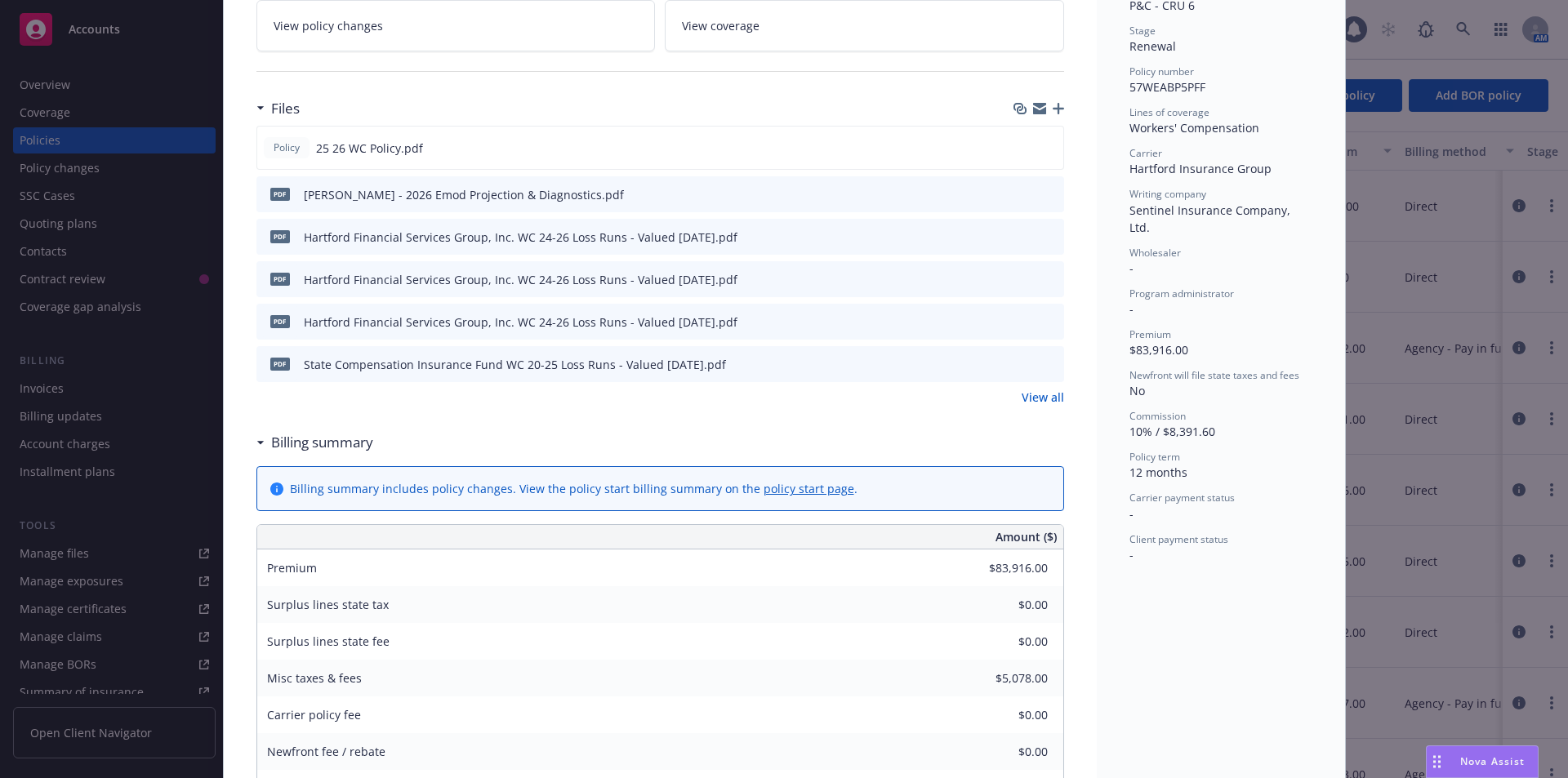
scroll to position [163, 0]
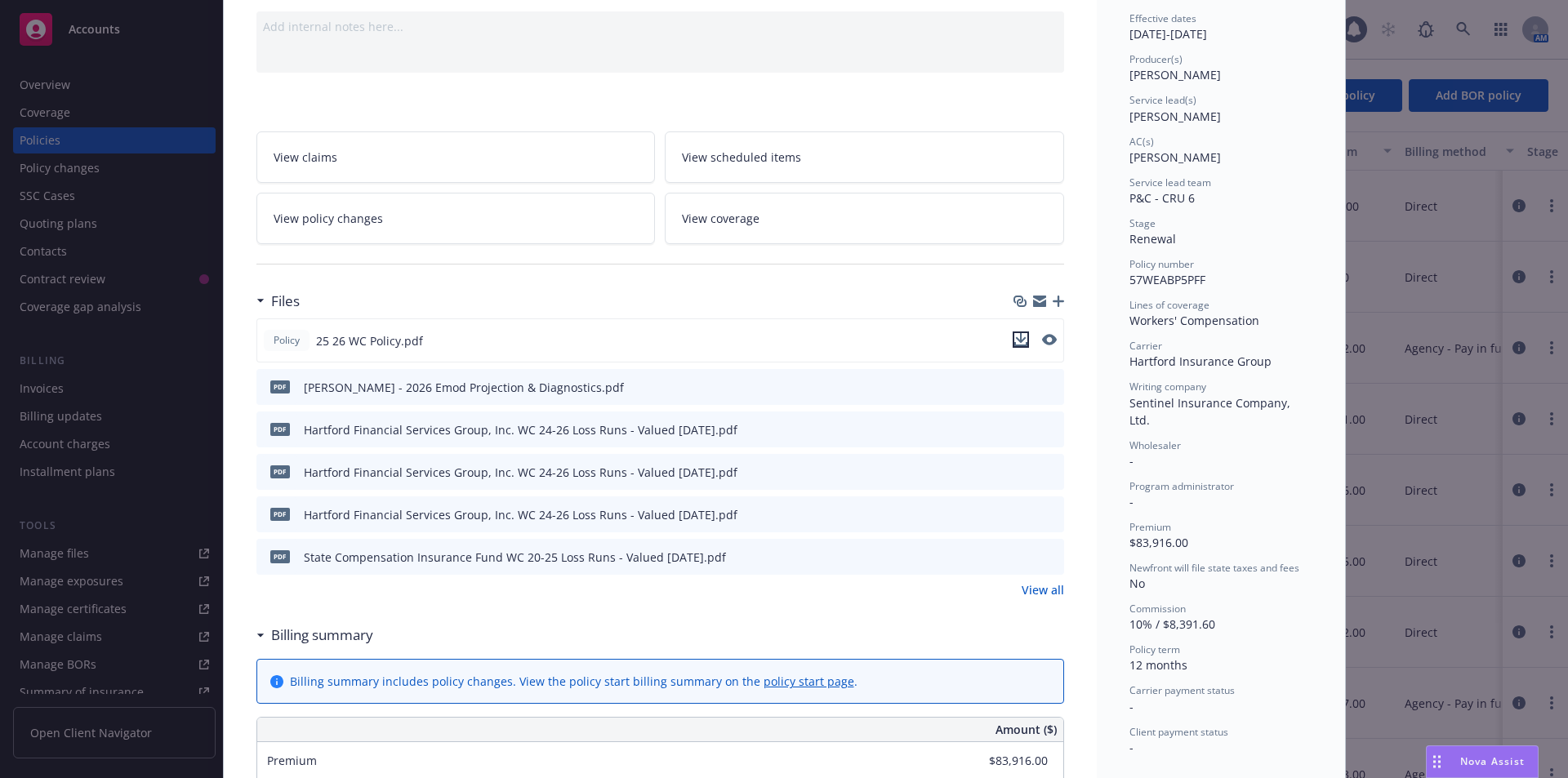
click at [1014, 338] on icon "download file" at bounding box center [1020, 339] width 13 height 13
click at [1477, 761] on span "Nova Assist" at bounding box center [1492, 761] width 64 height 14
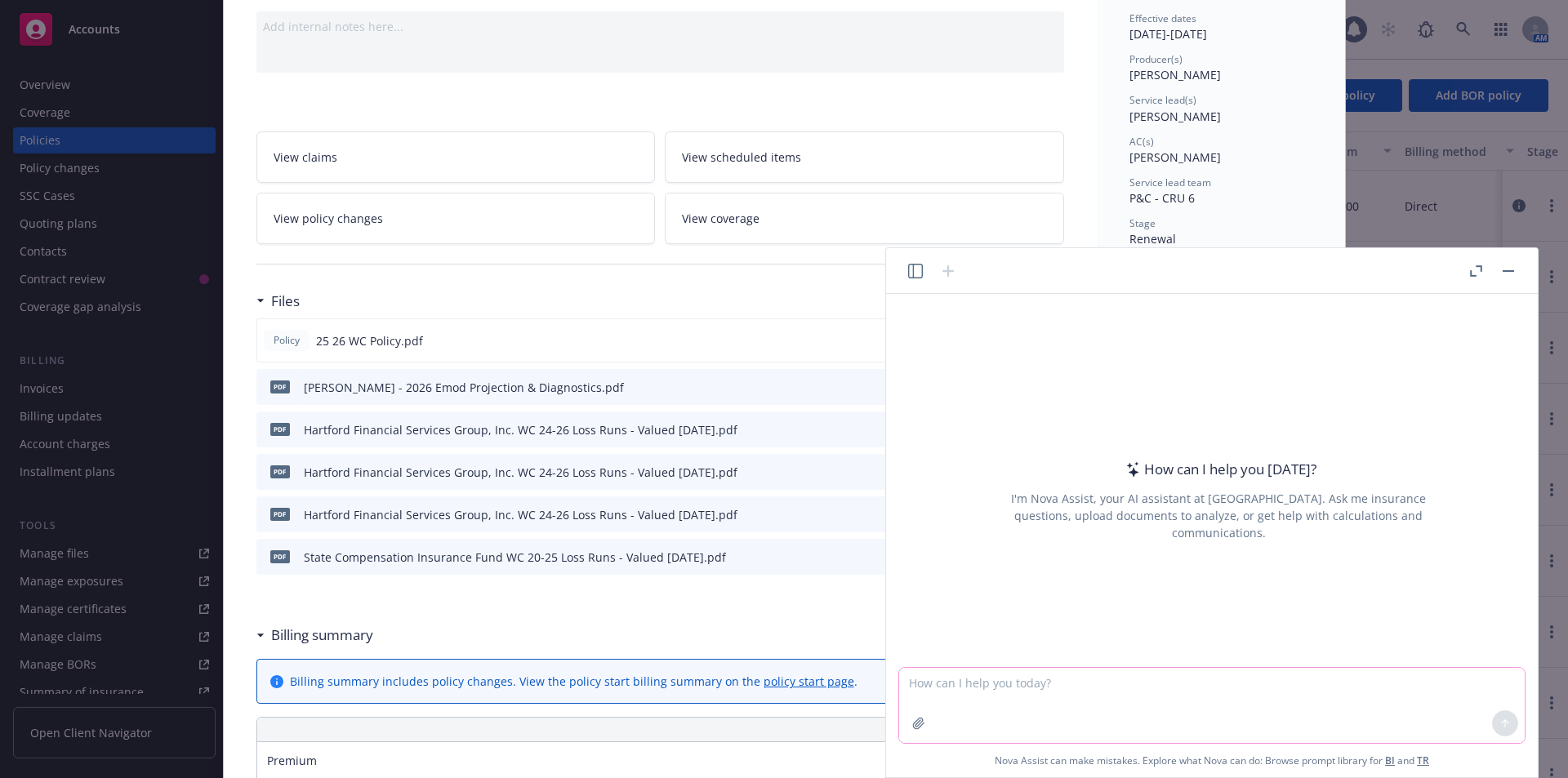
click at [1055, 689] on textarea at bounding box center [1211, 705] width 625 height 75
type textarea "Find X Mod information from this policy document"
click at [916, 731] on button "button" at bounding box center [918, 723] width 26 height 26
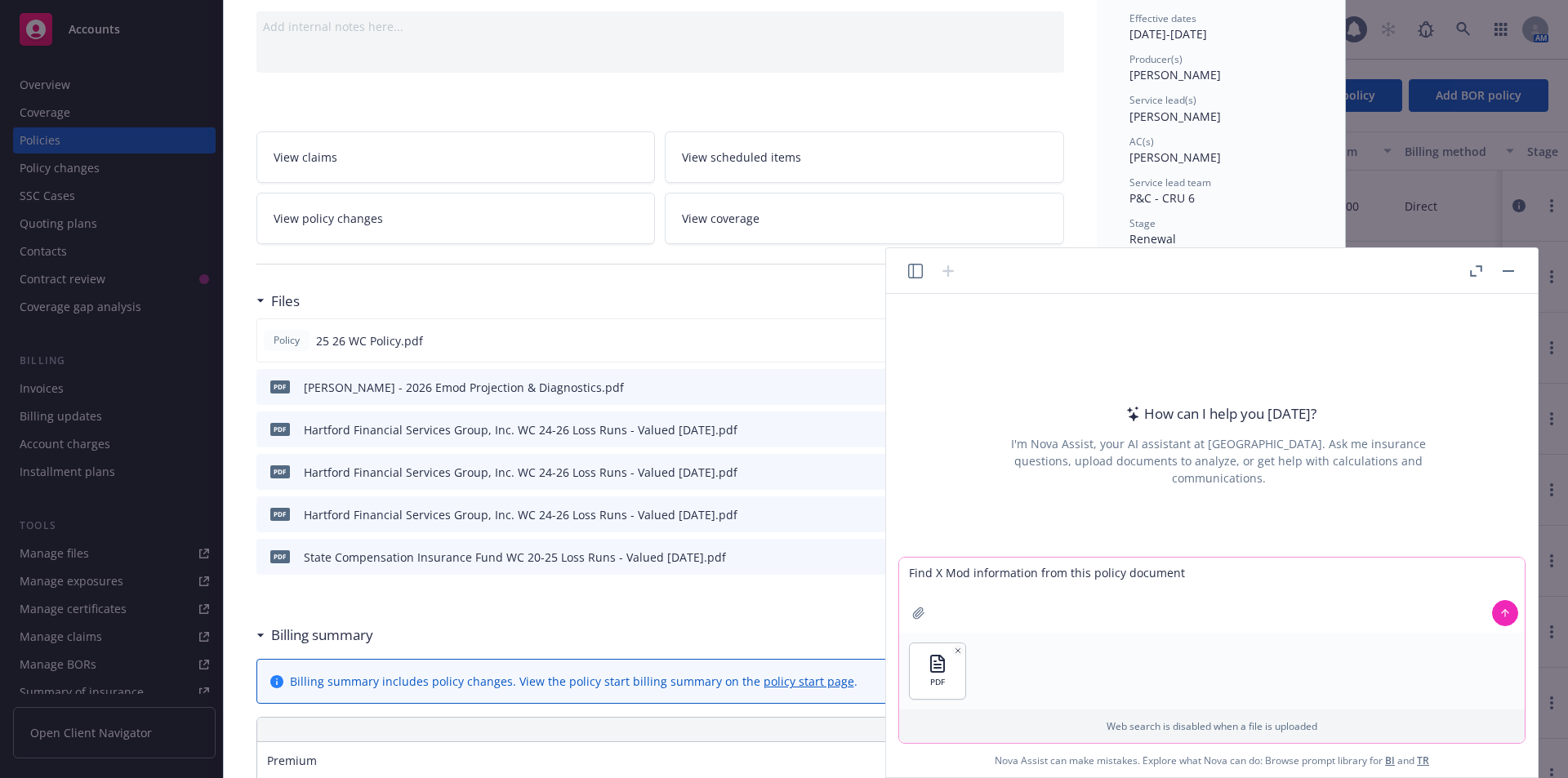
click at [1505, 611] on icon at bounding box center [1505, 613] width 11 height 11
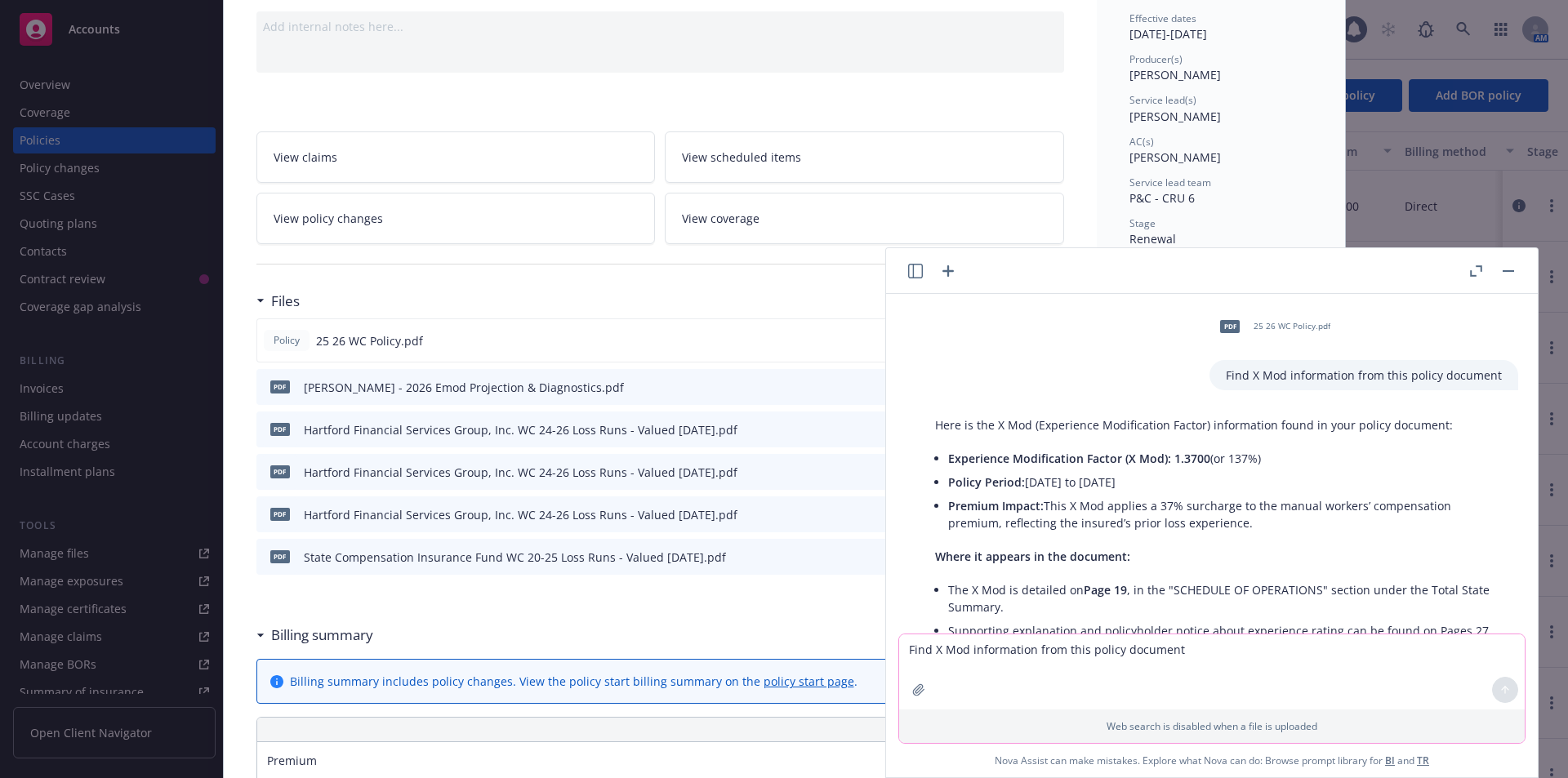
scroll to position [0, 0]
click at [1503, 276] on button "button" at bounding box center [1508, 271] width 20 height 20
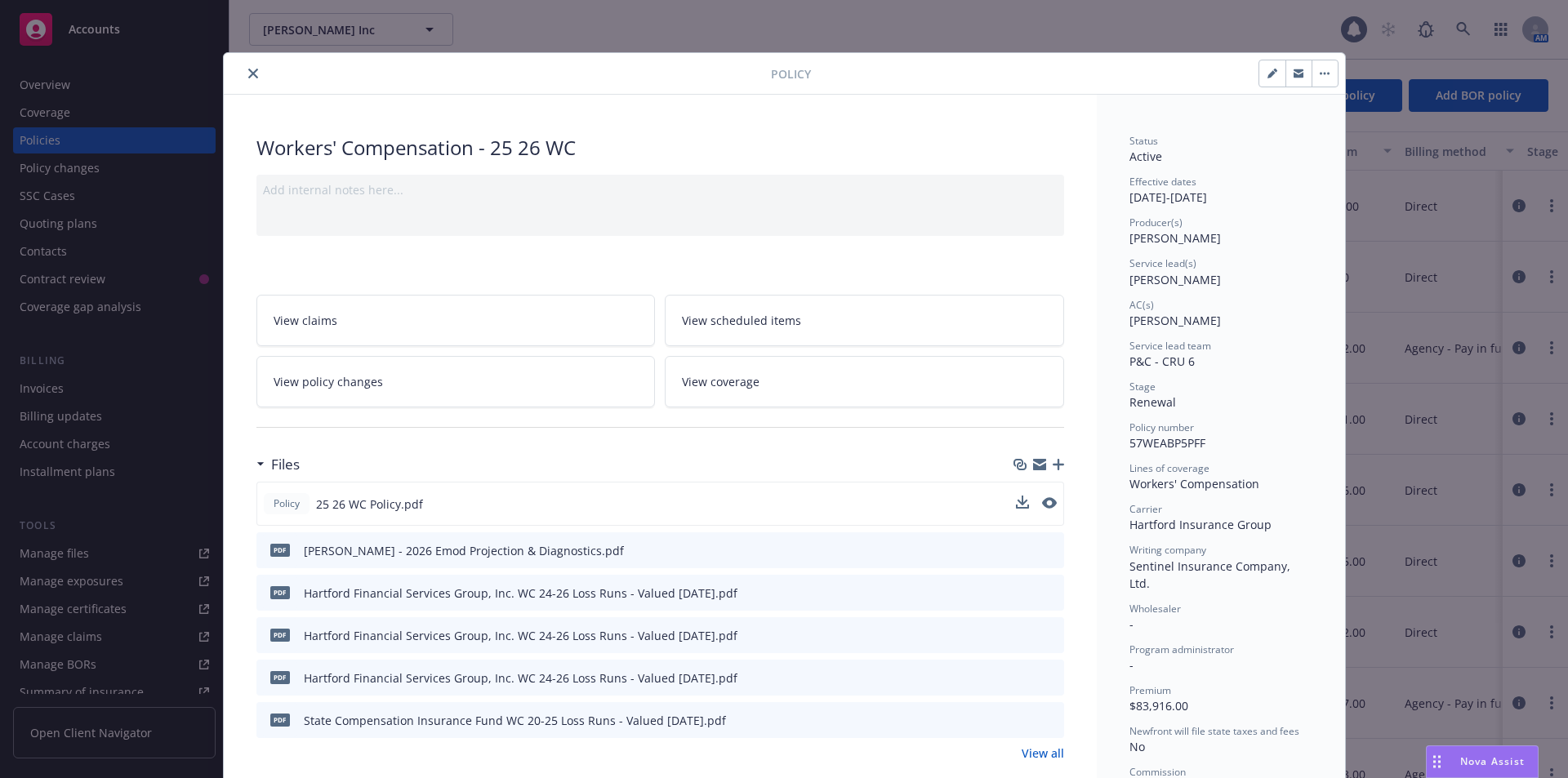
click at [251, 76] on button "close" at bounding box center [253, 73] width 20 height 20
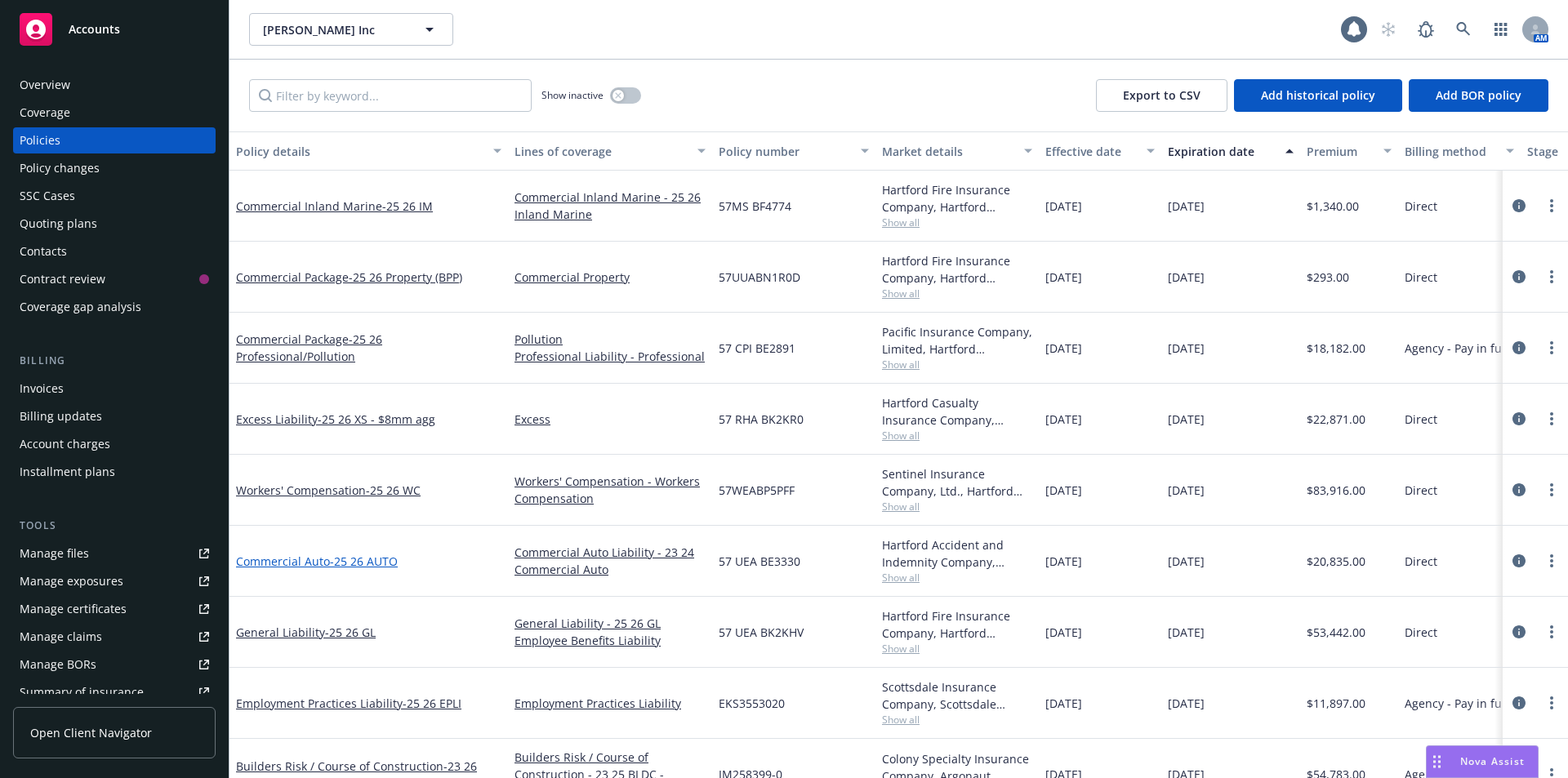
click at [390, 561] on span "- 25 26 AUTO" at bounding box center [364, 562] width 68 height 16
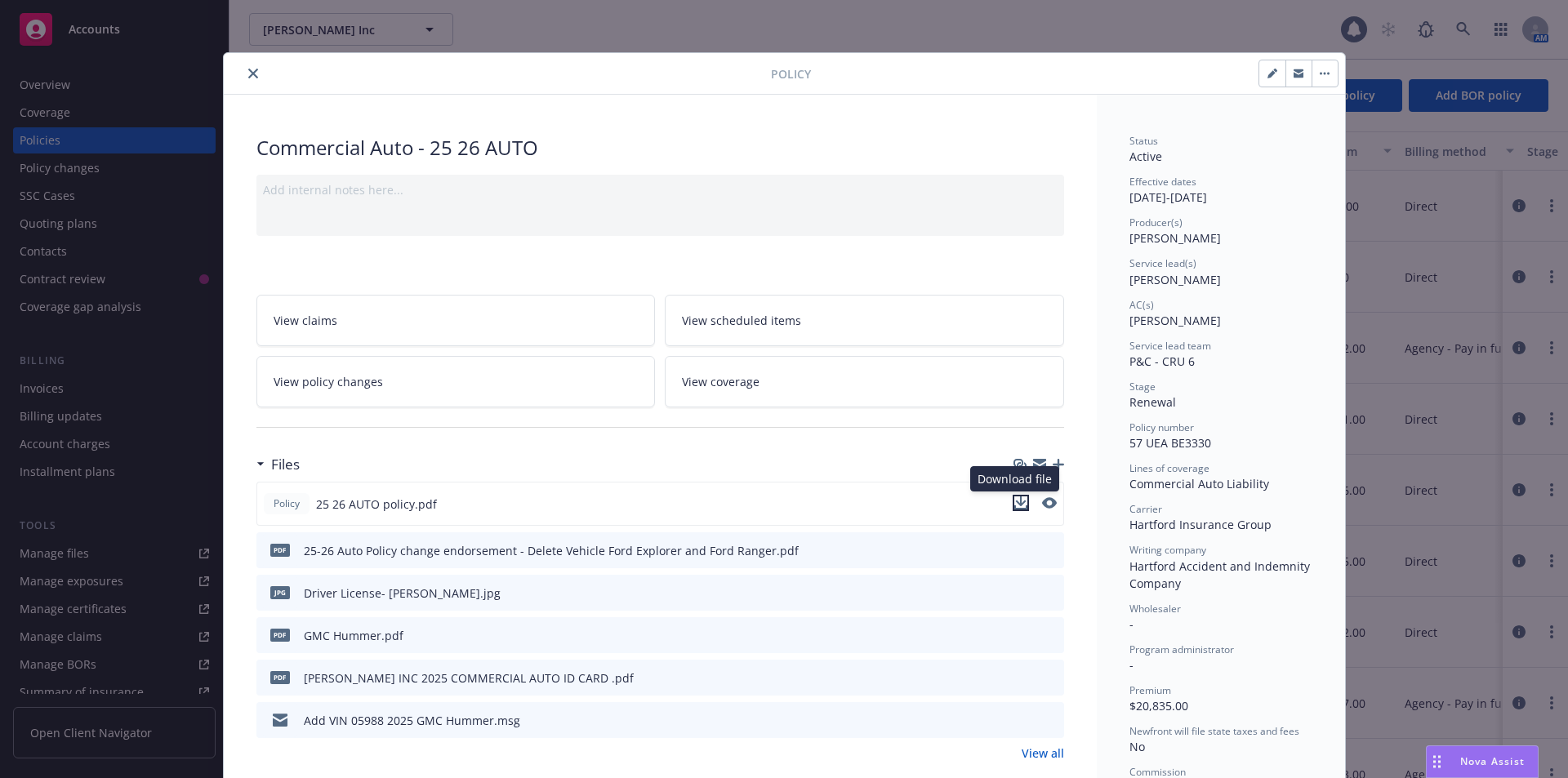
click at [1014, 505] on icon "download file" at bounding box center [1020, 502] width 13 height 13
click at [1460, 763] on span "Nova Assist" at bounding box center [1492, 761] width 64 height 14
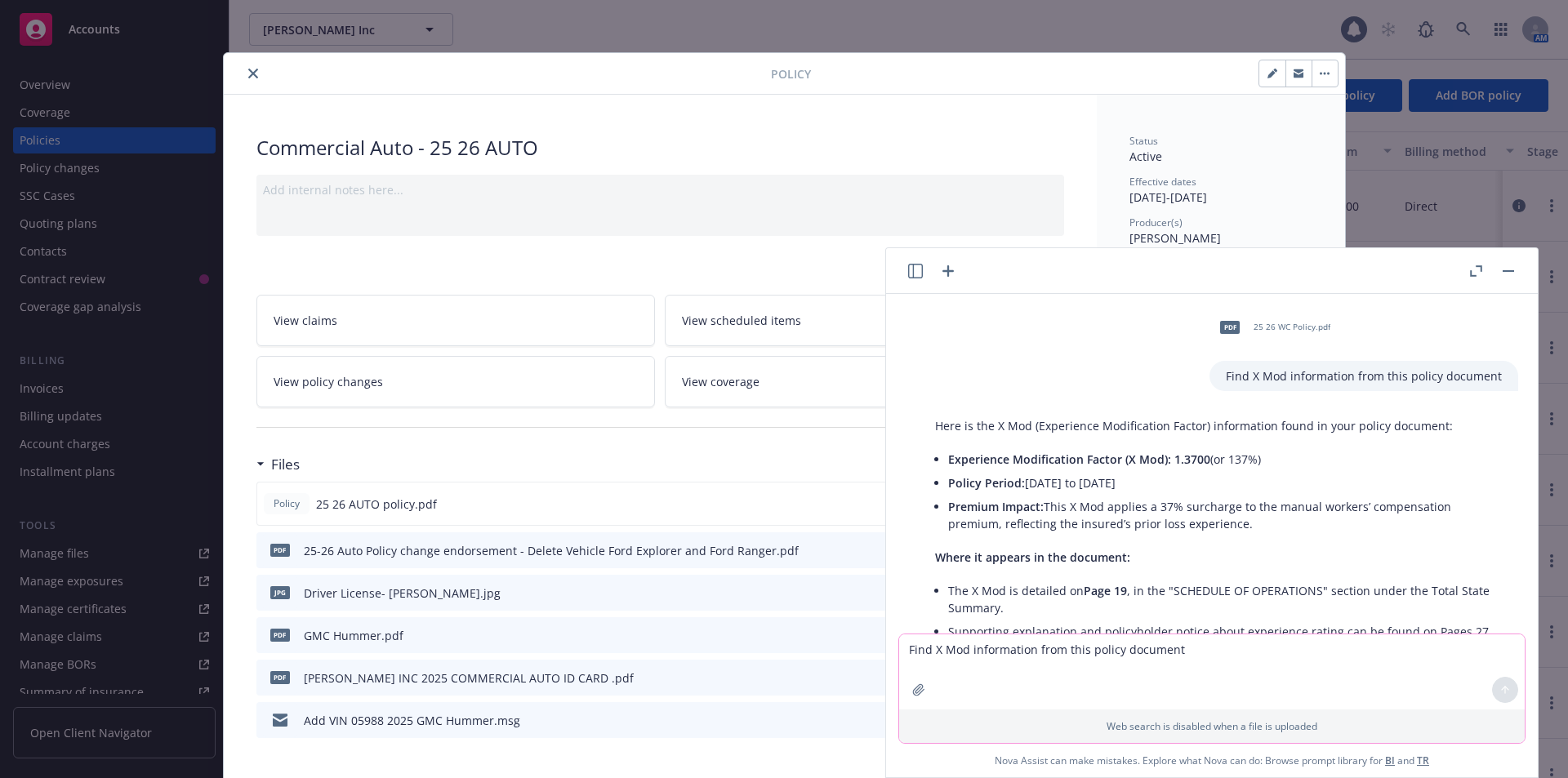
click at [1033, 653] on textarea "Find X Mod information from this policy document" at bounding box center [1211, 672] width 625 height 75
type textarea "W"
type textarea "On which pages of this policy document are the exposures listed"
click at [924, 691] on icon "button" at bounding box center [918, 689] width 13 height 13
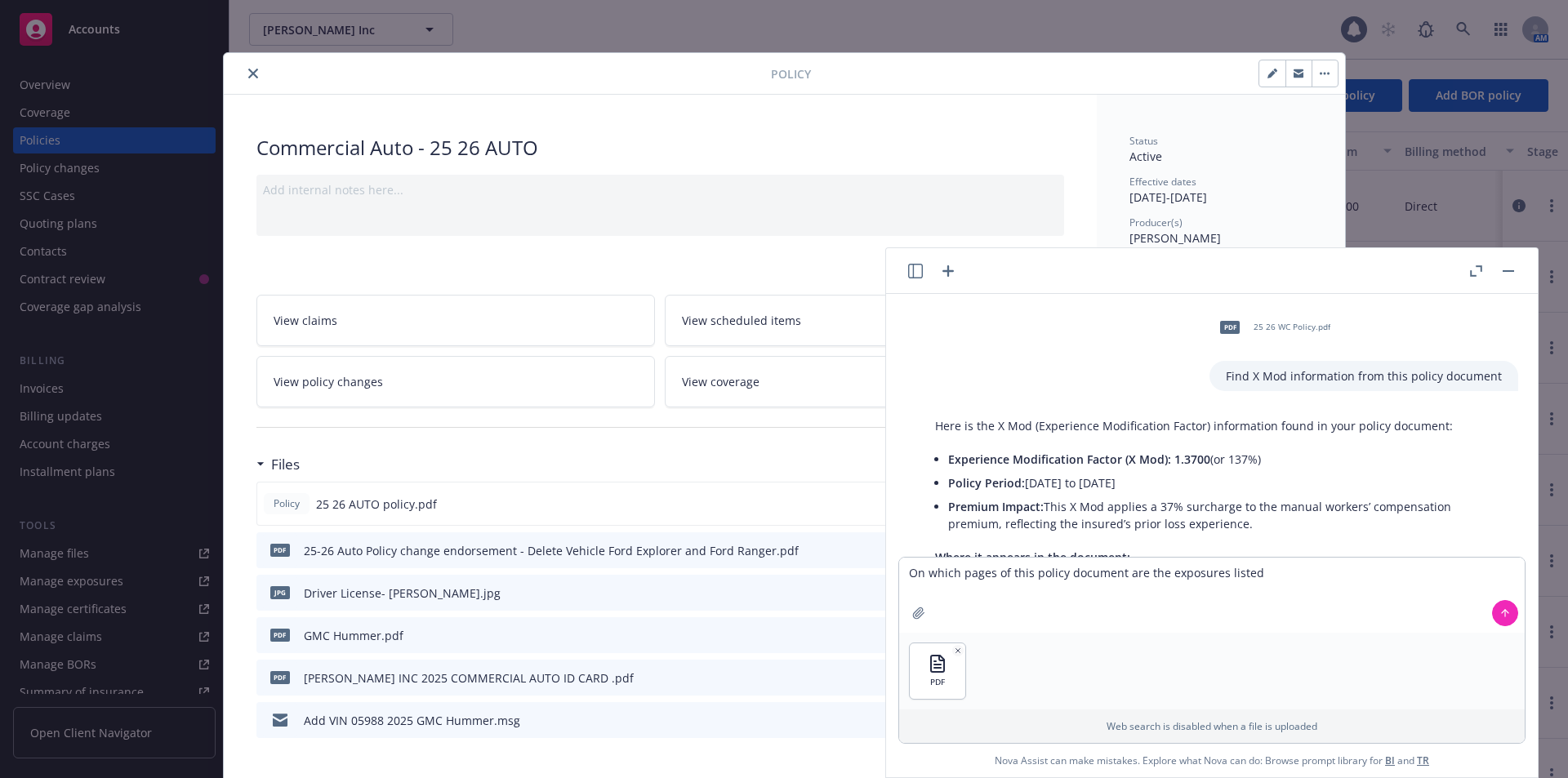
click at [1495, 613] on button at bounding box center [1505, 613] width 26 height 26
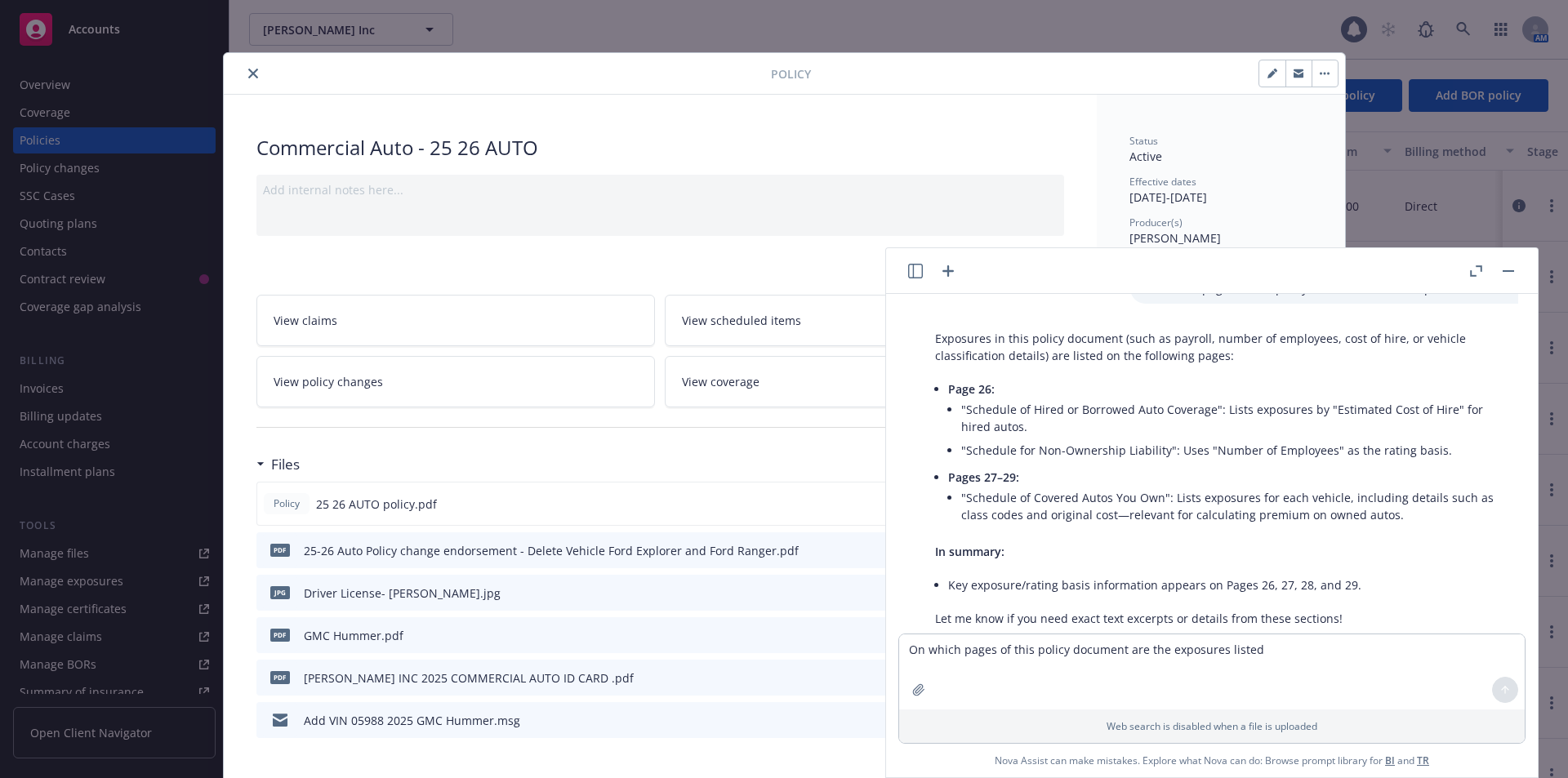
scroll to position [754, 0]
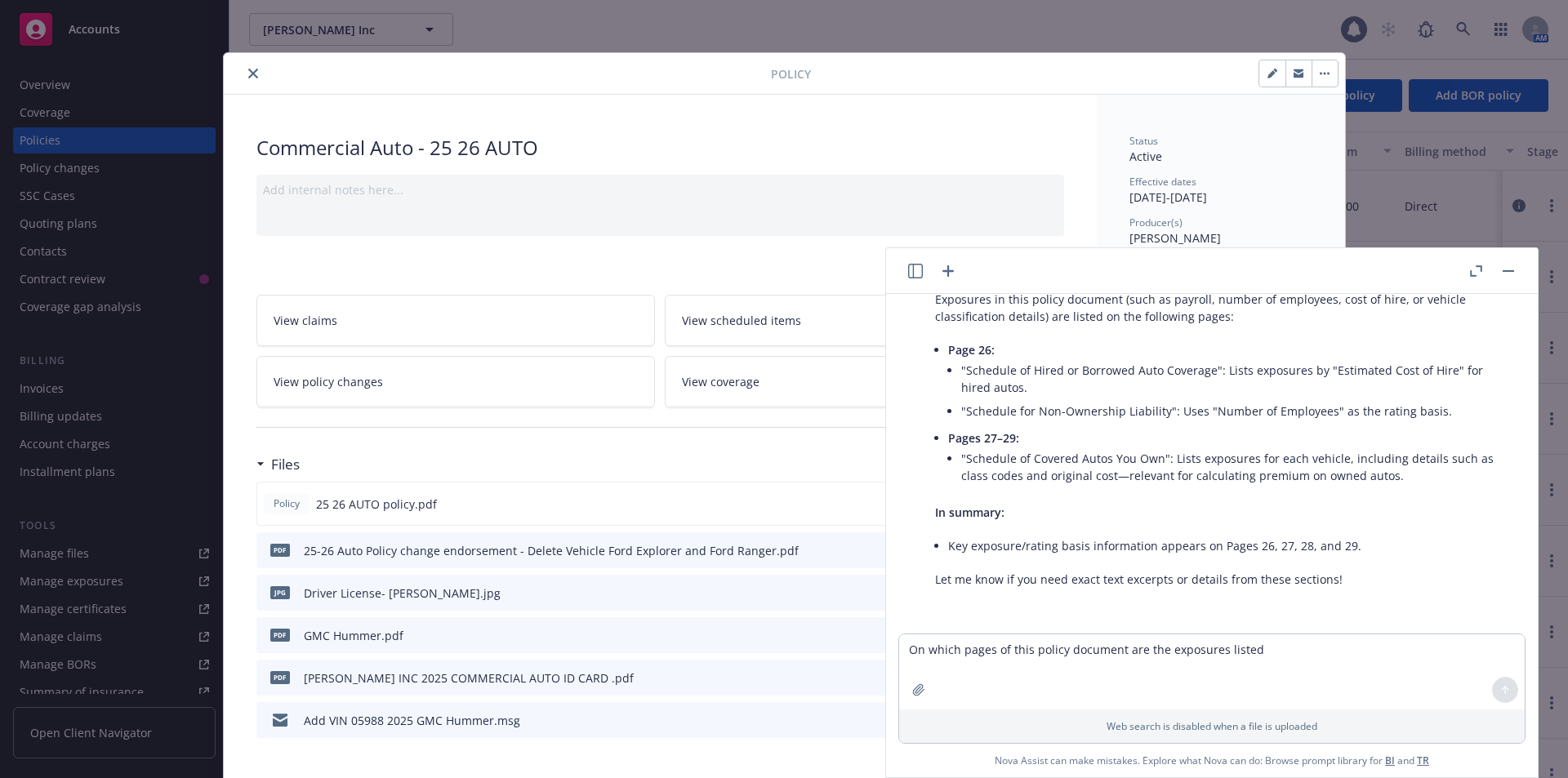
click at [905, 143] on div "Commercial Auto - 25 26 AUTO" at bounding box center [660, 148] width 808 height 28
click at [1511, 269] on button "button" at bounding box center [1508, 271] width 20 height 20
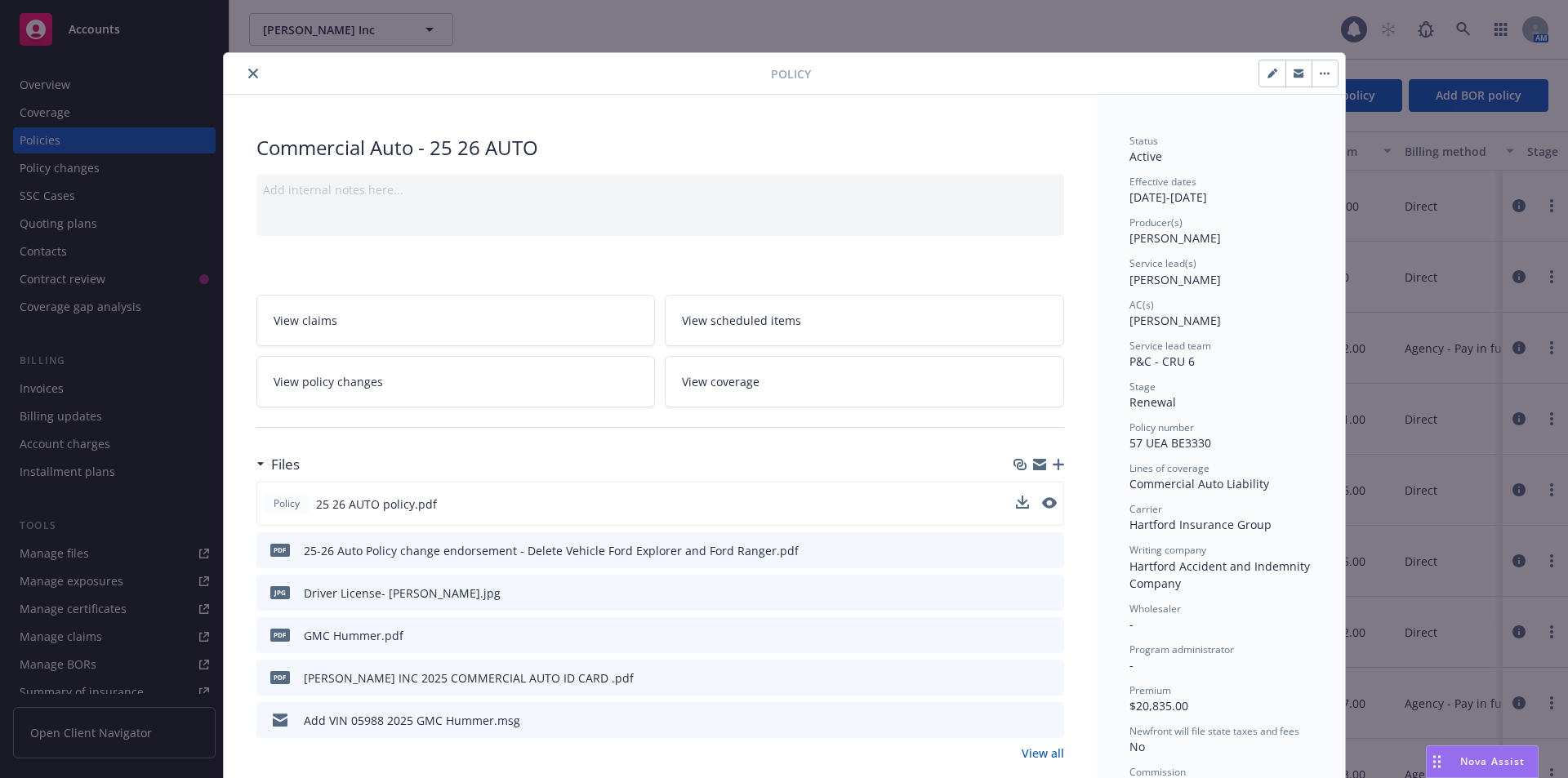
click at [246, 79] on button "close" at bounding box center [253, 73] width 20 height 20
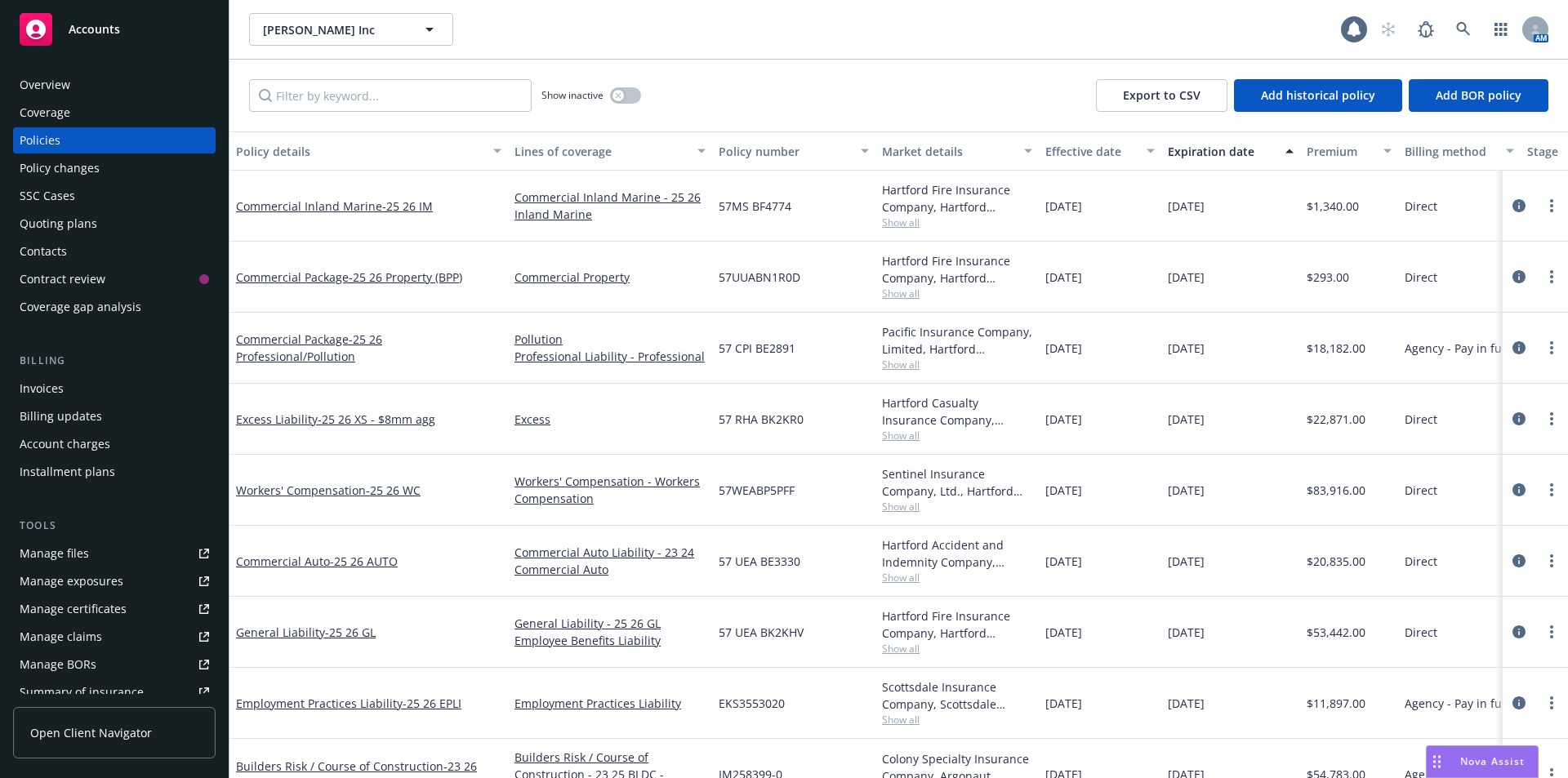
click at [1491, 767] on span "Nova Assist" at bounding box center [1492, 761] width 64 height 14
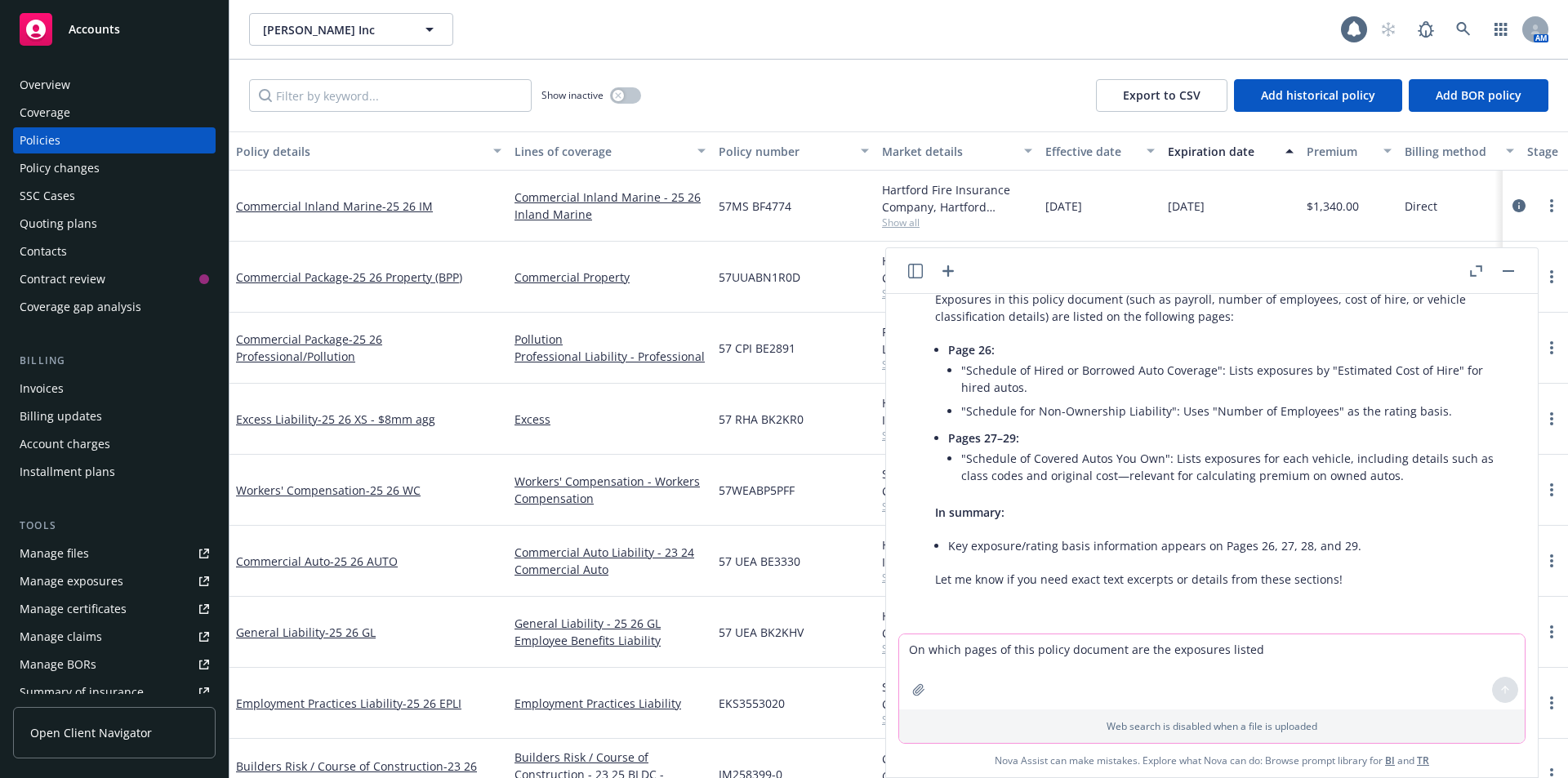
click at [1039, 660] on textarea "On which pages of this policy document are the exposures listed" at bounding box center [1211, 672] width 625 height 75
click at [931, 47] on div "[PERSON_NAME] Inc [PERSON_NAME] Inc 1 AM" at bounding box center [898, 30] width 1338 height 59
click at [1509, 278] on button "button" at bounding box center [1508, 271] width 20 height 20
